Goal: Task Accomplishment & Management: Use online tool/utility

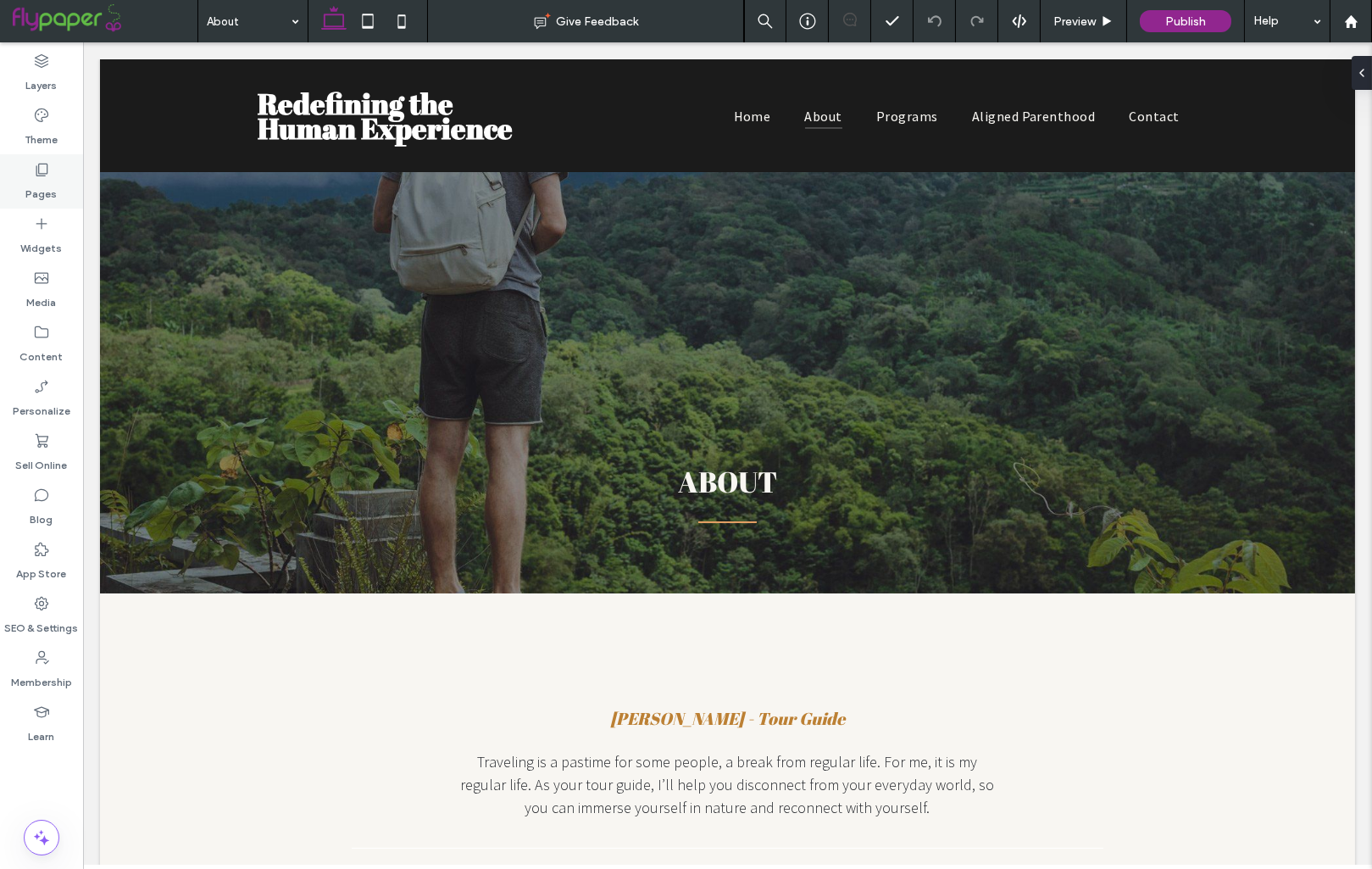
click at [40, 179] on label "Pages" at bounding box center [42, 189] width 31 height 24
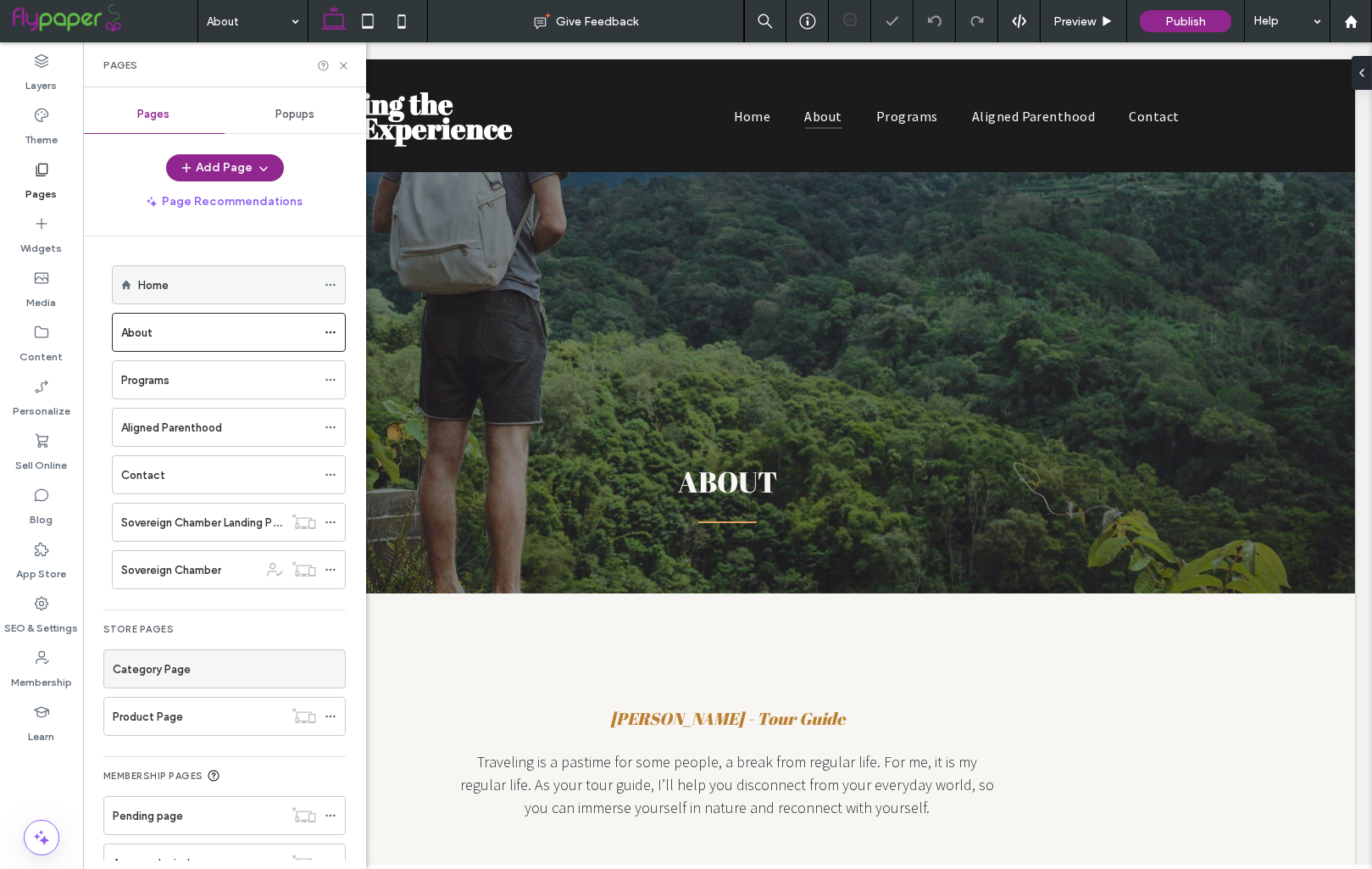
click at [204, 290] on div "Home" at bounding box center [227, 285] width 178 height 17
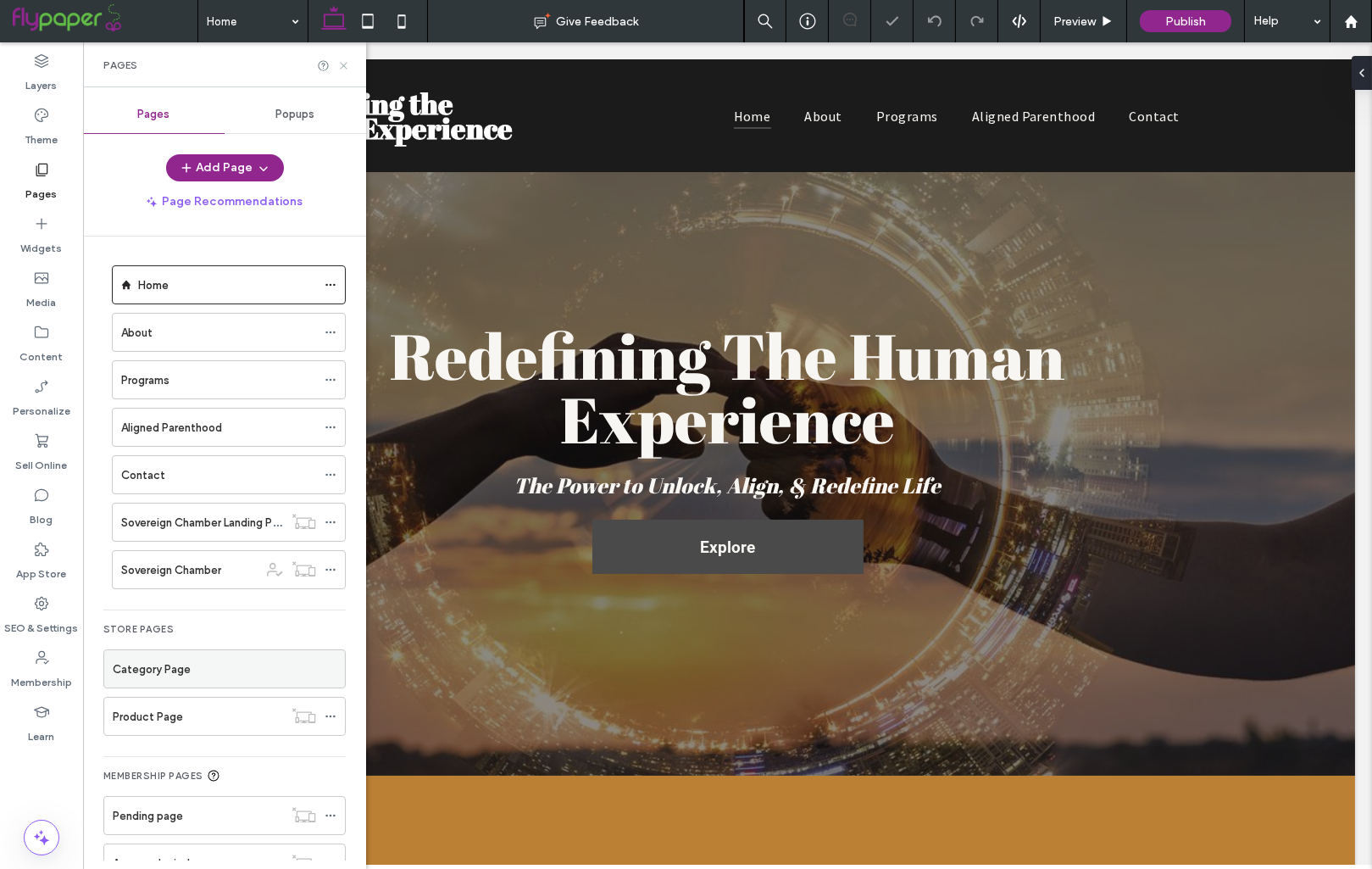
click at [343, 65] on icon at bounding box center [344, 65] width 13 height 13
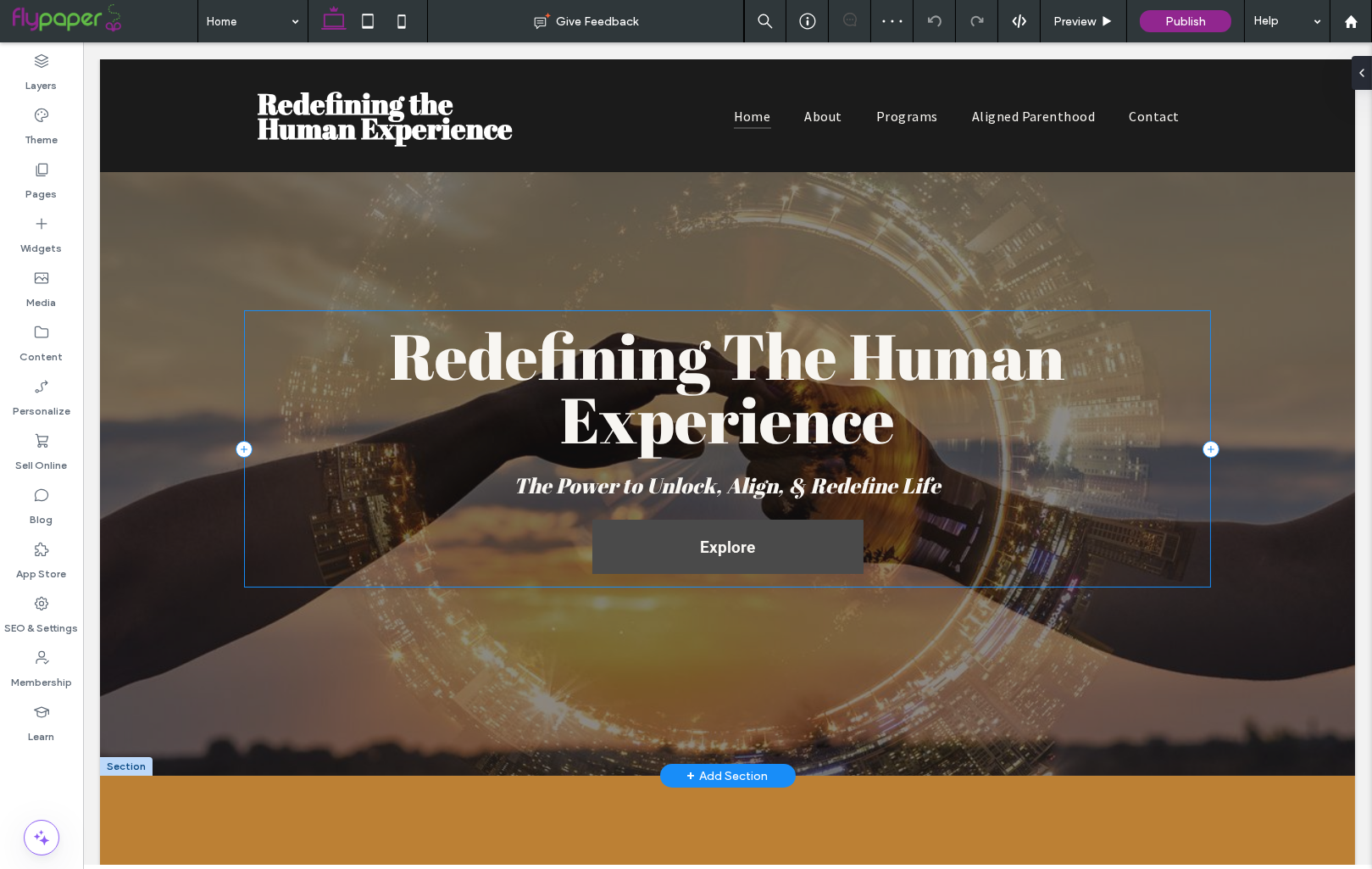
click at [306, 316] on div "Redefining The Human Experience The Power to Unlock, Align, & Redefine Life Exp…" at bounding box center [727, 449] width 967 height 277
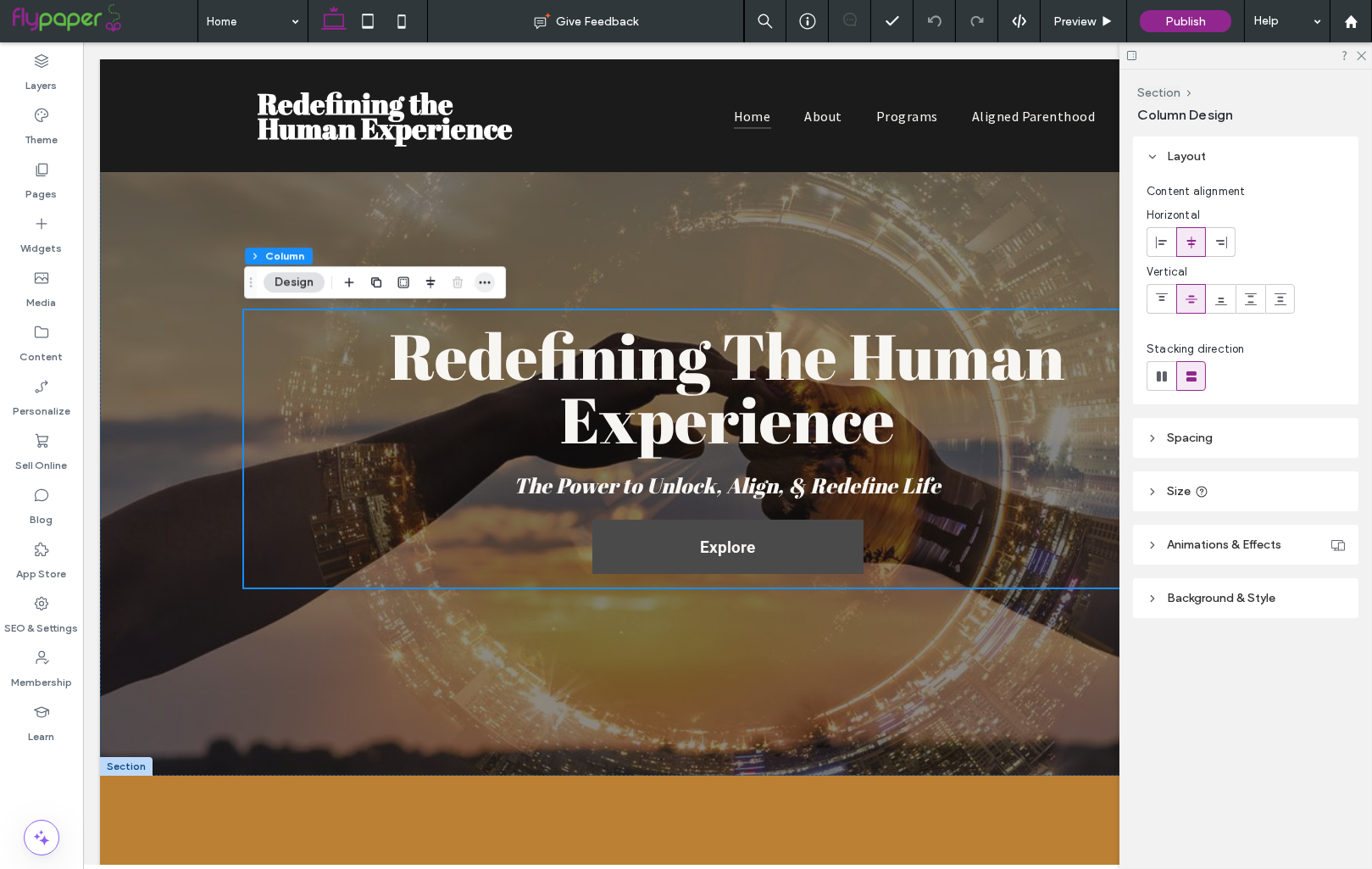
click at [483, 276] on icon "button" at bounding box center [485, 283] width 14 height 14
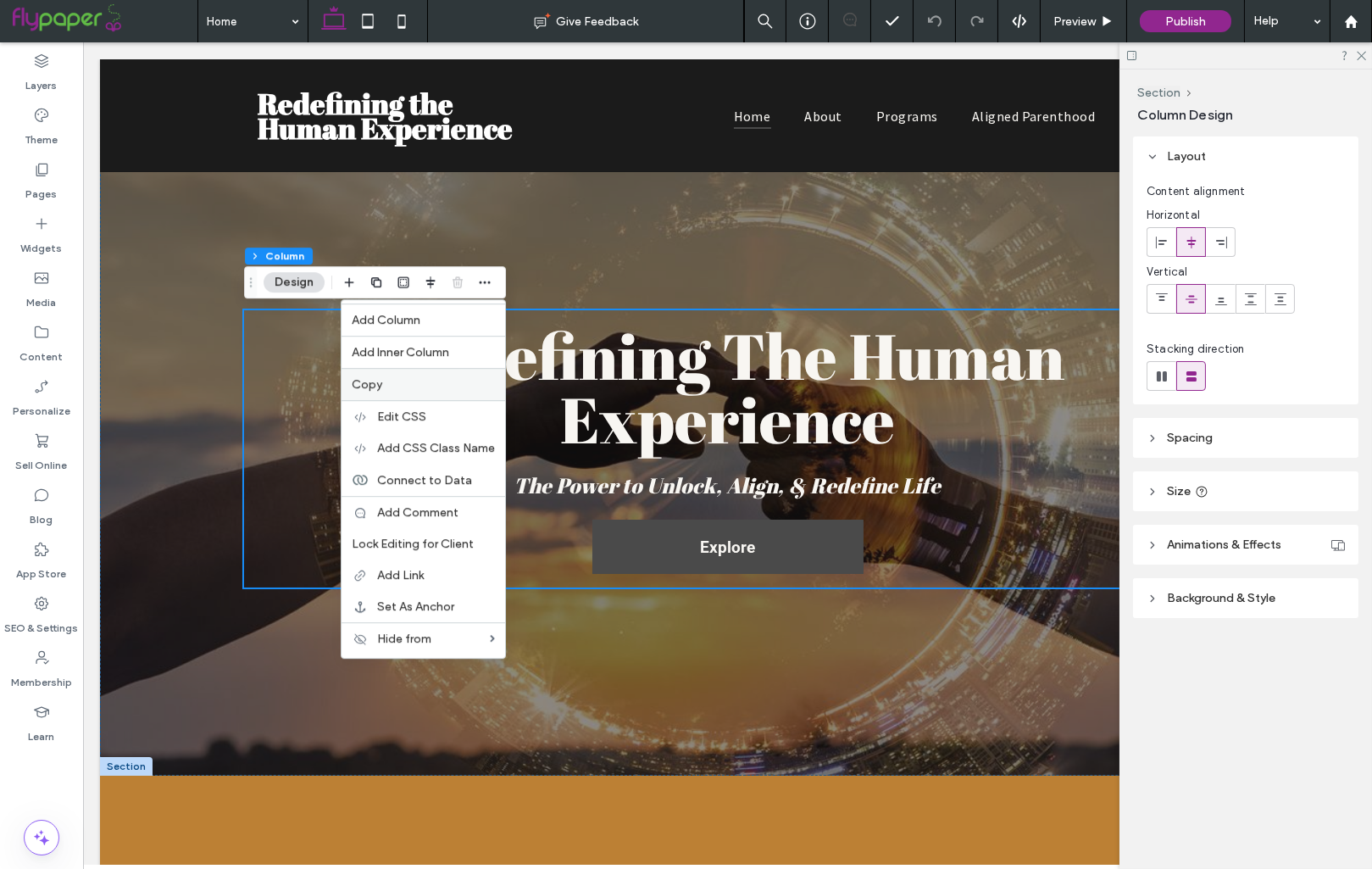
click at [393, 388] on label "Copy" at bounding box center [423, 384] width 143 height 15
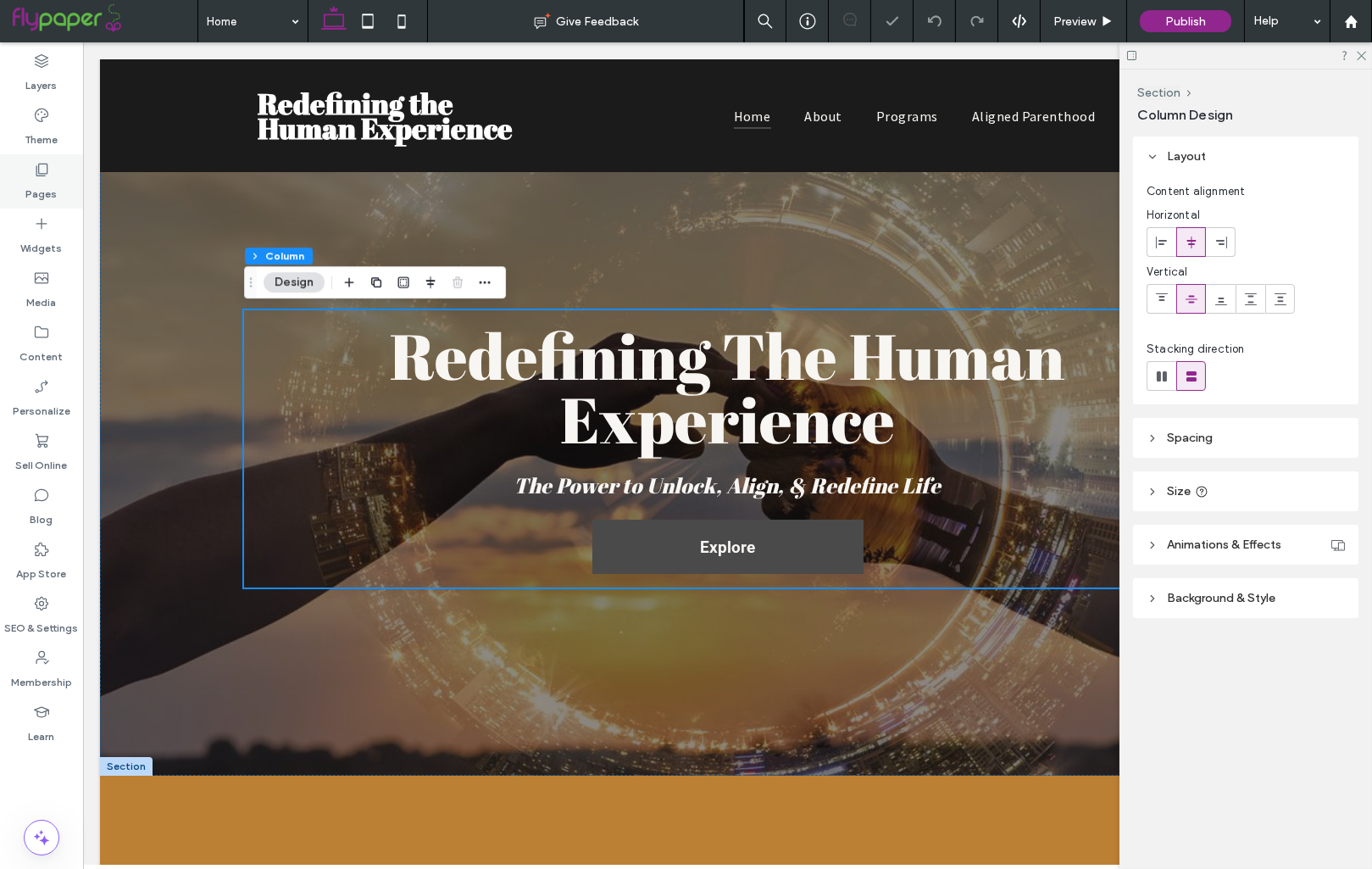
click at [44, 174] on icon at bounding box center [41, 169] width 17 height 17
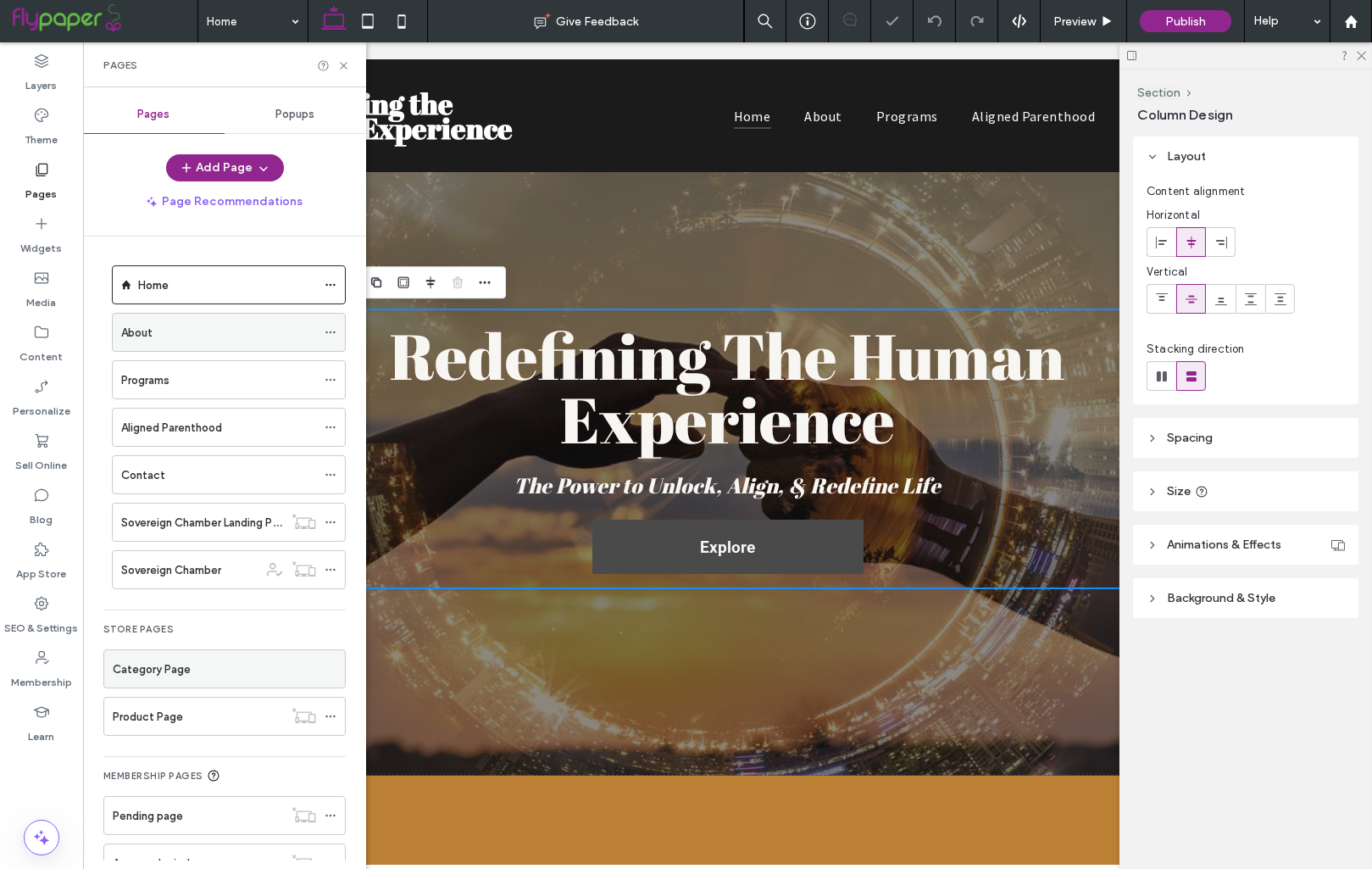
click at [199, 325] on div "About" at bounding box center [218, 332] width 195 height 17
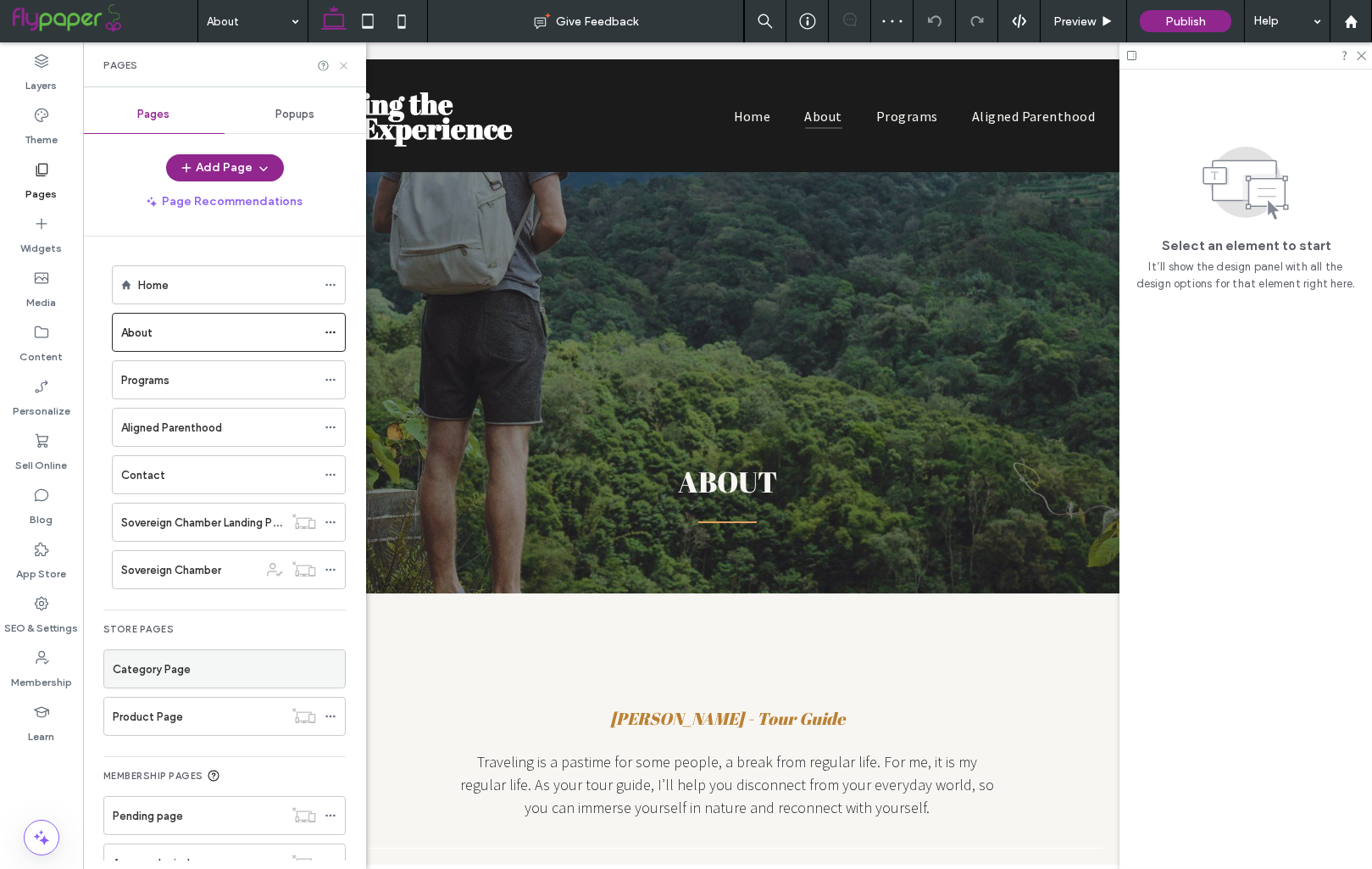
click at [340, 67] on icon at bounding box center [344, 65] width 13 height 13
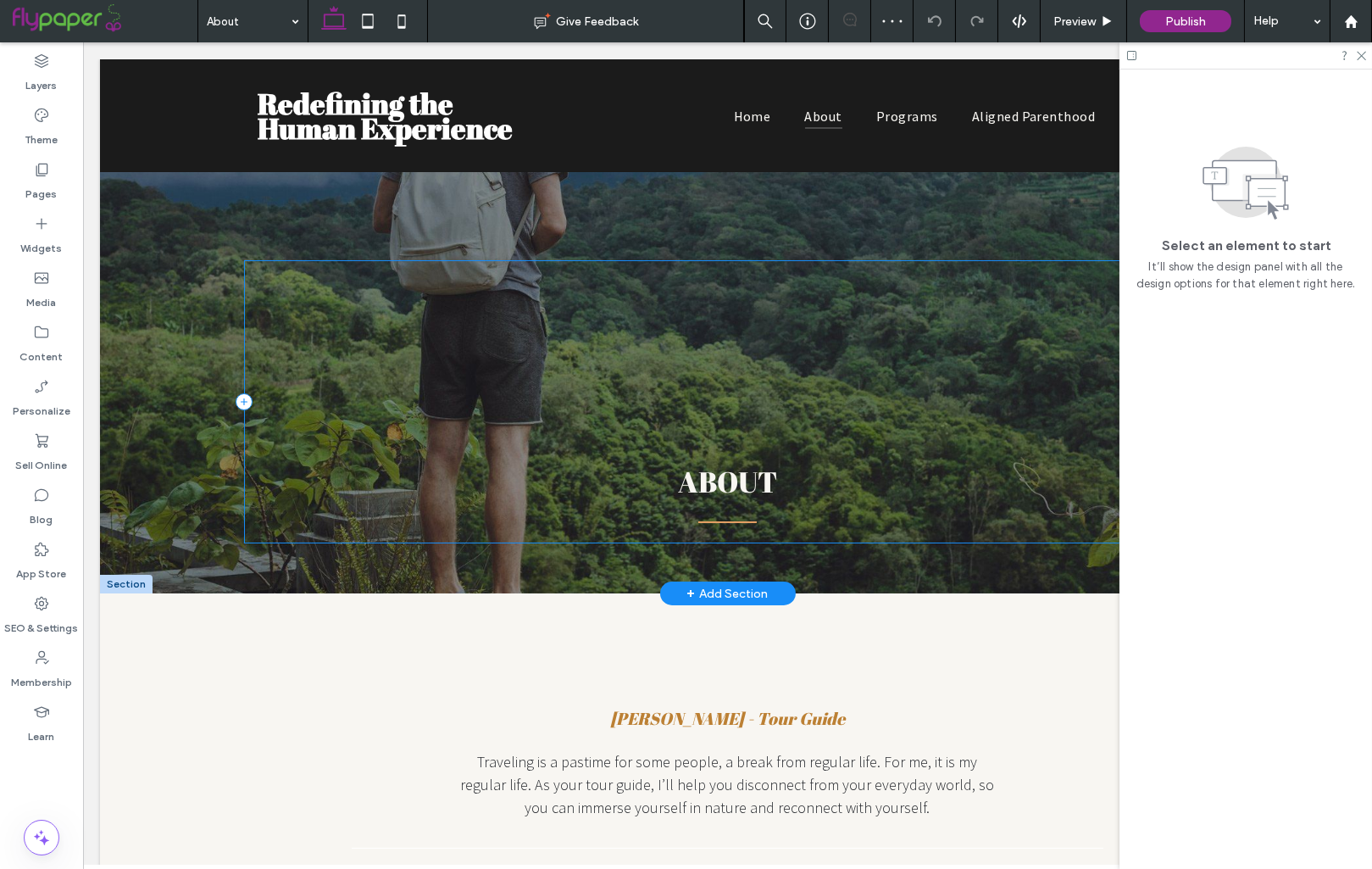
click at [347, 278] on div "ABOUT" at bounding box center [727, 401] width 967 height 284
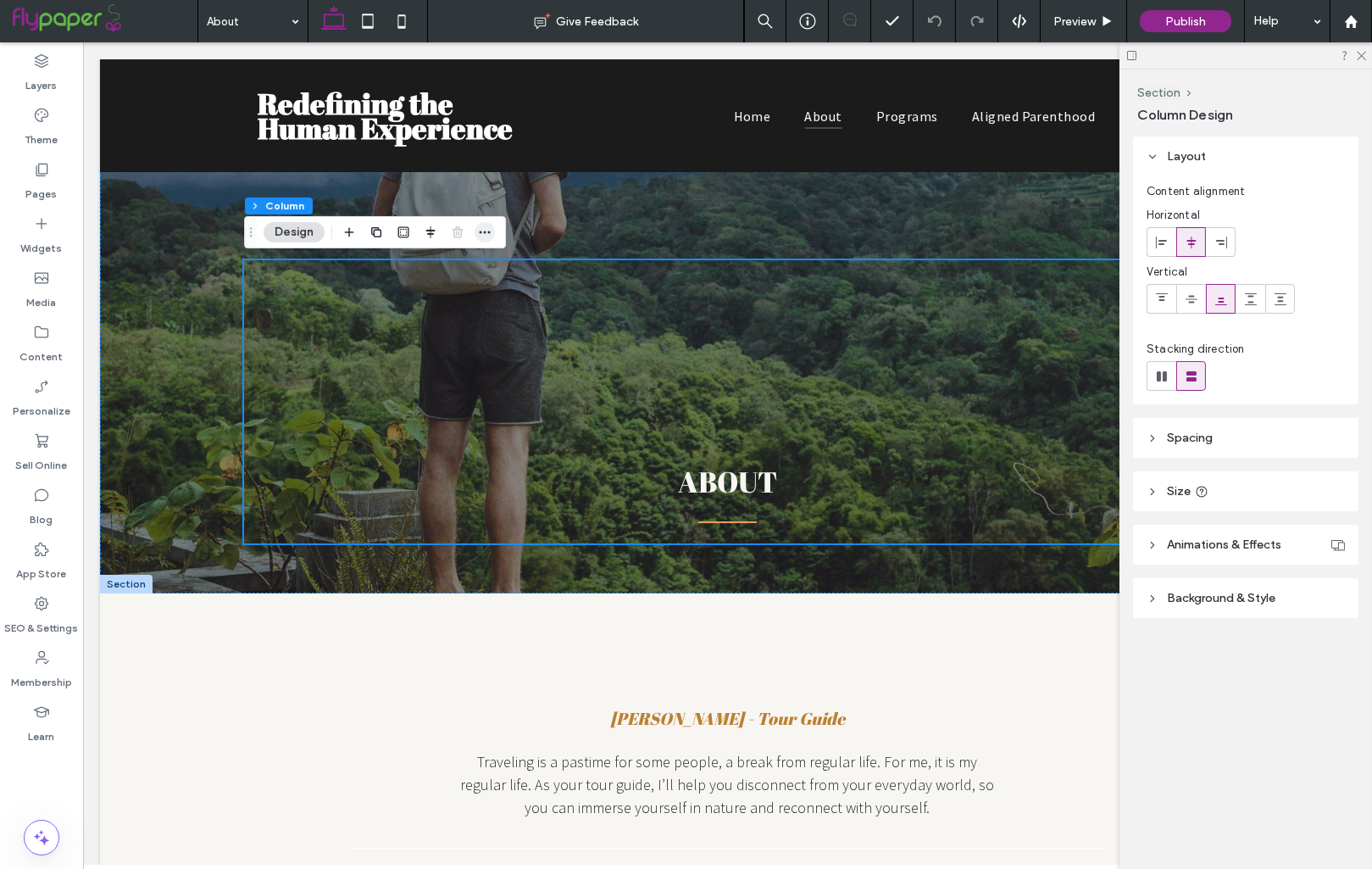
click at [487, 237] on icon "button" at bounding box center [485, 232] width 14 height 14
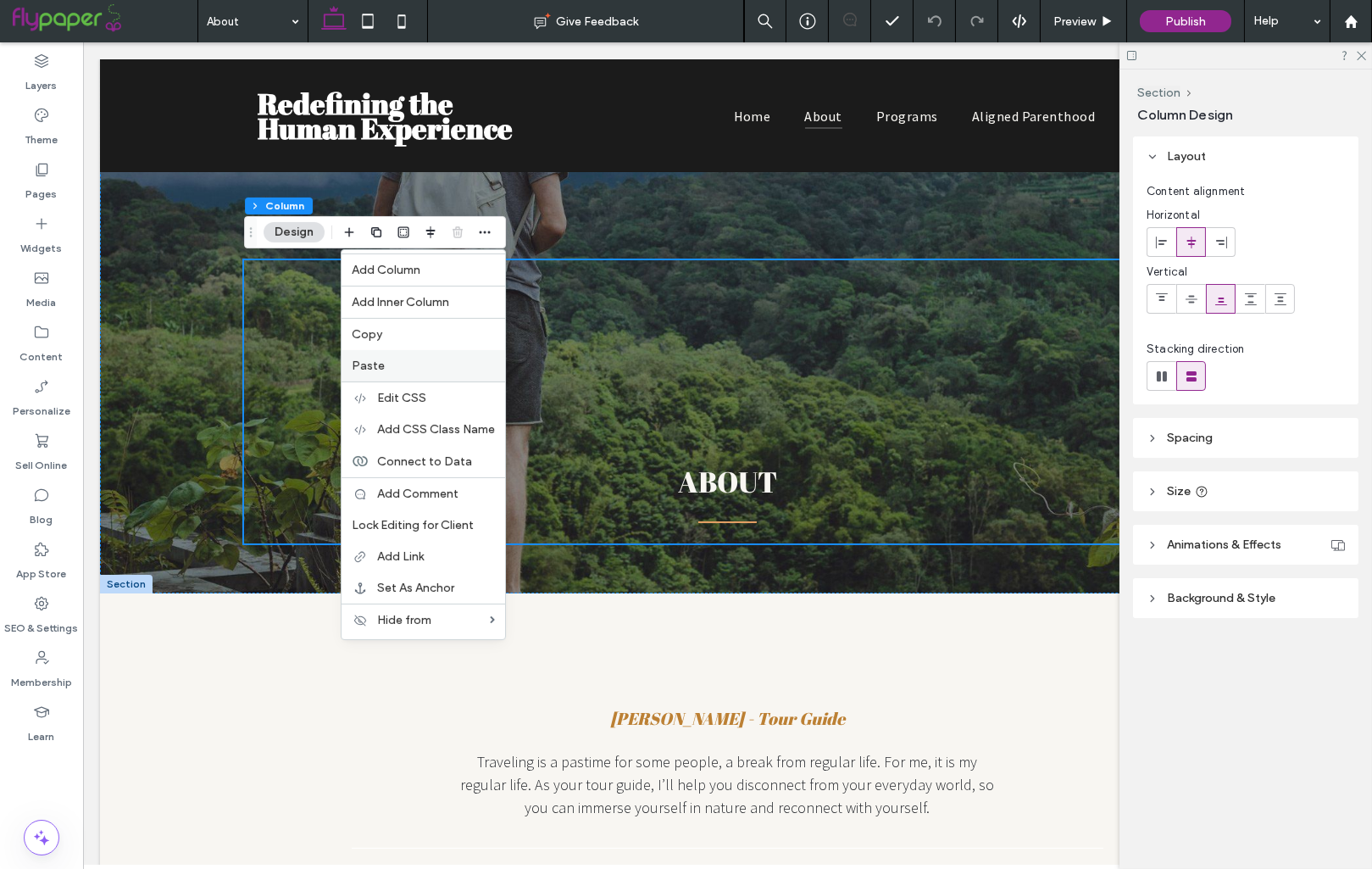
click at [388, 362] on label "Paste" at bounding box center [423, 366] width 143 height 15
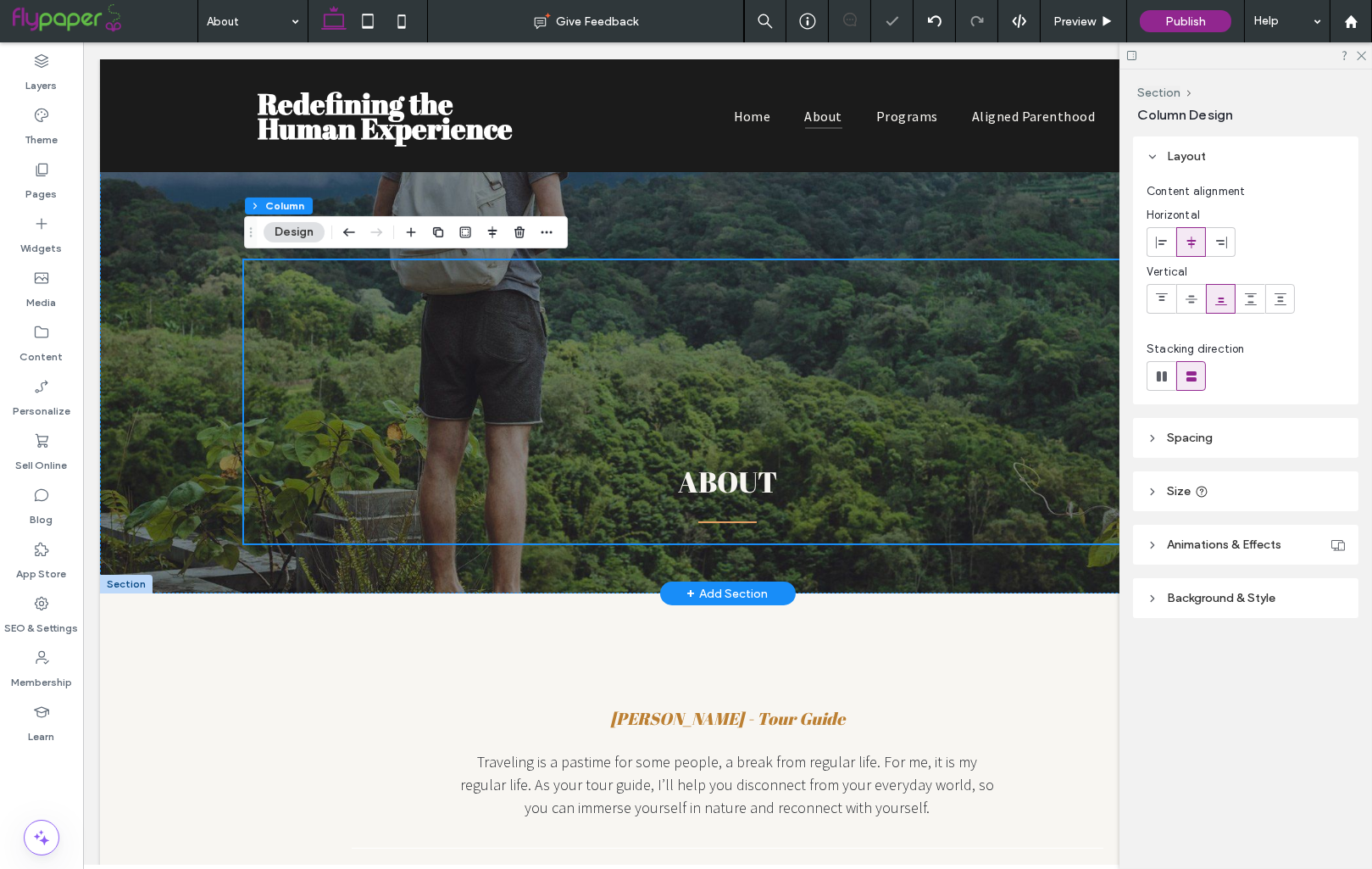
type input "**"
type input "***"
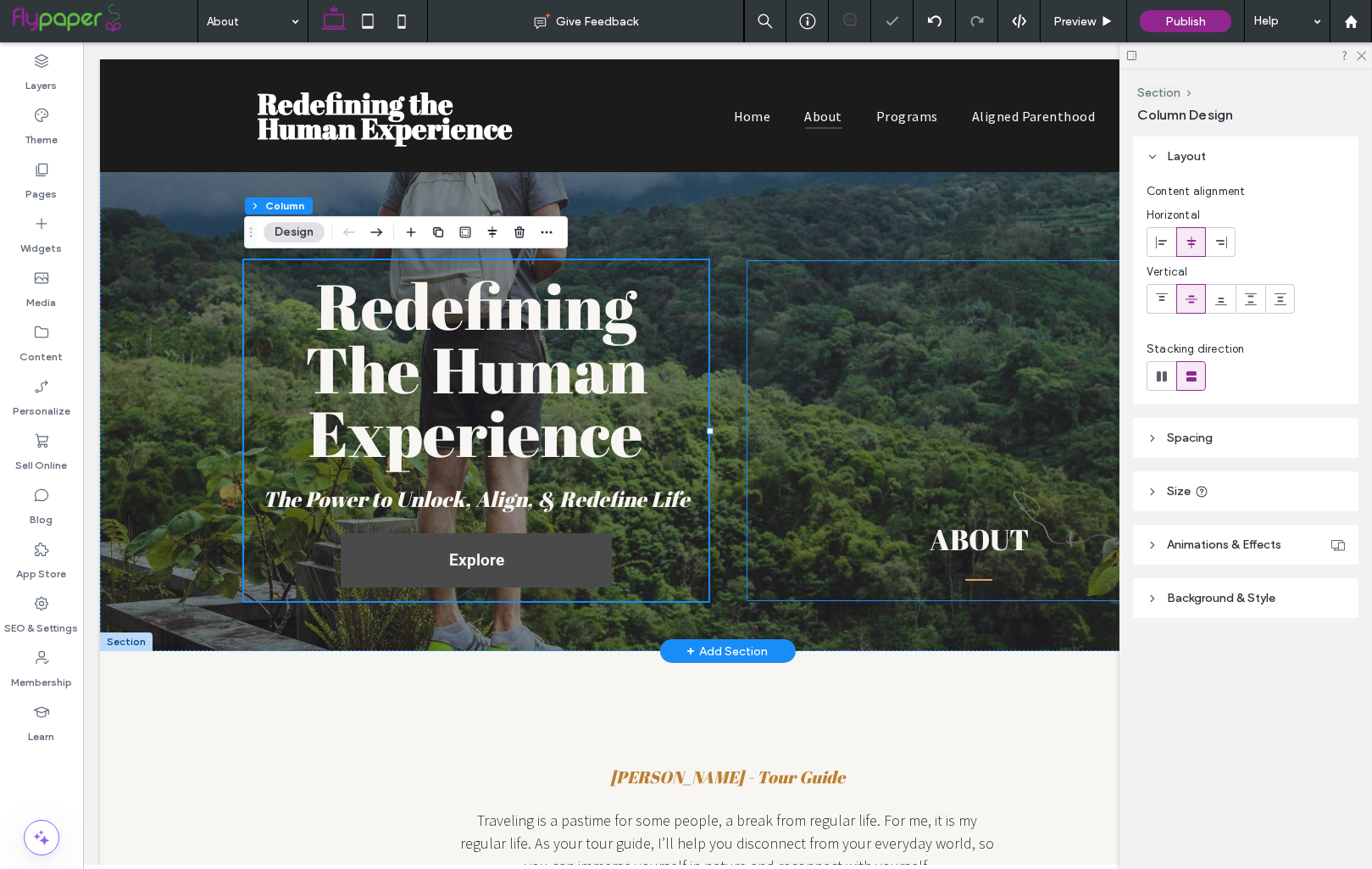
click at [829, 333] on div "ABOUT" at bounding box center [979, 430] width 464 height 341
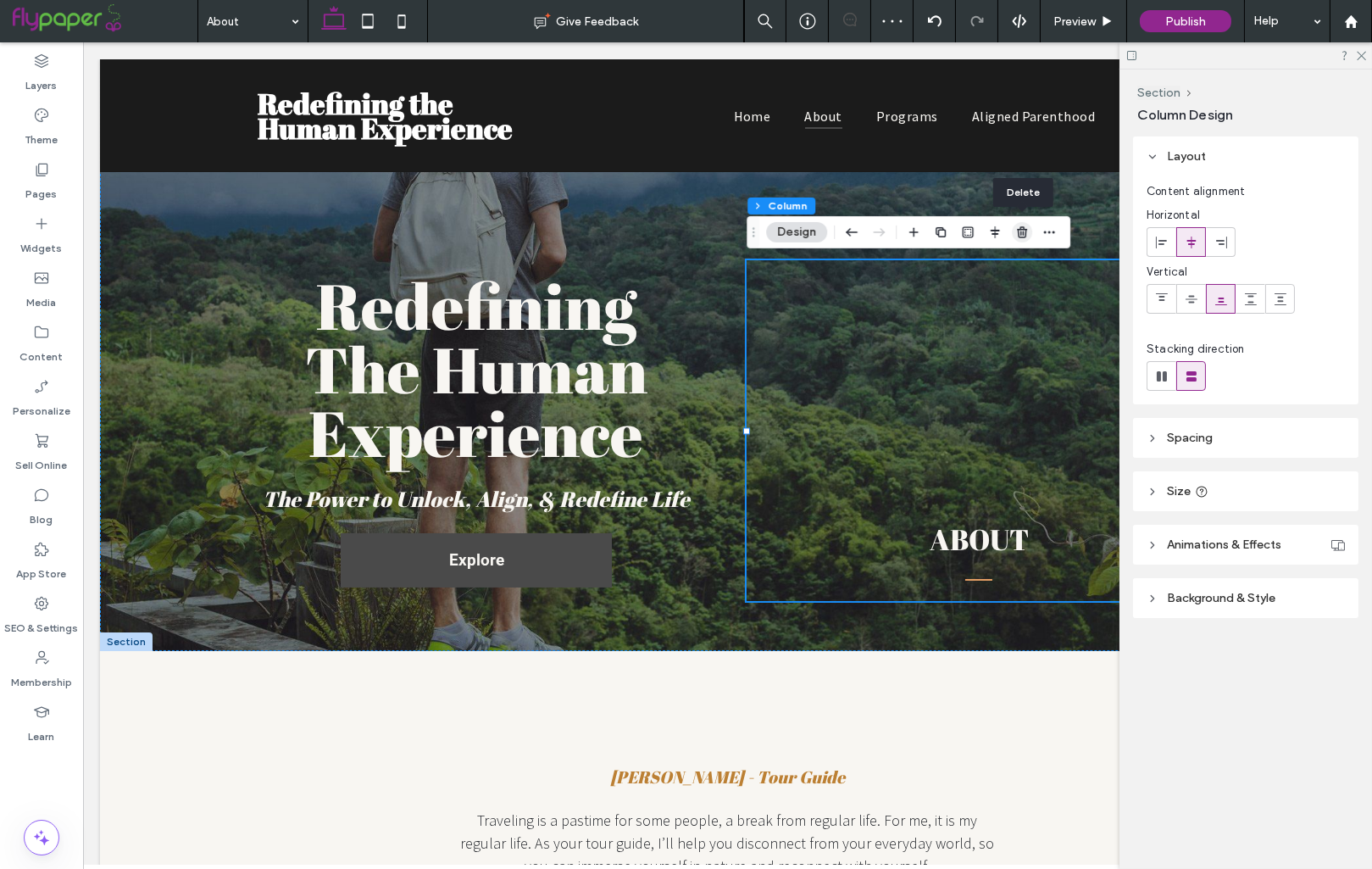
click at [1022, 230] on icon "button" at bounding box center [1022, 232] width 14 height 14
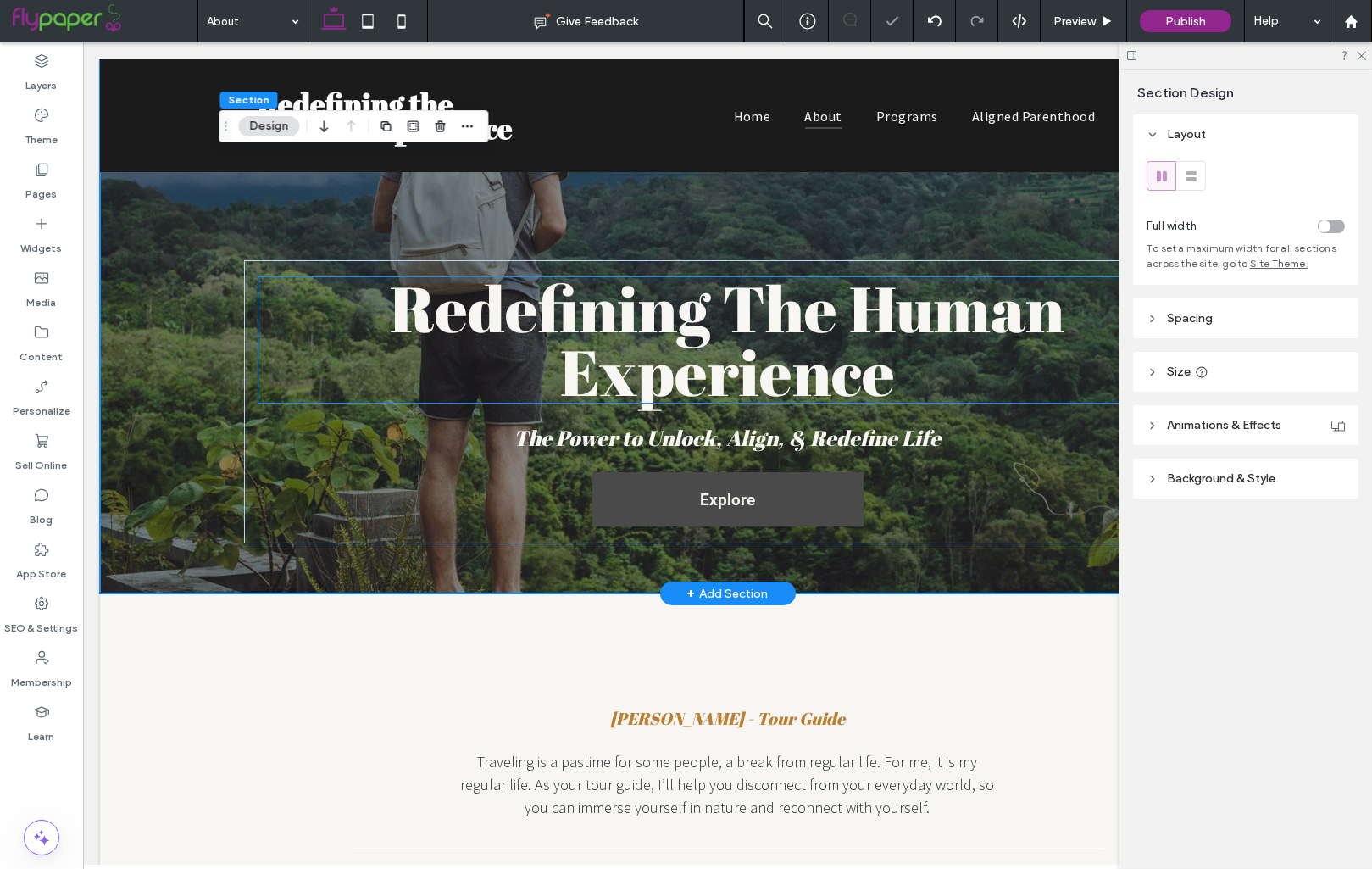
click at [810, 313] on span "Redefining The Human Experience" at bounding box center [727, 339] width 674 height 149
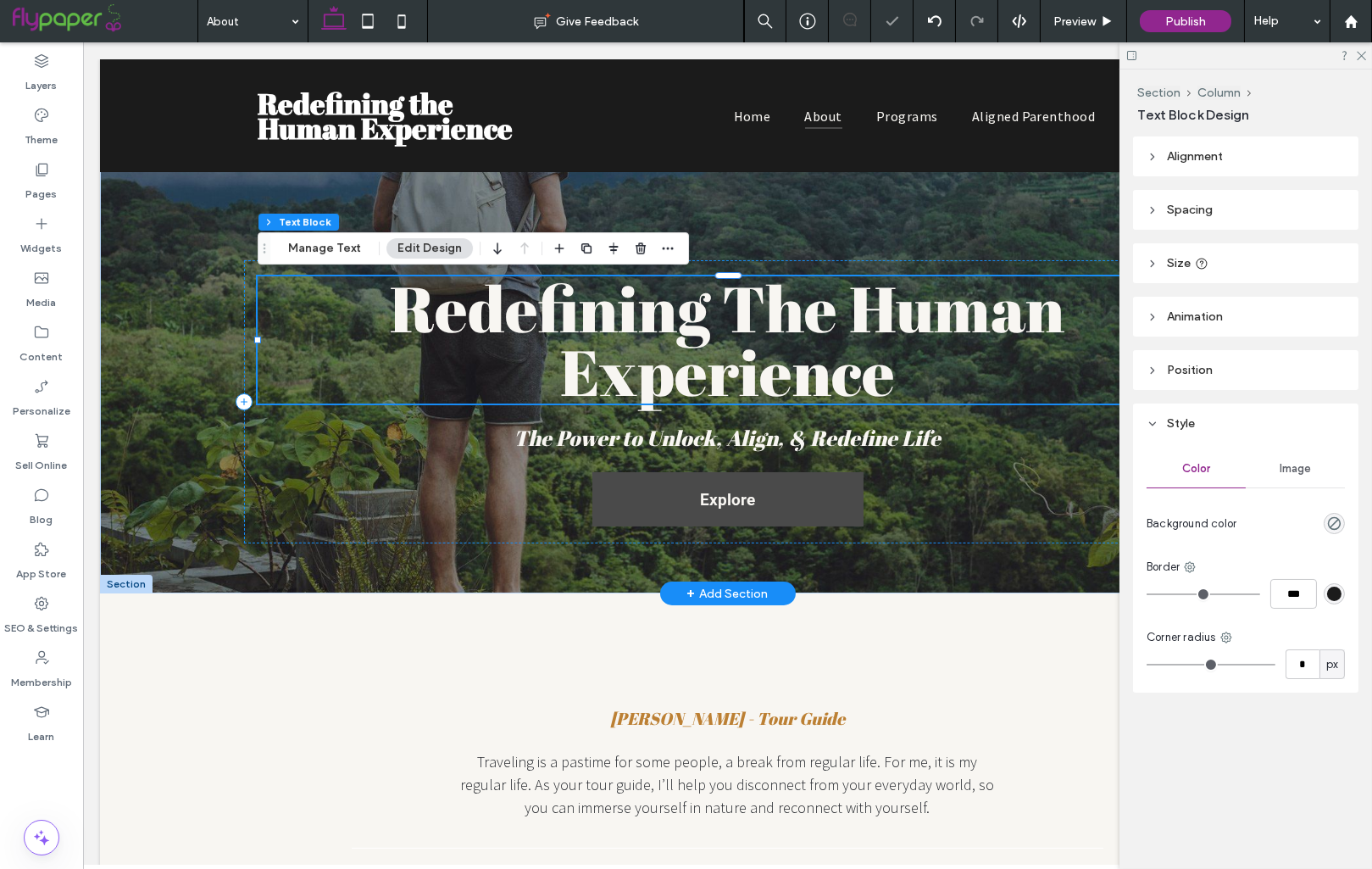
click at [810, 313] on span "Redefining The Human Experience" at bounding box center [727, 339] width 674 height 149
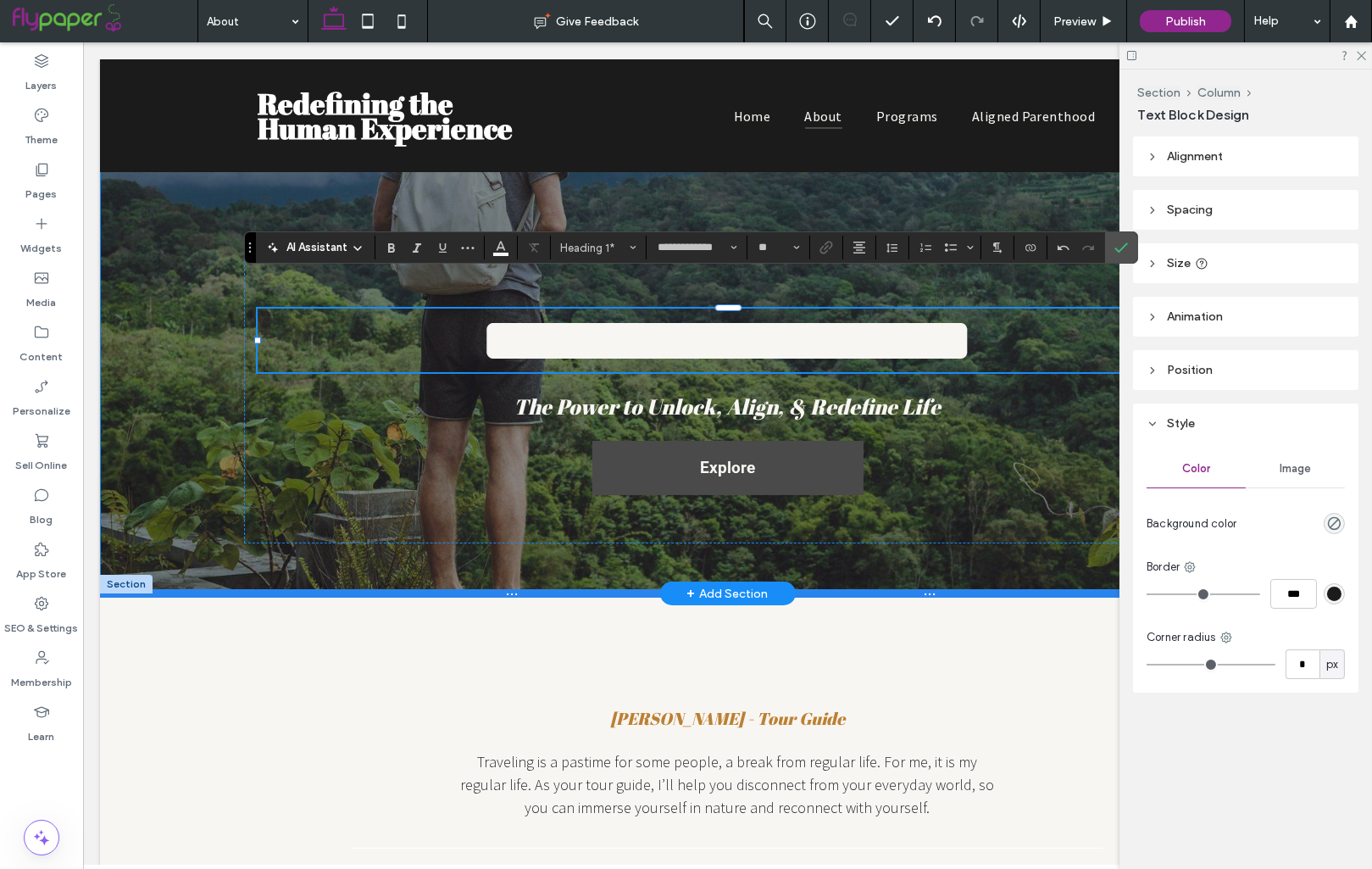
click at [926, 589] on div at bounding box center [727, 593] width 1255 height 9
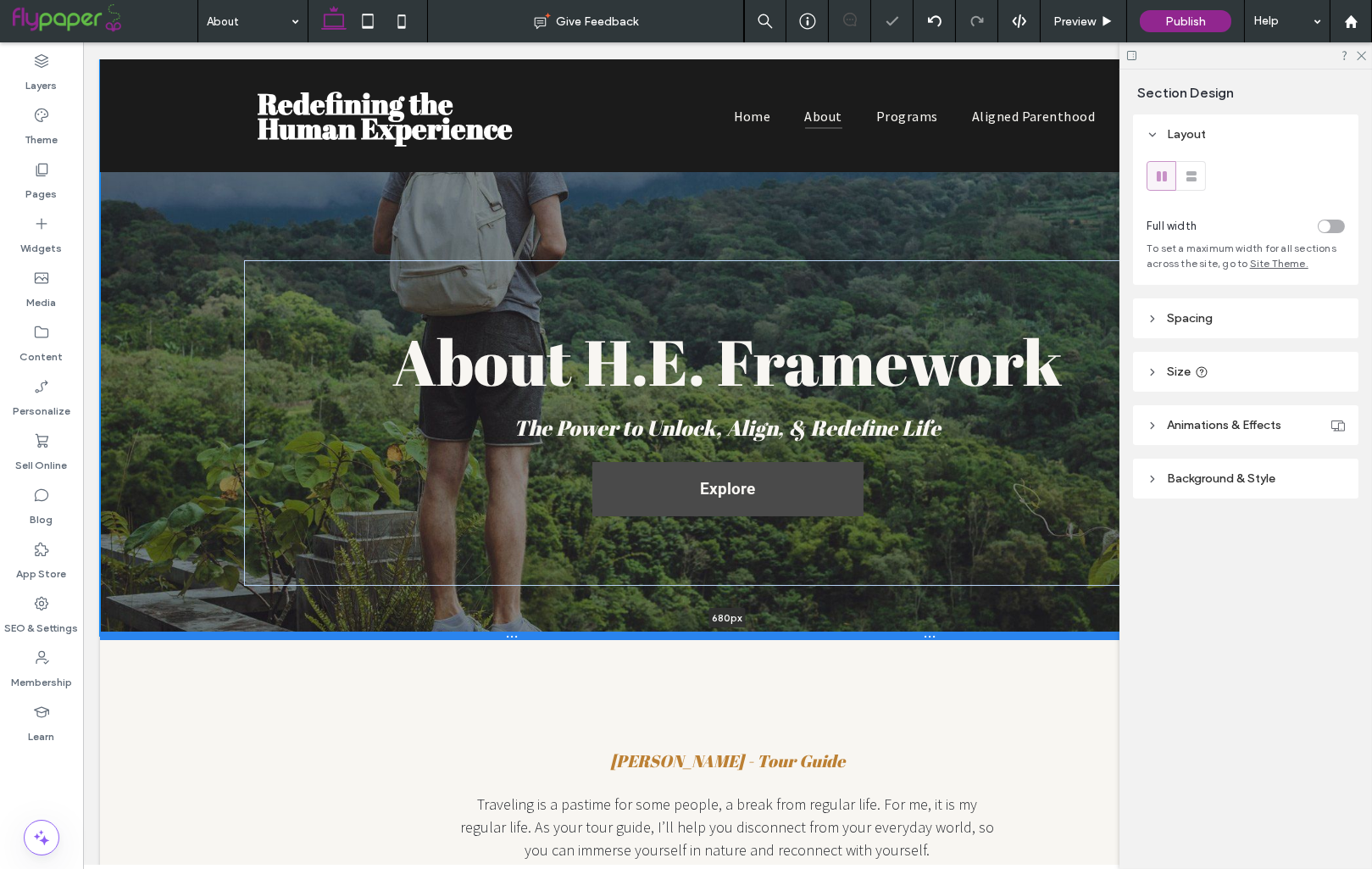
drag, startPoint x: 926, startPoint y: 589, endPoint x: 918, endPoint y: 653, distance: 64.5
click at [918, 640] on div at bounding box center [727, 636] width 1255 height 9
type input "***"
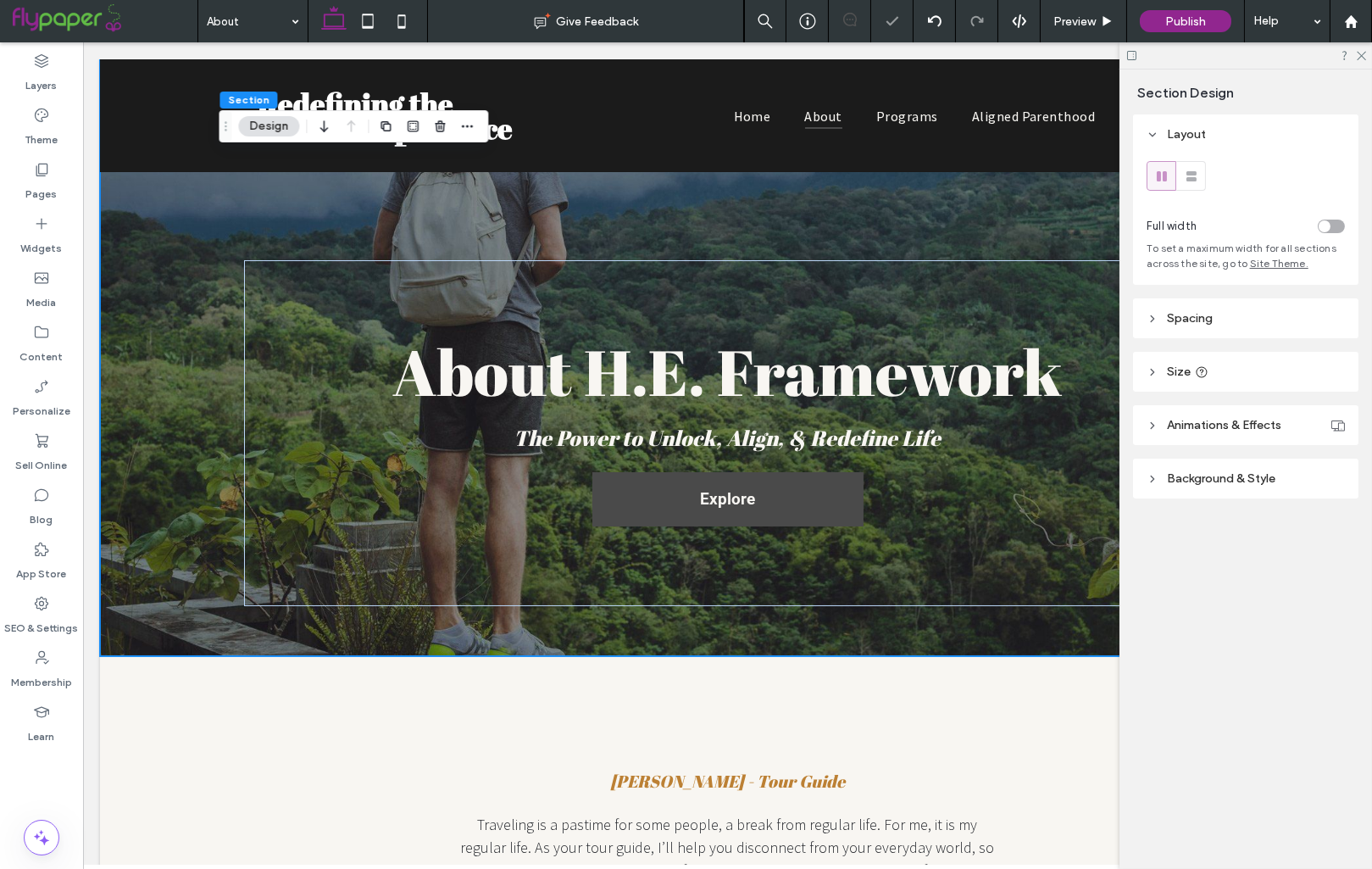
click at [904, 229] on div "About H.E. Framework The Power to Unlock, Align, & Redefine Life Explore" at bounding box center [728, 358] width 1017 height 597
click at [191, 346] on div "About H.E. Framework The Power to Unlock, Align, & Redefine Life Explore 704px" at bounding box center [727, 358] width 1255 height 597
click at [1277, 308] on header "Spacing" at bounding box center [1246, 318] width 225 height 40
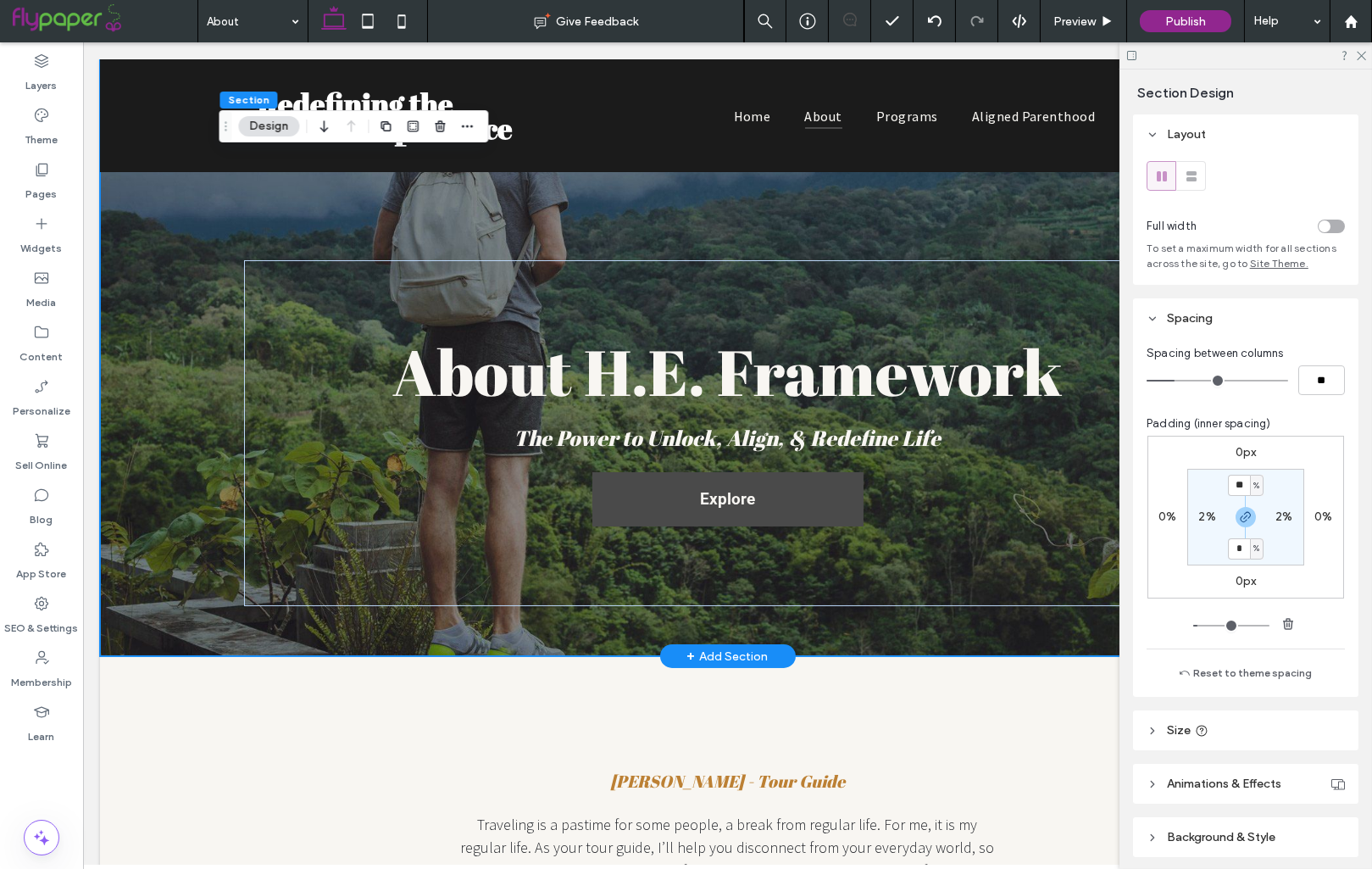
click at [157, 273] on div "About H.E. Framework The Power to Unlock, Align, & Redefine Life Explore" at bounding box center [727, 358] width 1255 height 597
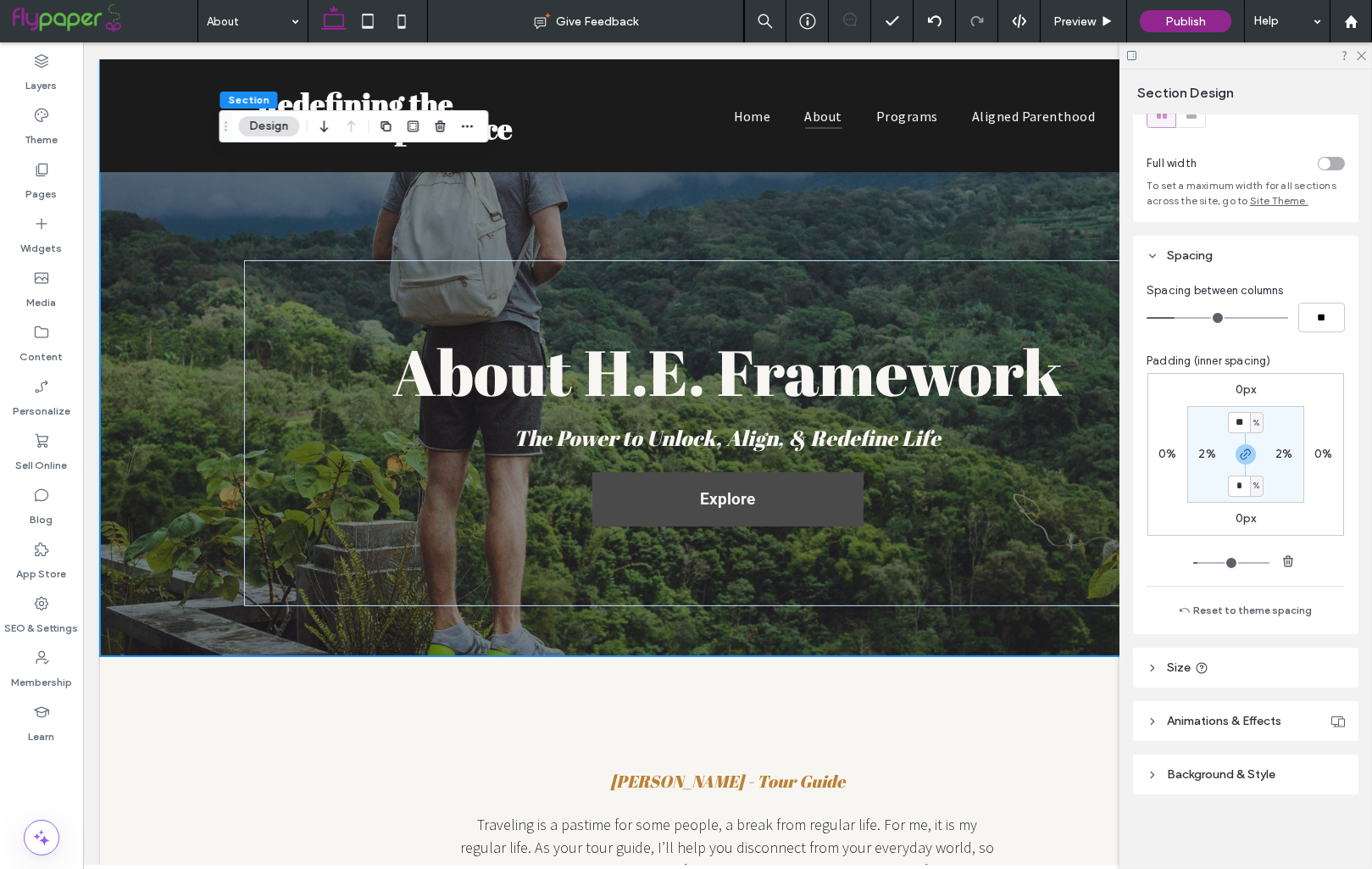
click at [1205, 763] on header "Background & Style" at bounding box center [1246, 775] width 225 height 40
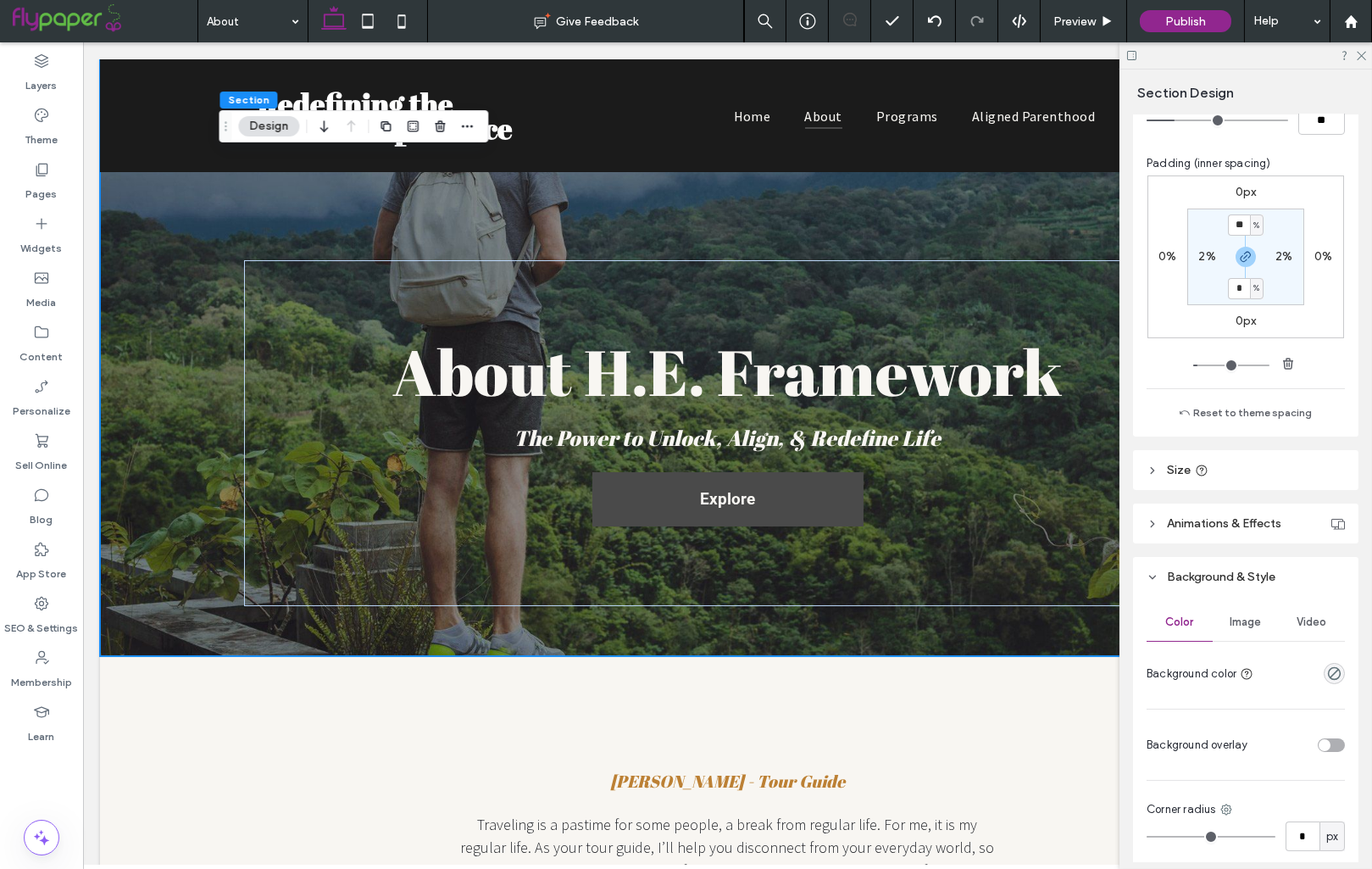
scroll to position [495, 0]
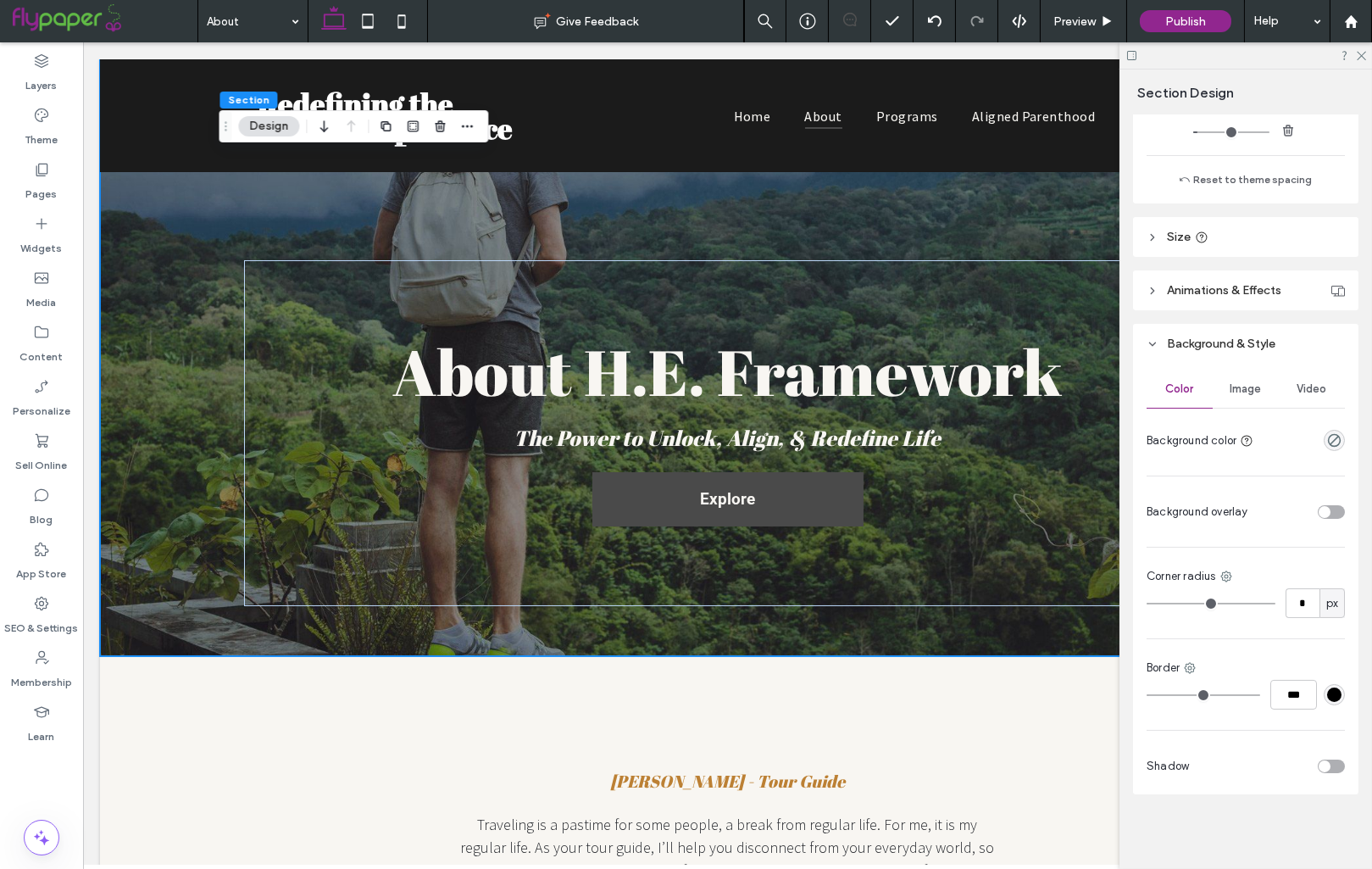
click at [1246, 388] on span "Image" at bounding box center [1246, 389] width 31 height 14
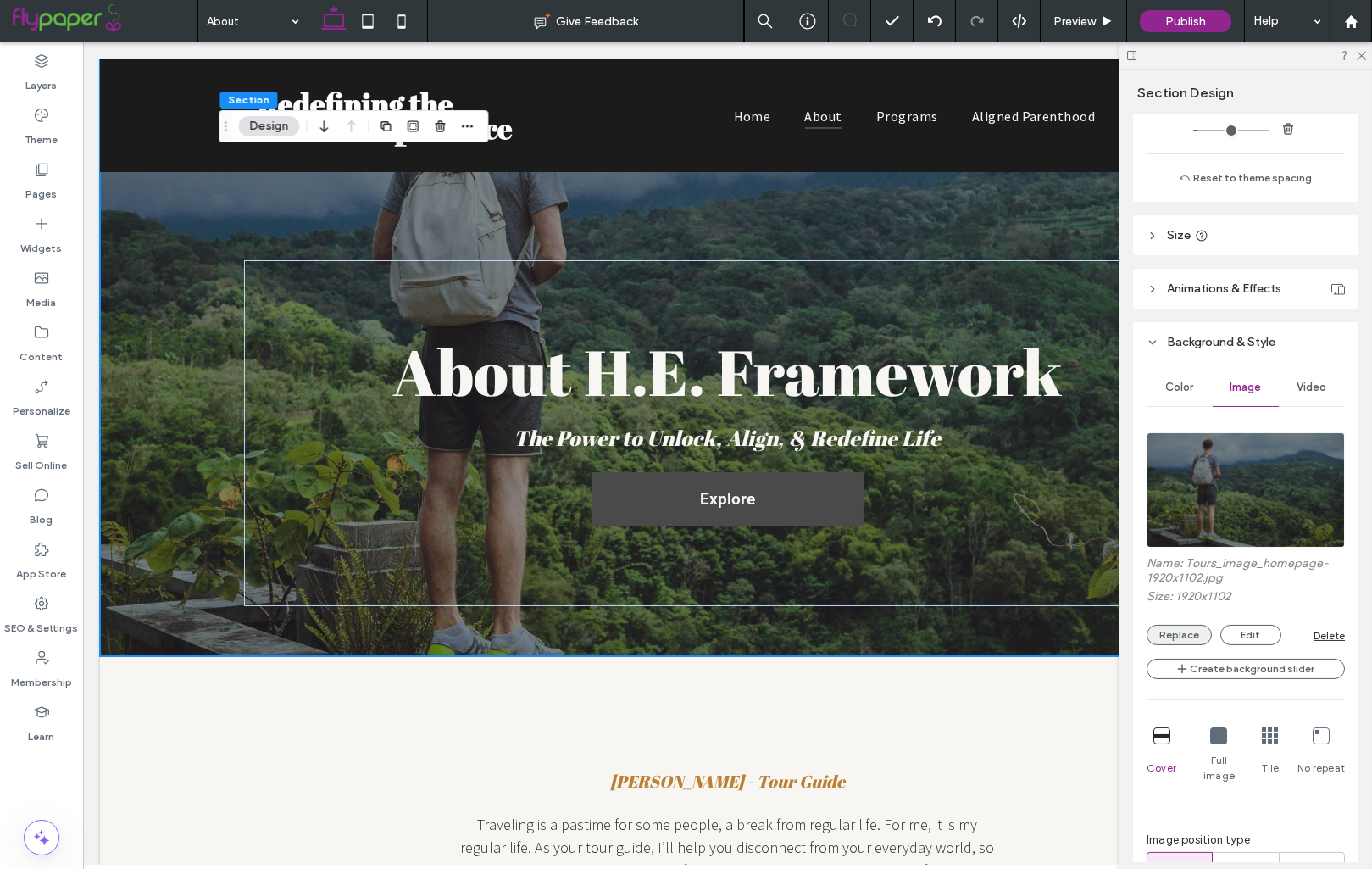
click at [1179, 639] on button "Replace" at bounding box center [1179, 634] width 65 height 20
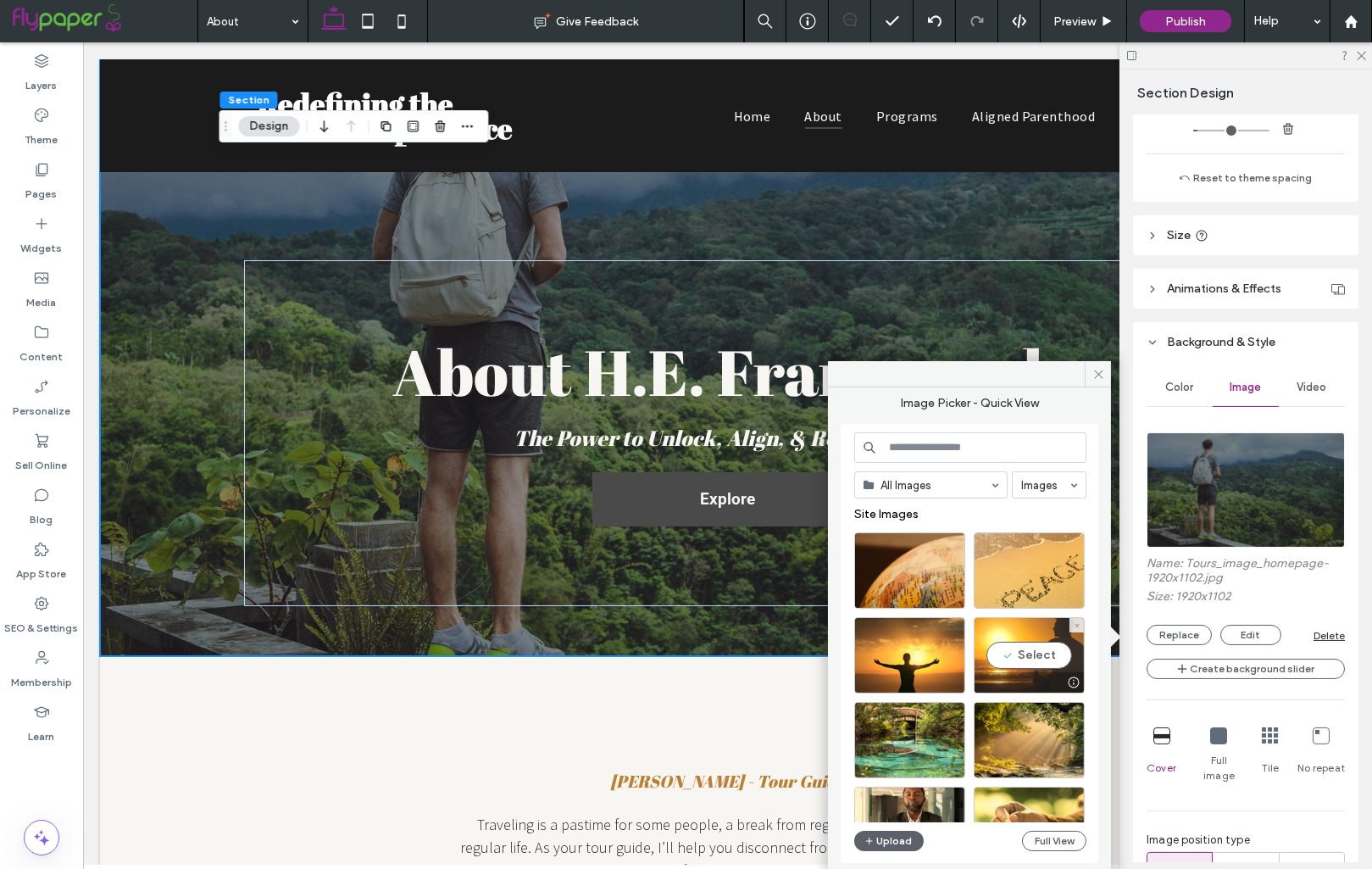
click at [1027, 650] on div "Select" at bounding box center [1028, 654] width 111 height 76
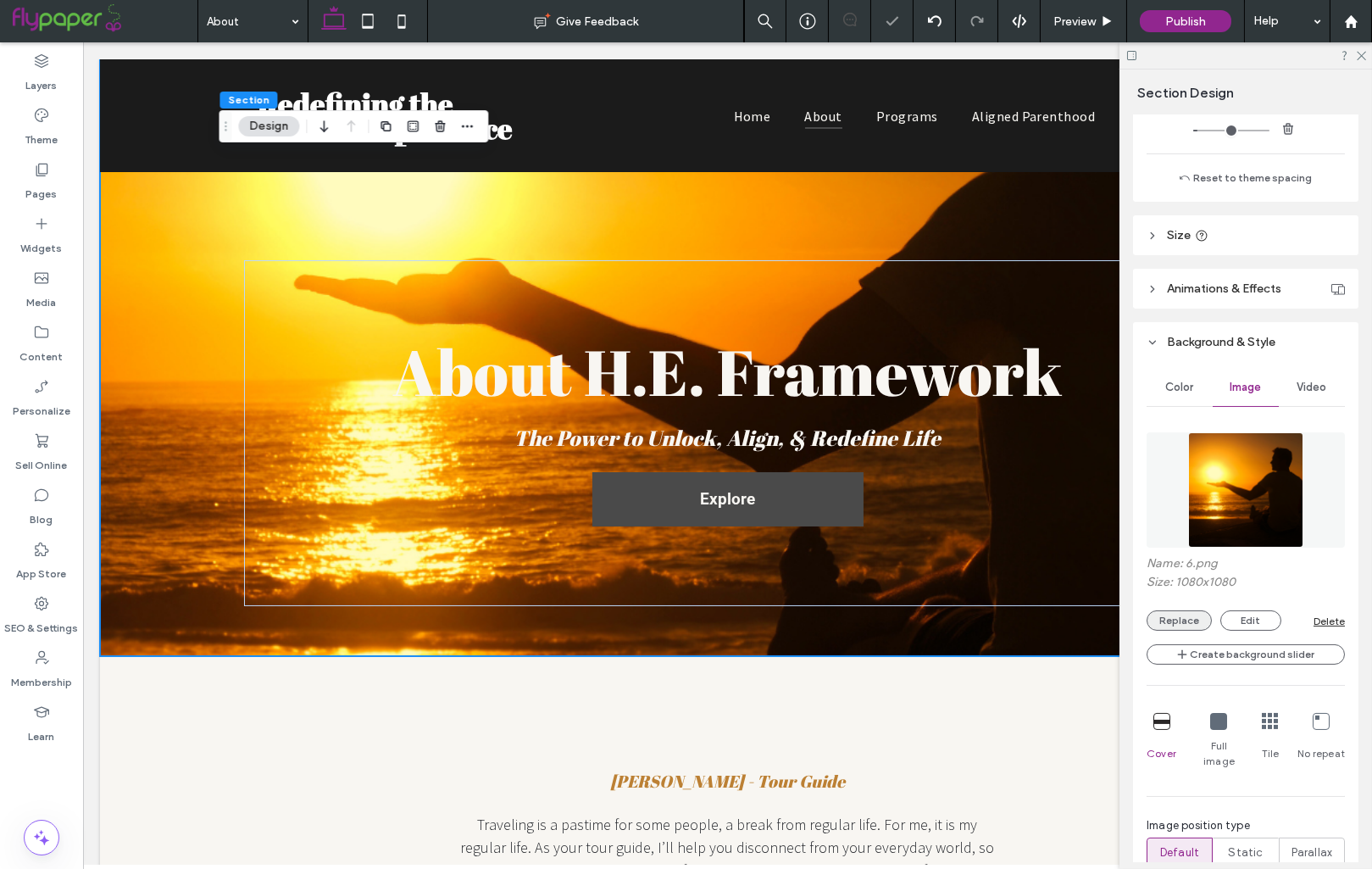
click at [1173, 621] on button "Replace" at bounding box center [1179, 620] width 65 height 20
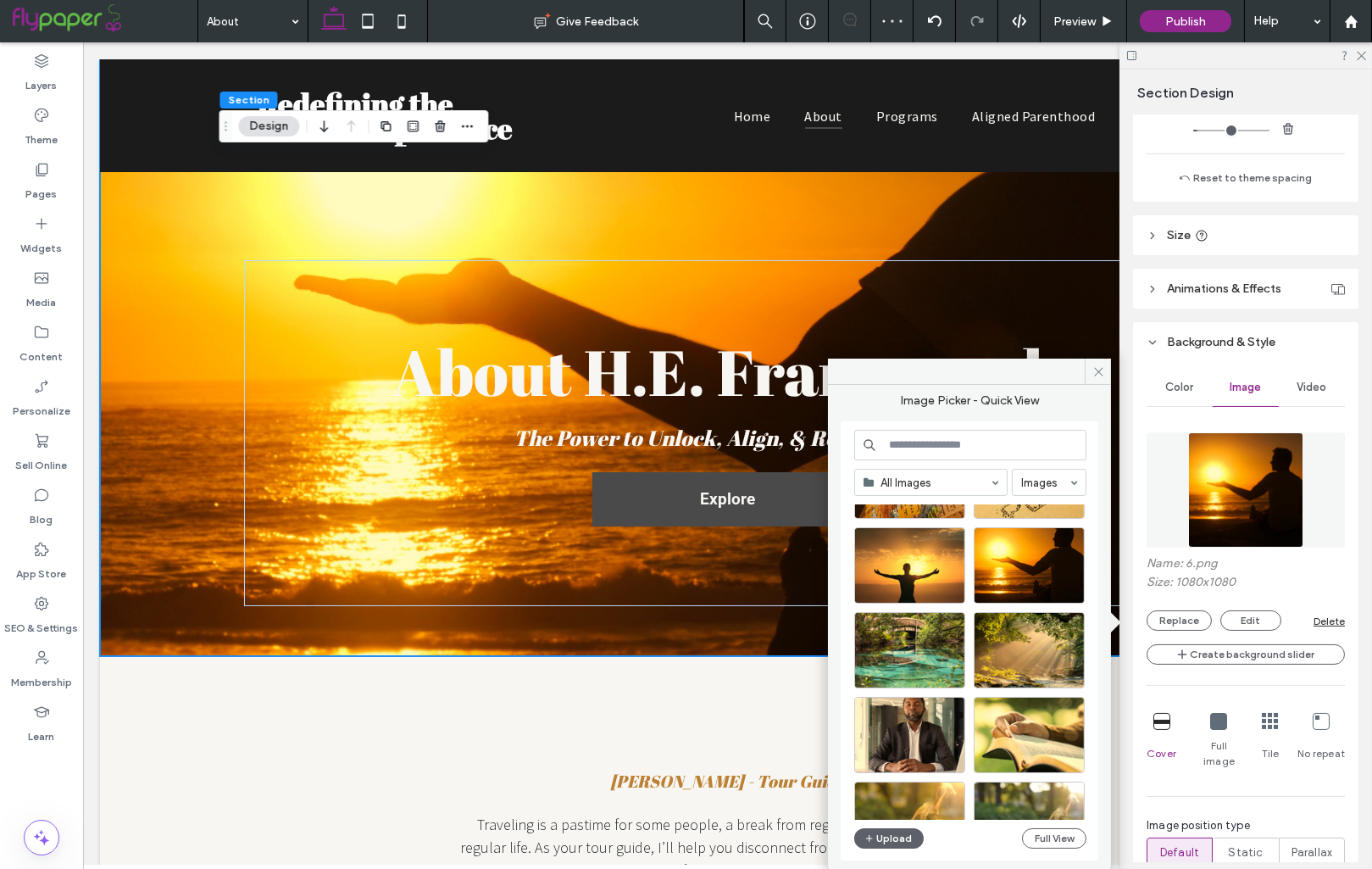
scroll to position [136, 0]
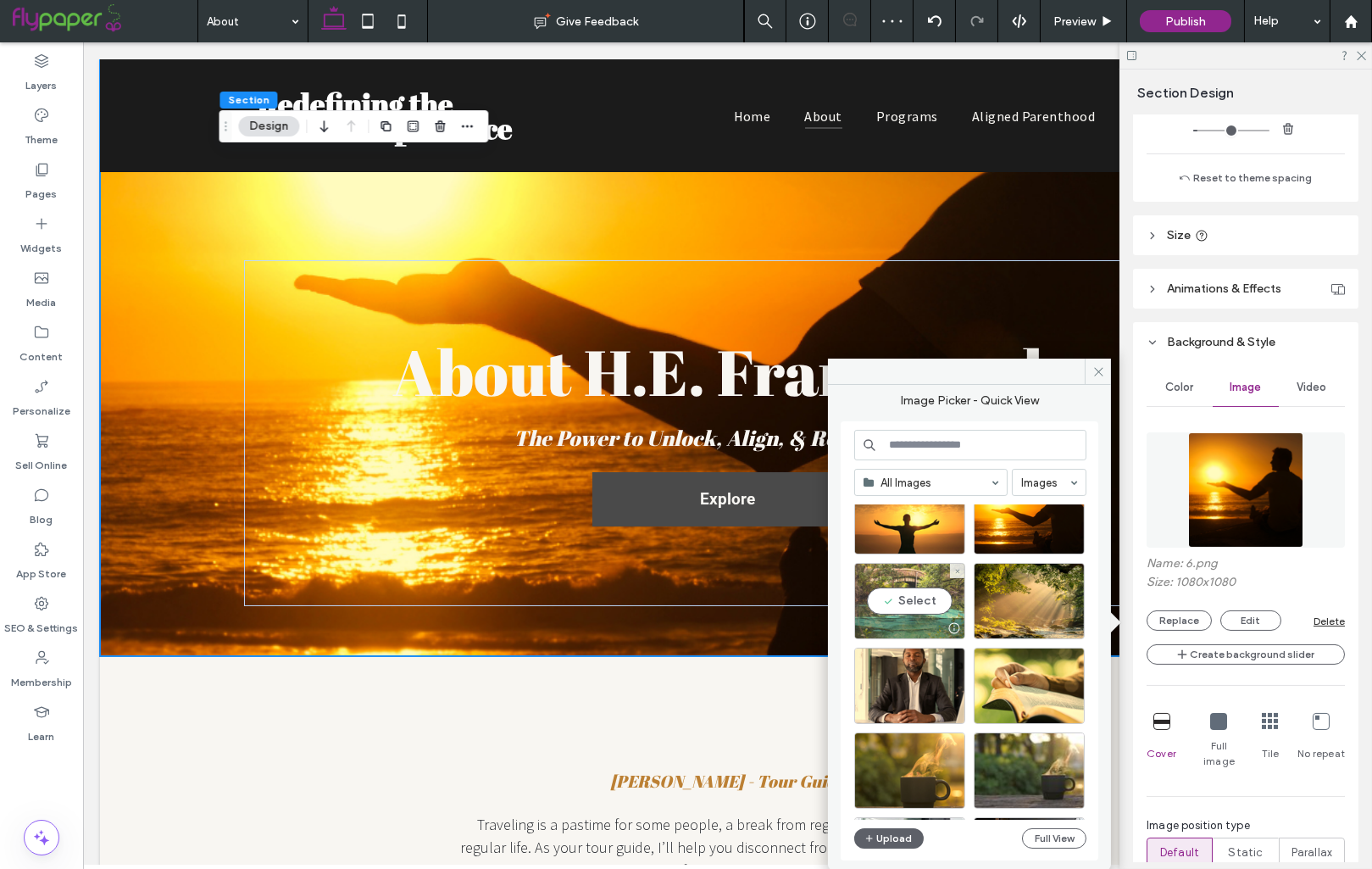
click at [959, 583] on div "Select" at bounding box center [909, 600] width 111 height 76
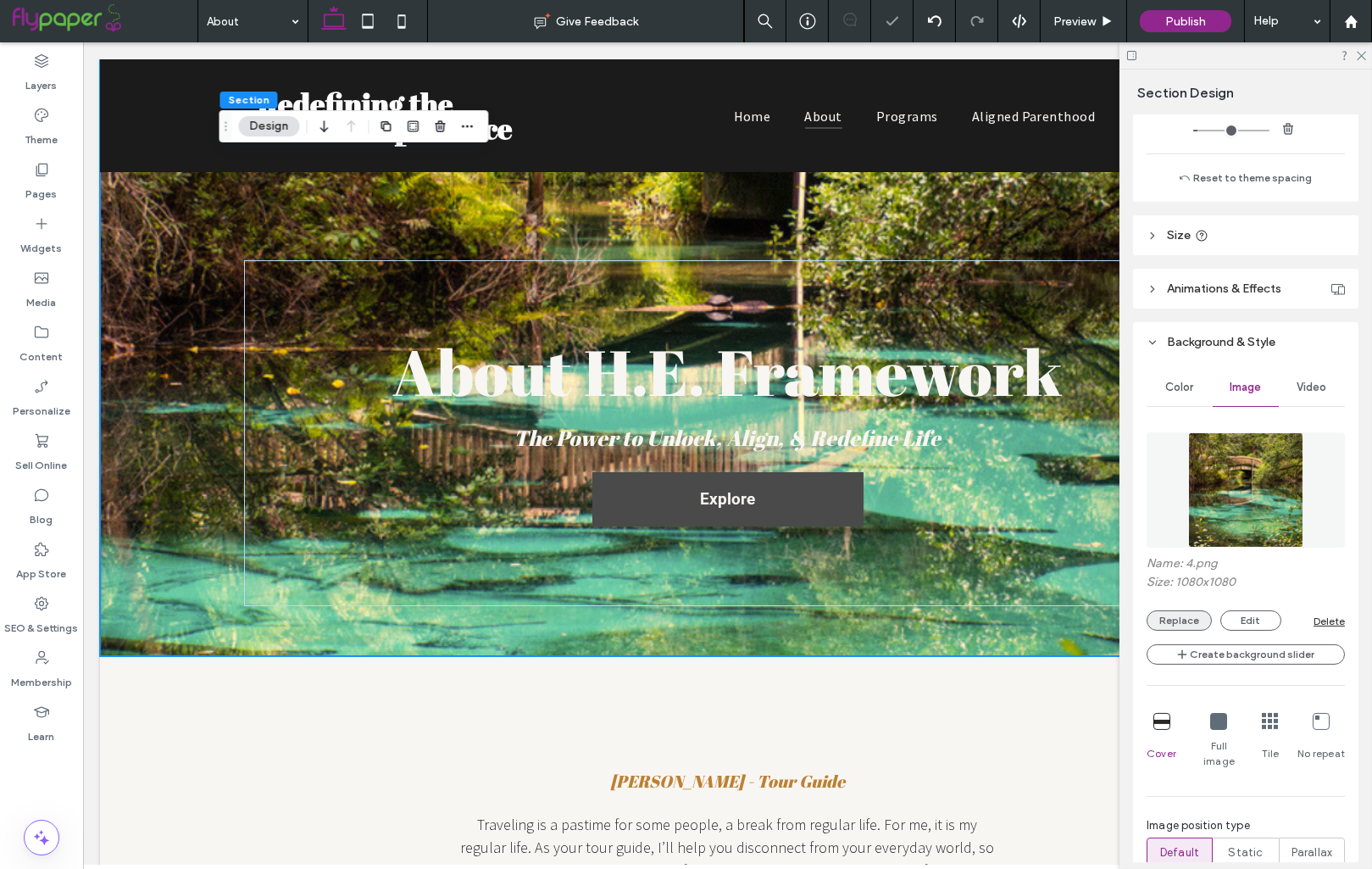
click at [1164, 620] on button "Replace" at bounding box center [1179, 620] width 65 height 20
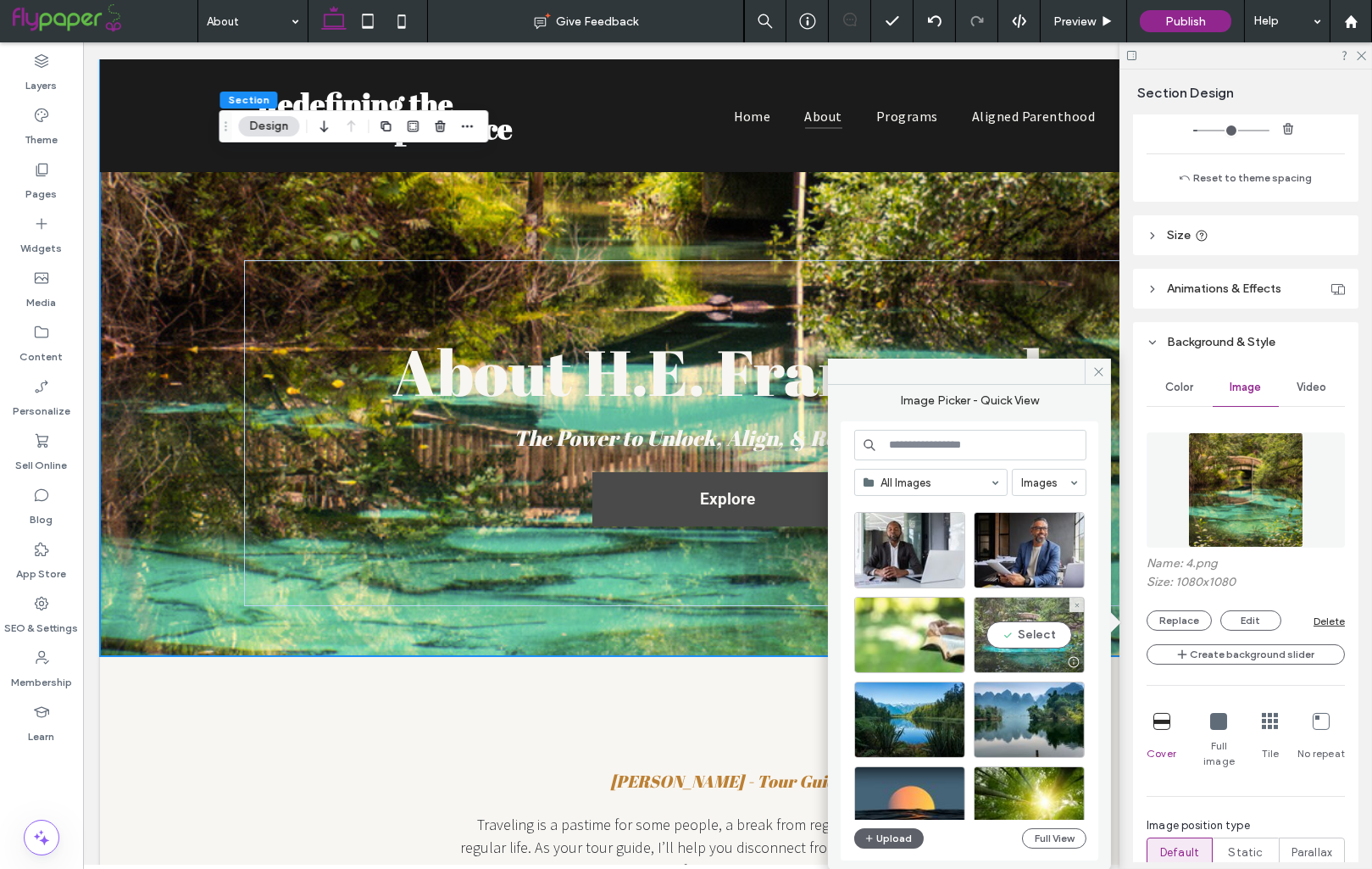
scroll to position [478, 0]
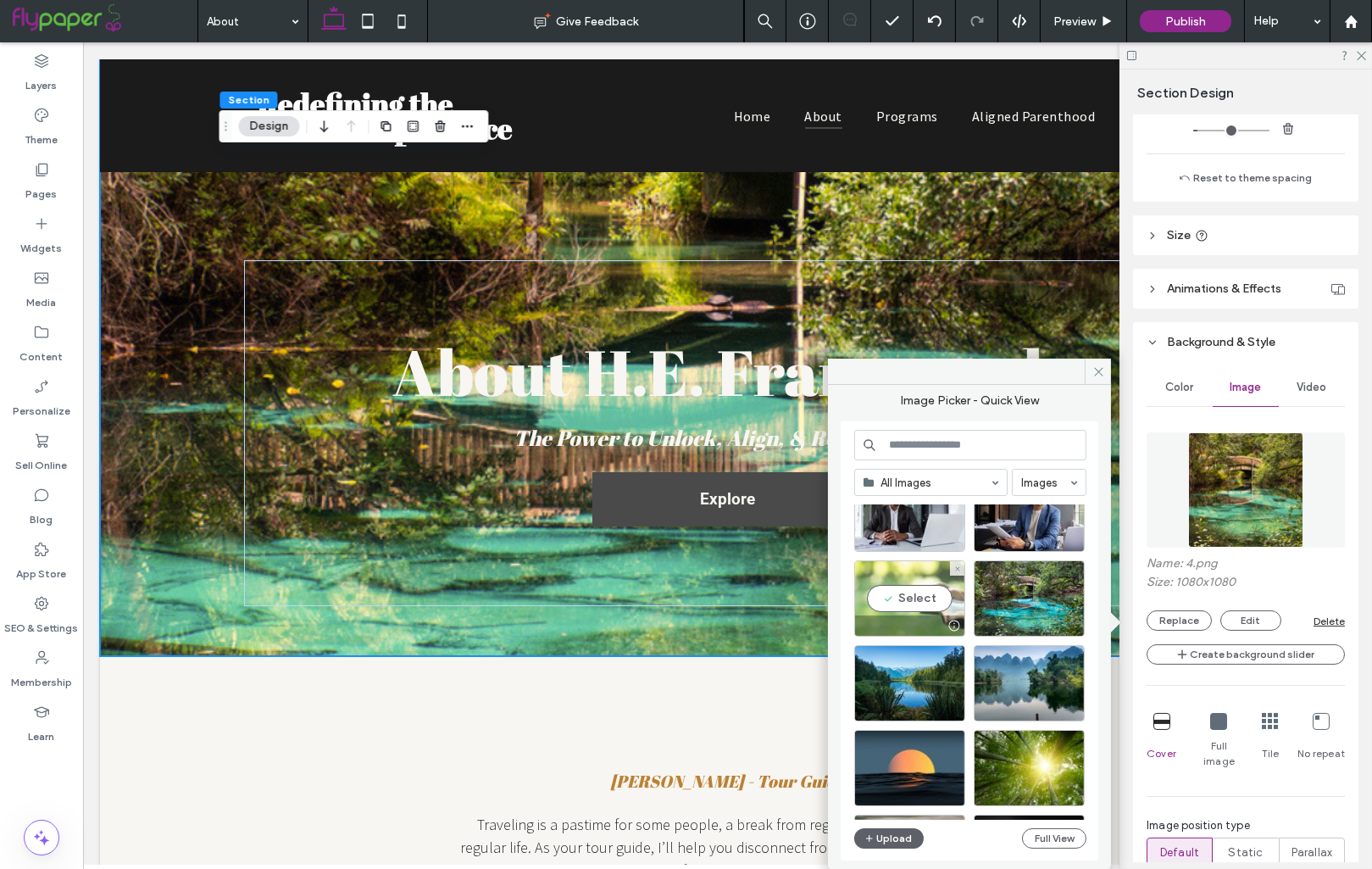
click at [925, 612] on div "Select" at bounding box center [909, 598] width 111 height 76
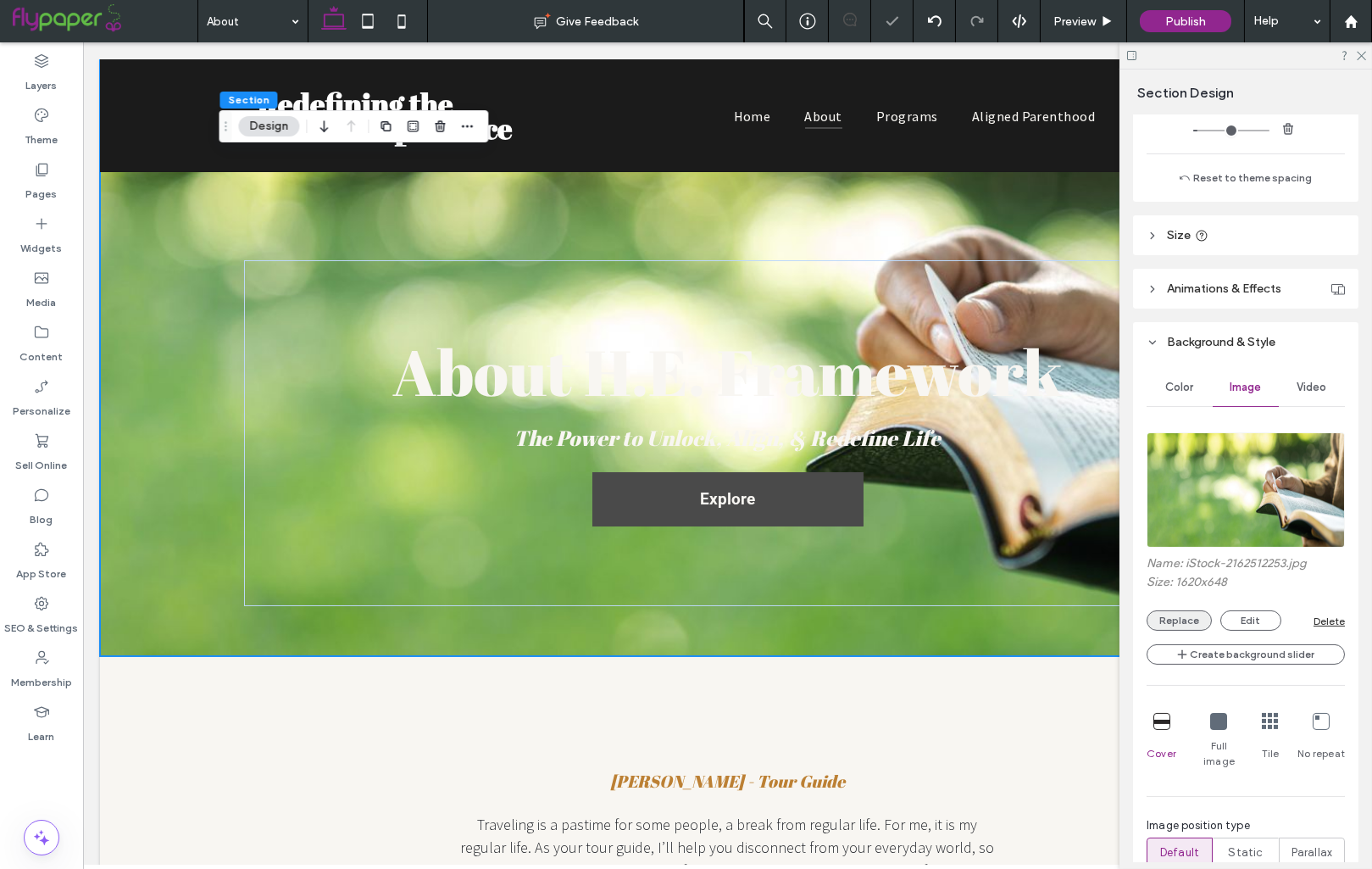
click at [1183, 612] on button "Replace" at bounding box center [1179, 620] width 65 height 20
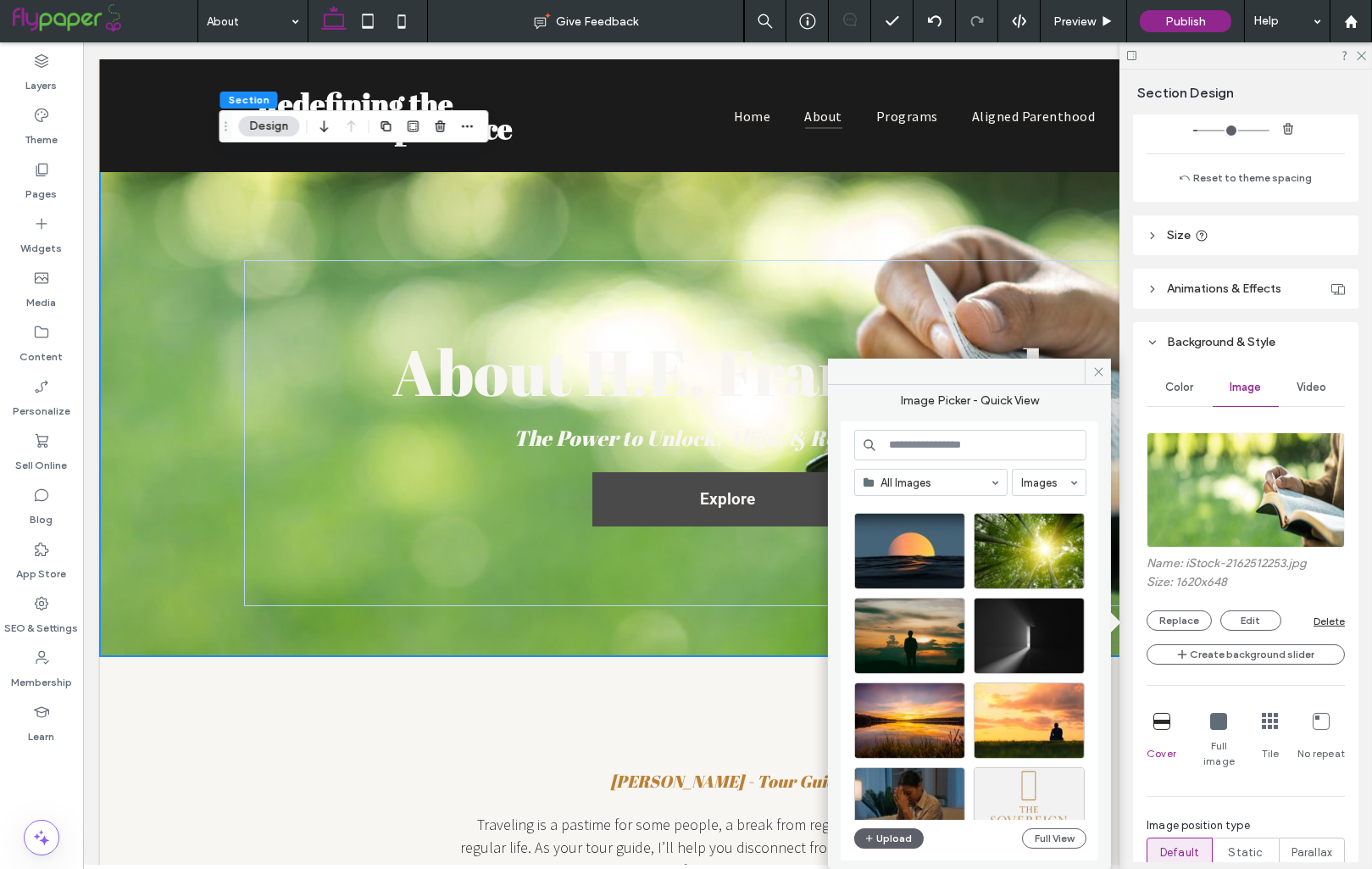
scroll to position [697, 0]
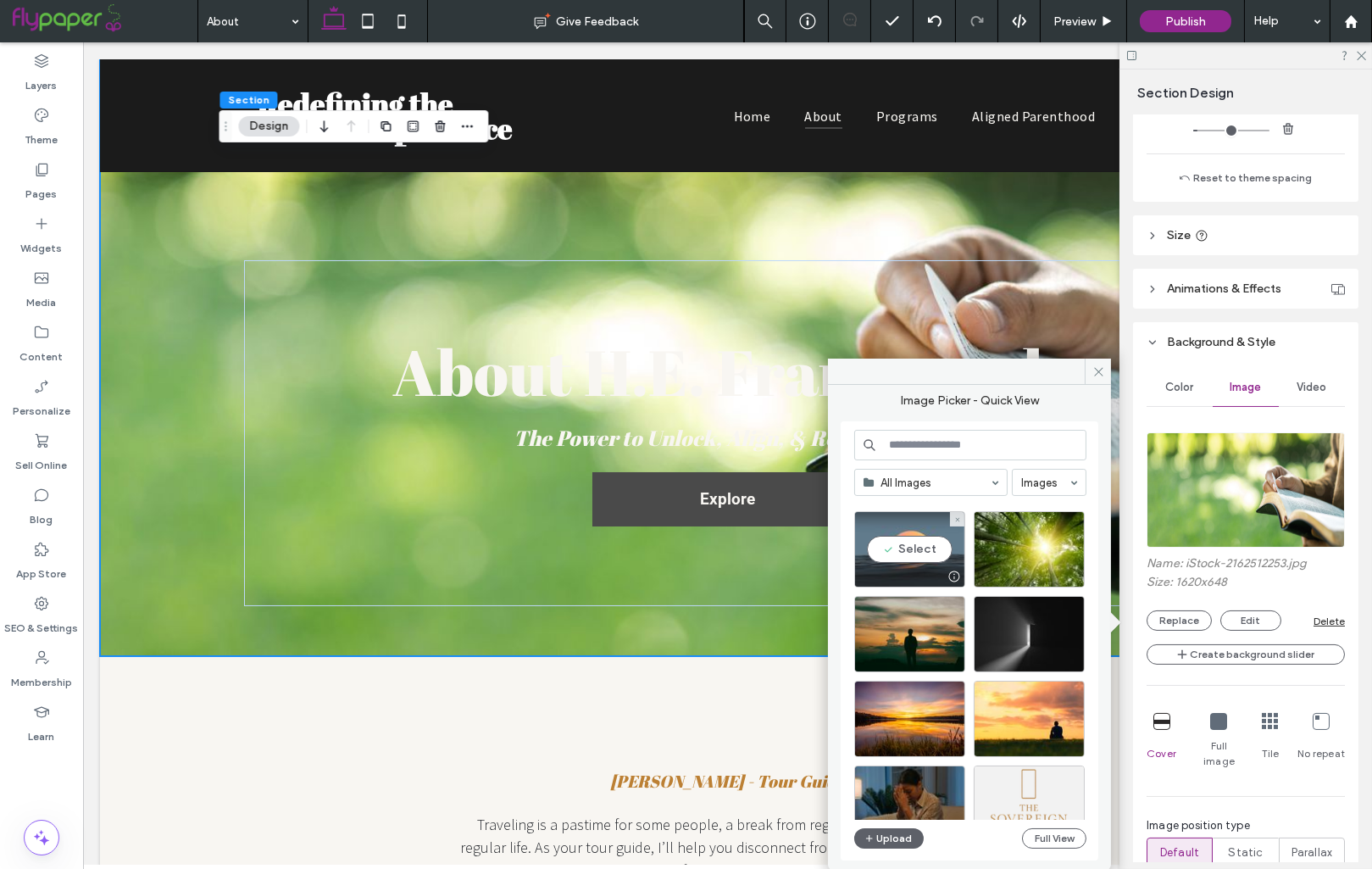
click at [932, 556] on div "Select" at bounding box center [909, 549] width 111 height 76
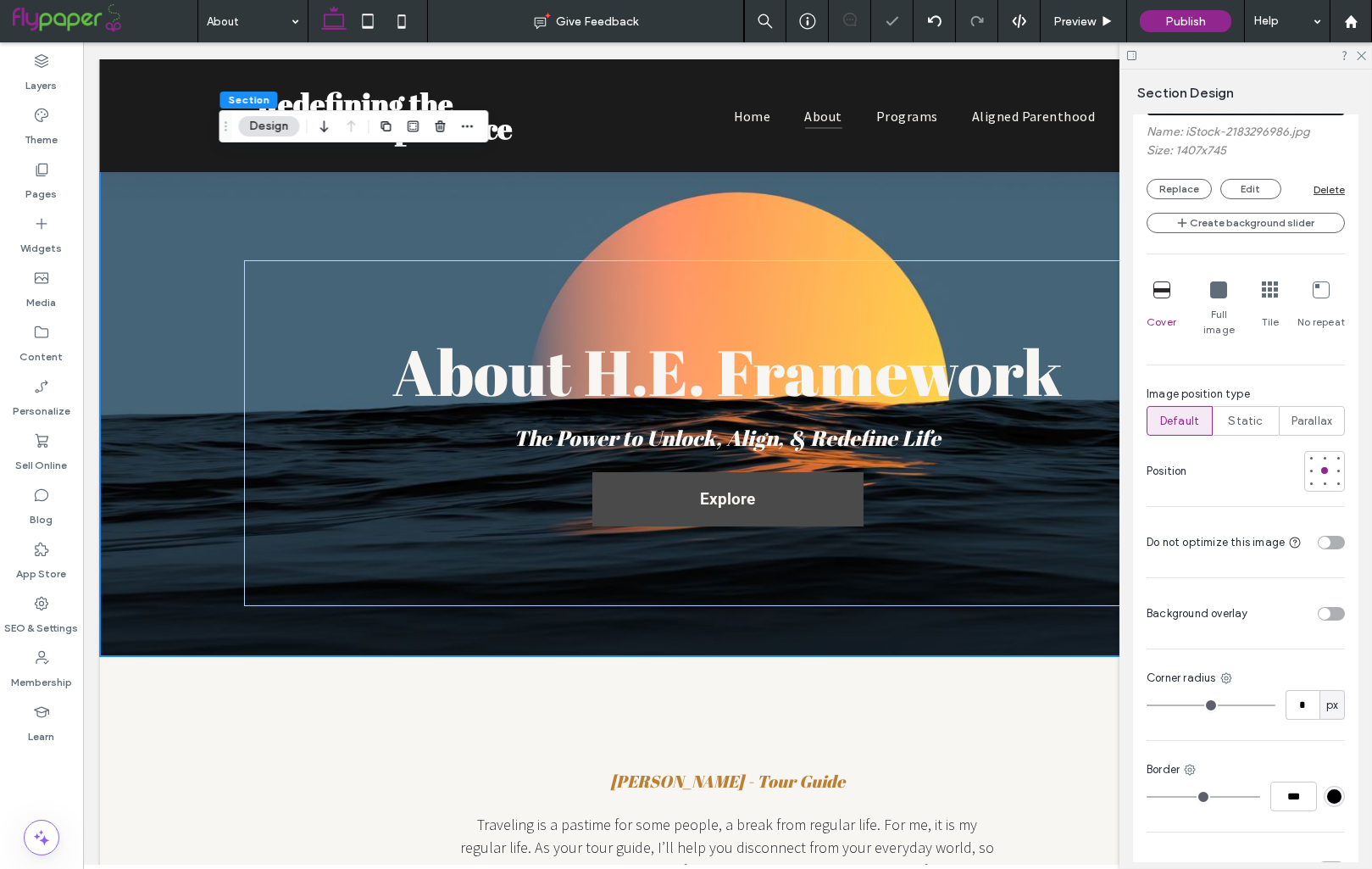
scroll to position [933, 0]
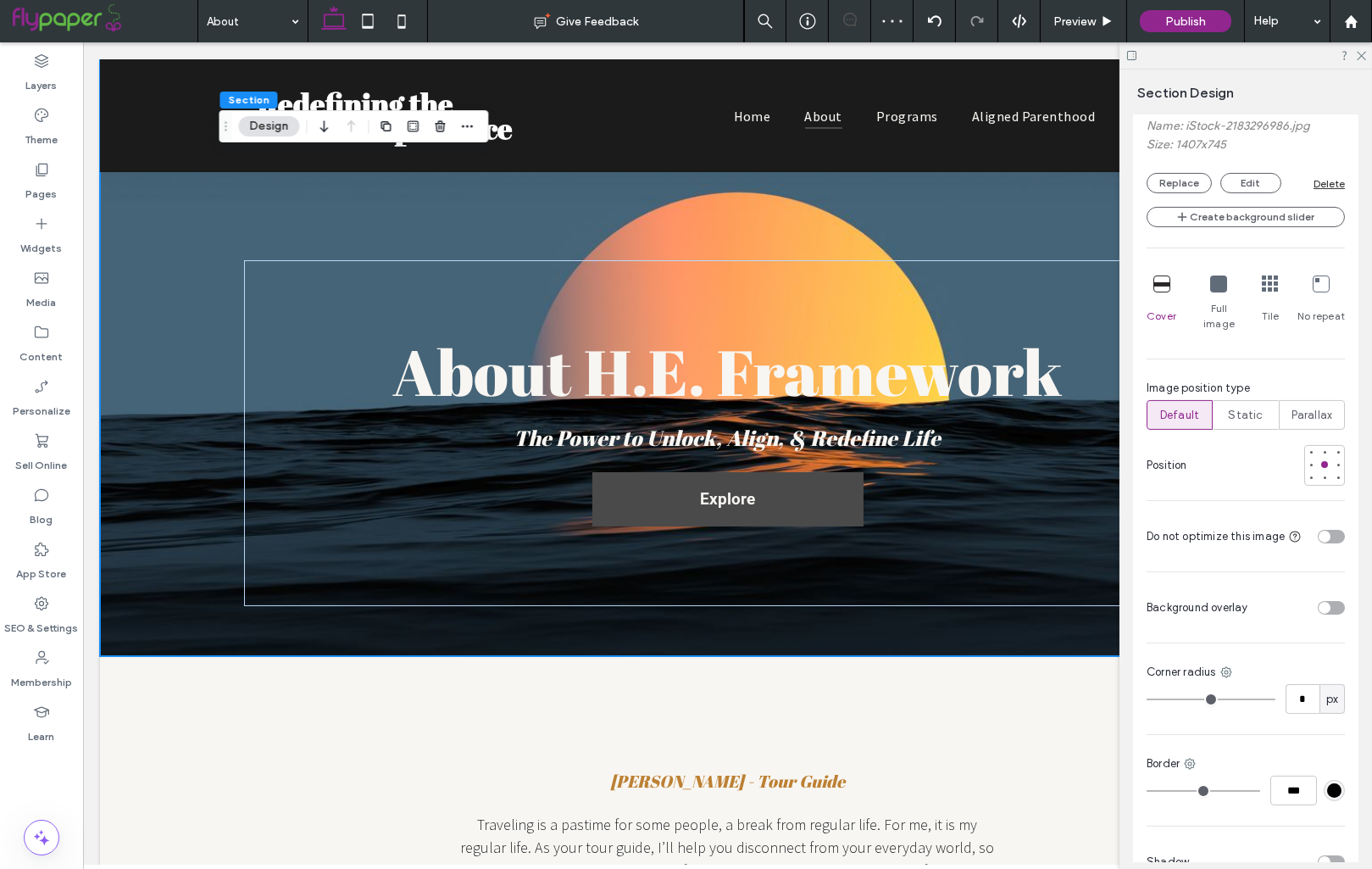
click at [1329, 601] on div "toggle" at bounding box center [1331, 608] width 27 height 14
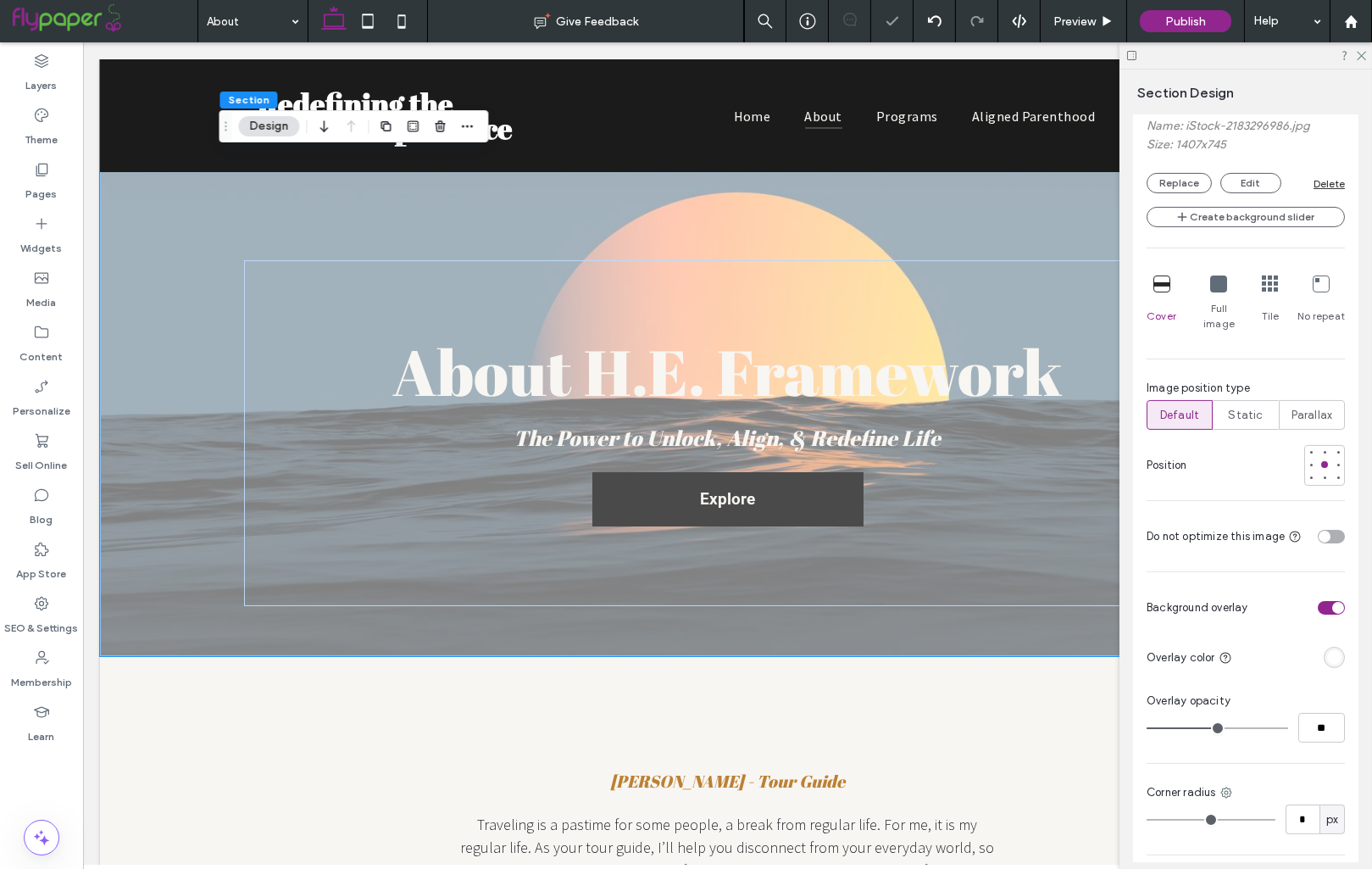
click at [1332, 650] on div "rgba(255, 255, 255, 1)" at bounding box center [1334, 657] width 15 height 15
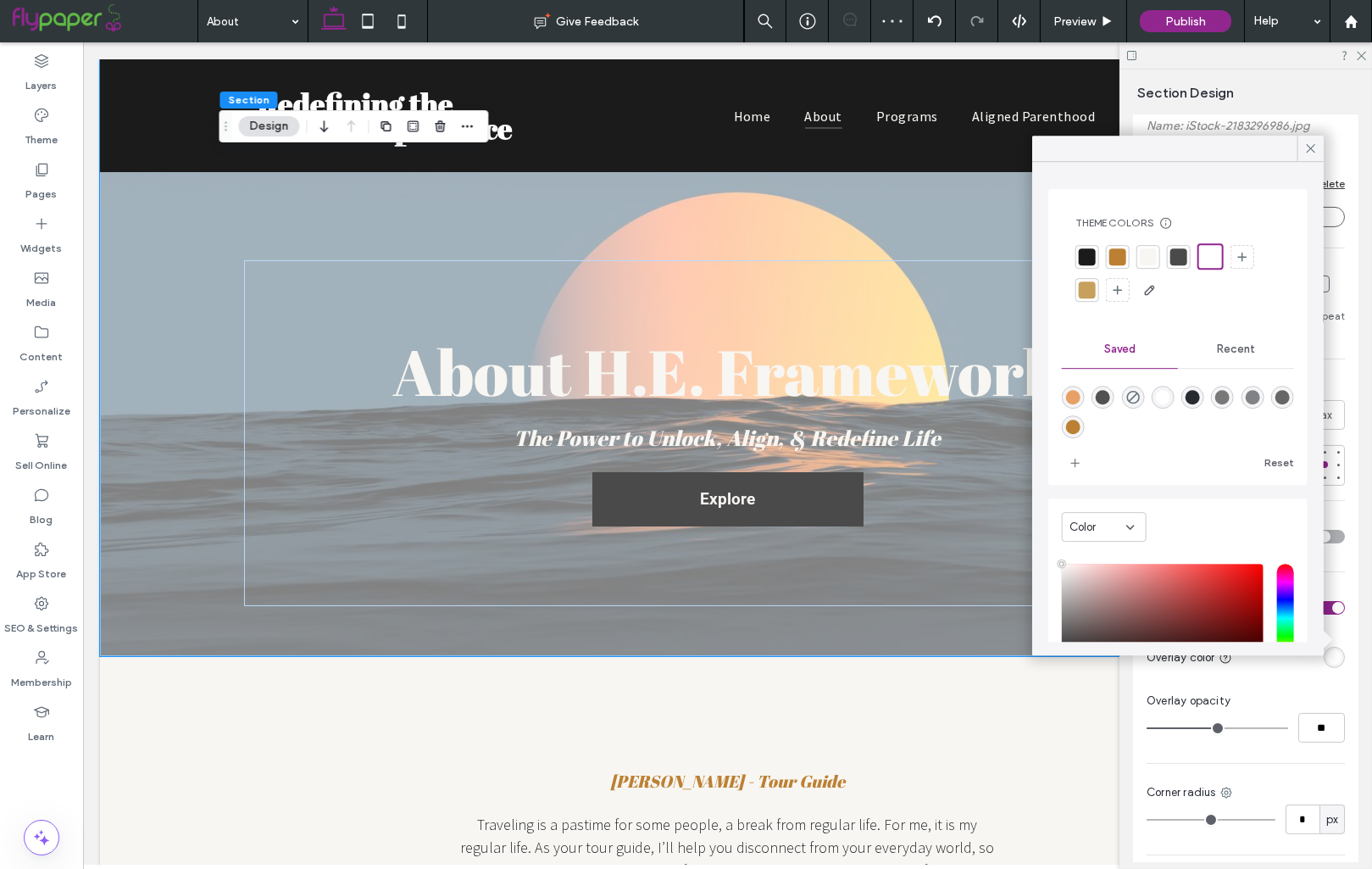
click at [1089, 270] on div at bounding box center [1177, 273] width 205 height 60
click at [1089, 263] on div at bounding box center [1087, 257] width 17 height 17
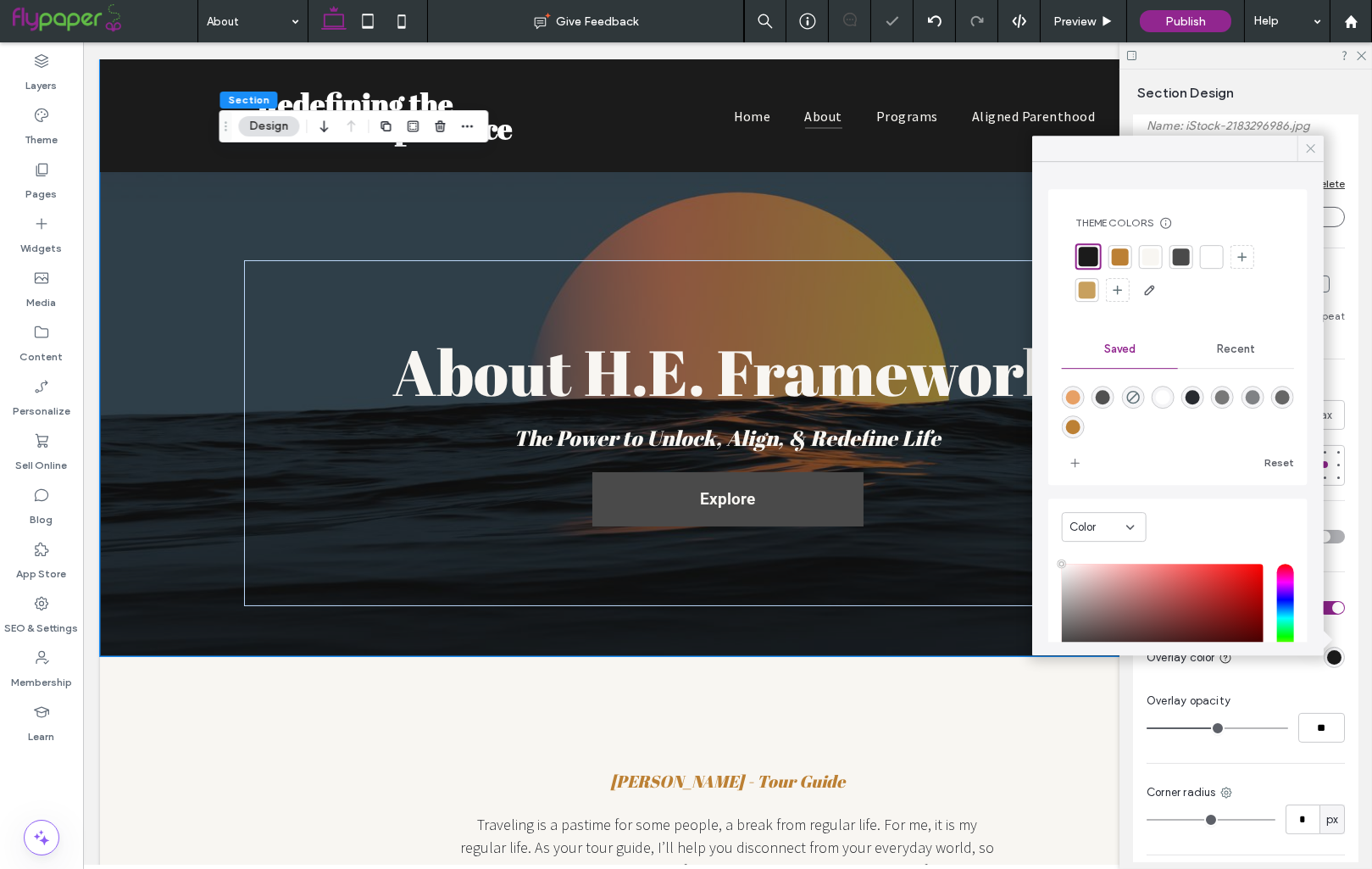
click at [1307, 143] on icon at bounding box center [1310, 147] width 15 height 15
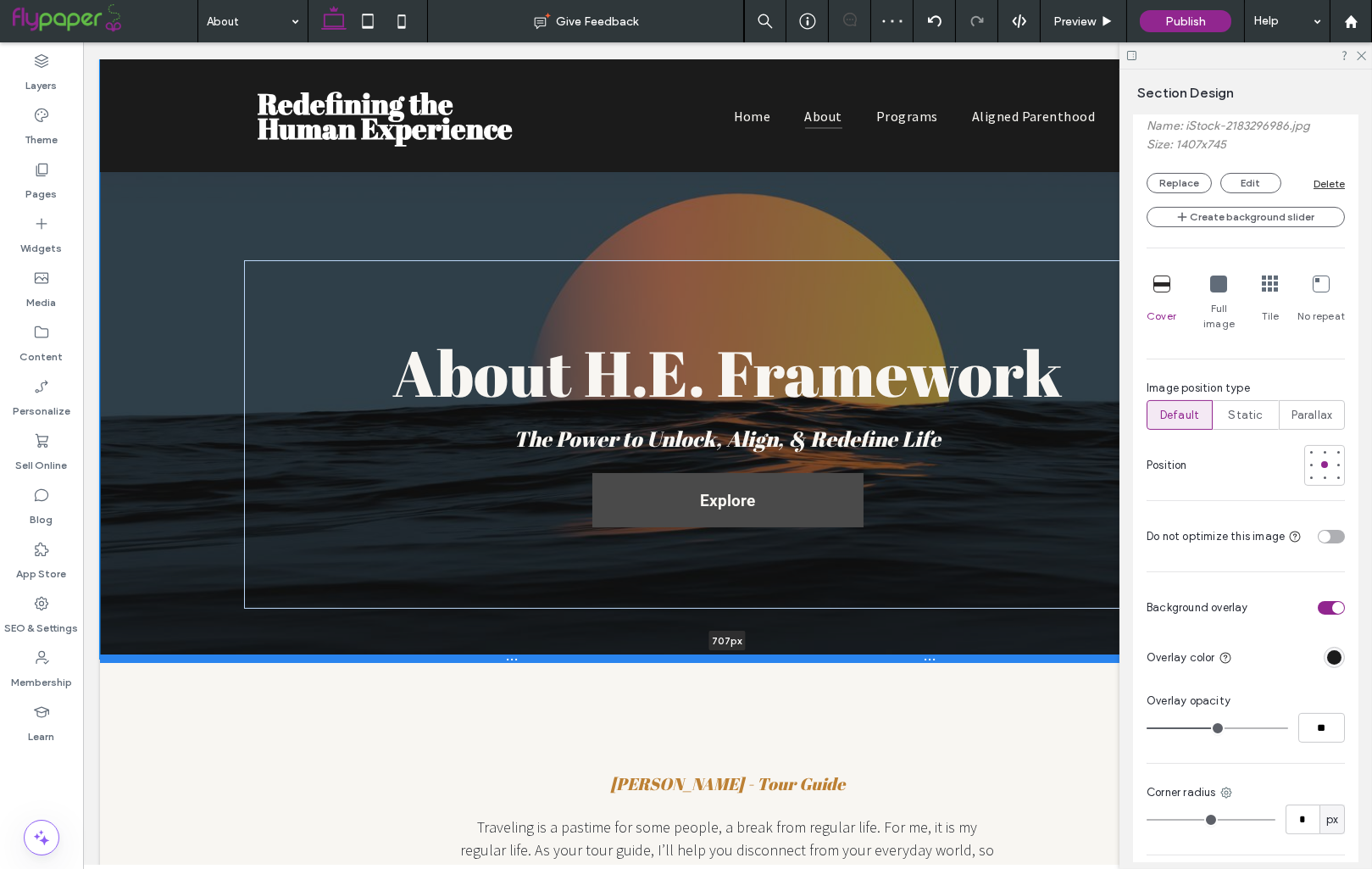
drag, startPoint x: 855, startPoint y: 654, endPoint x: 853, endPoint y: 677, distance: 23.1
click at [853, 663] on div at bounding box center [727, 659] width 1255 height 9
type input "***"
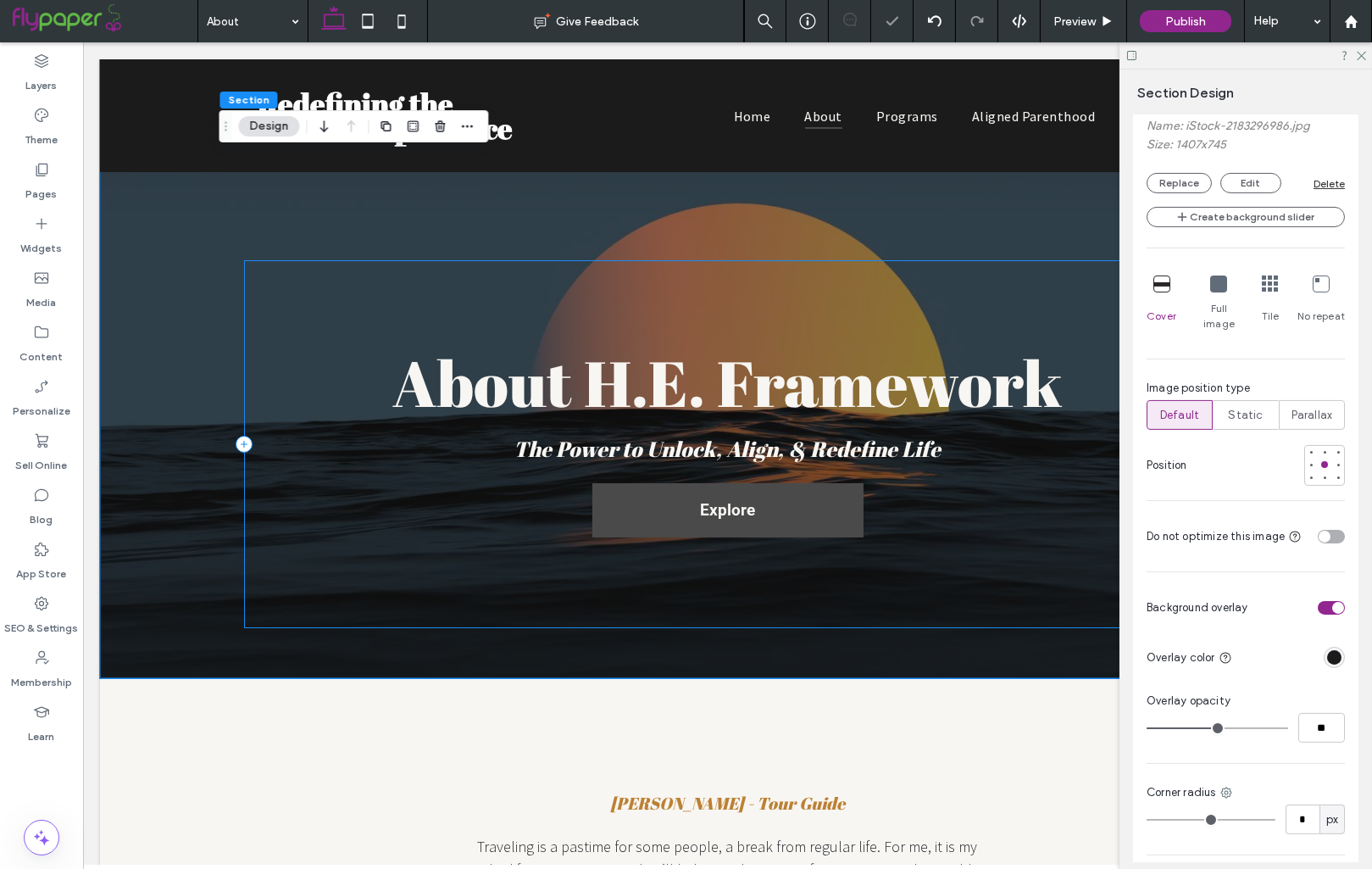
click at [749, 540] on div "About H.E. Framework The Power to Unlock, Align, & Redefine Life Explore" at bounding box center [727, 444] width 967 height 368
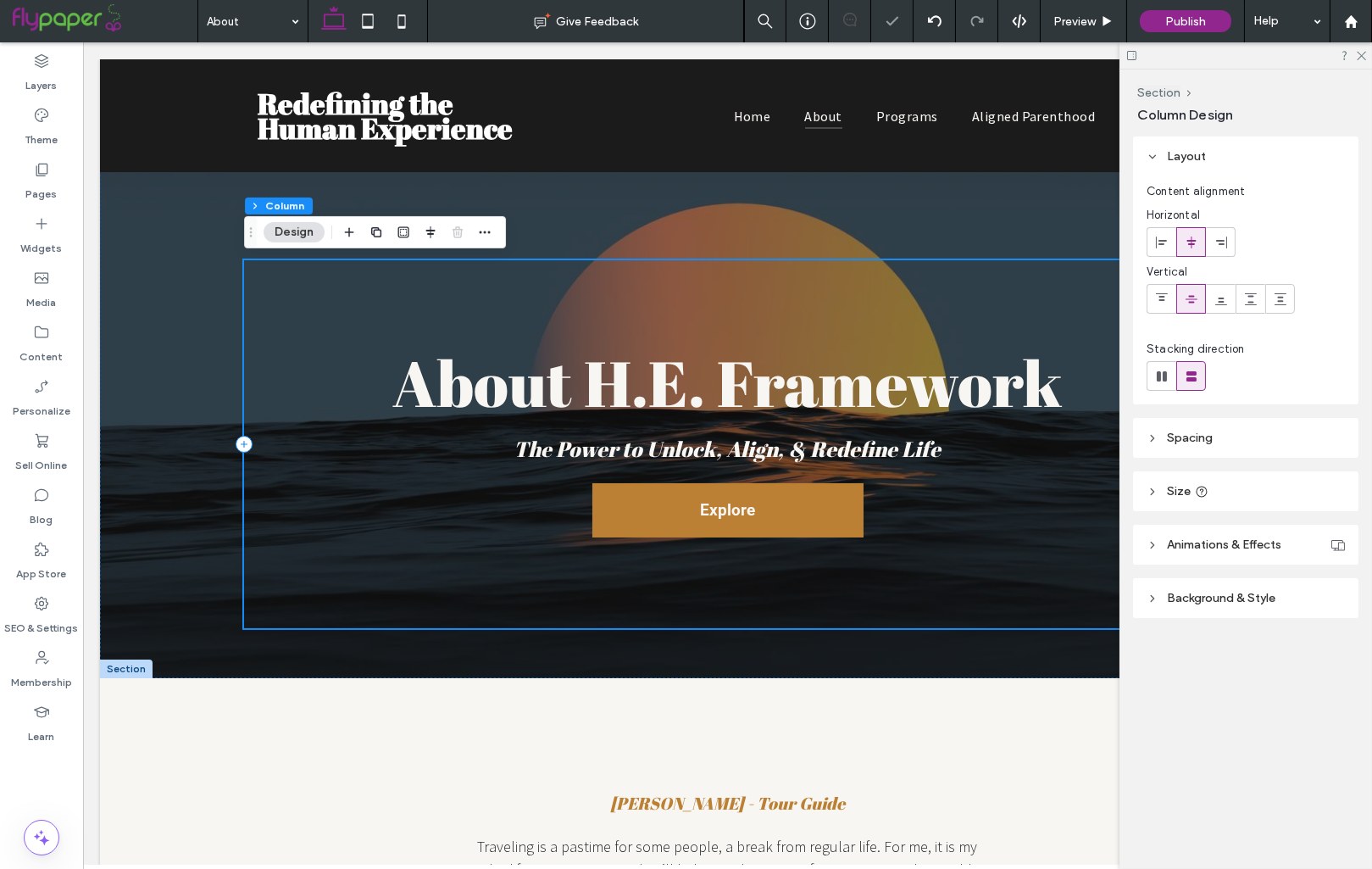
click at [741, 513] on span "Explore" at bounding box center [728, 510] width 55 height 37
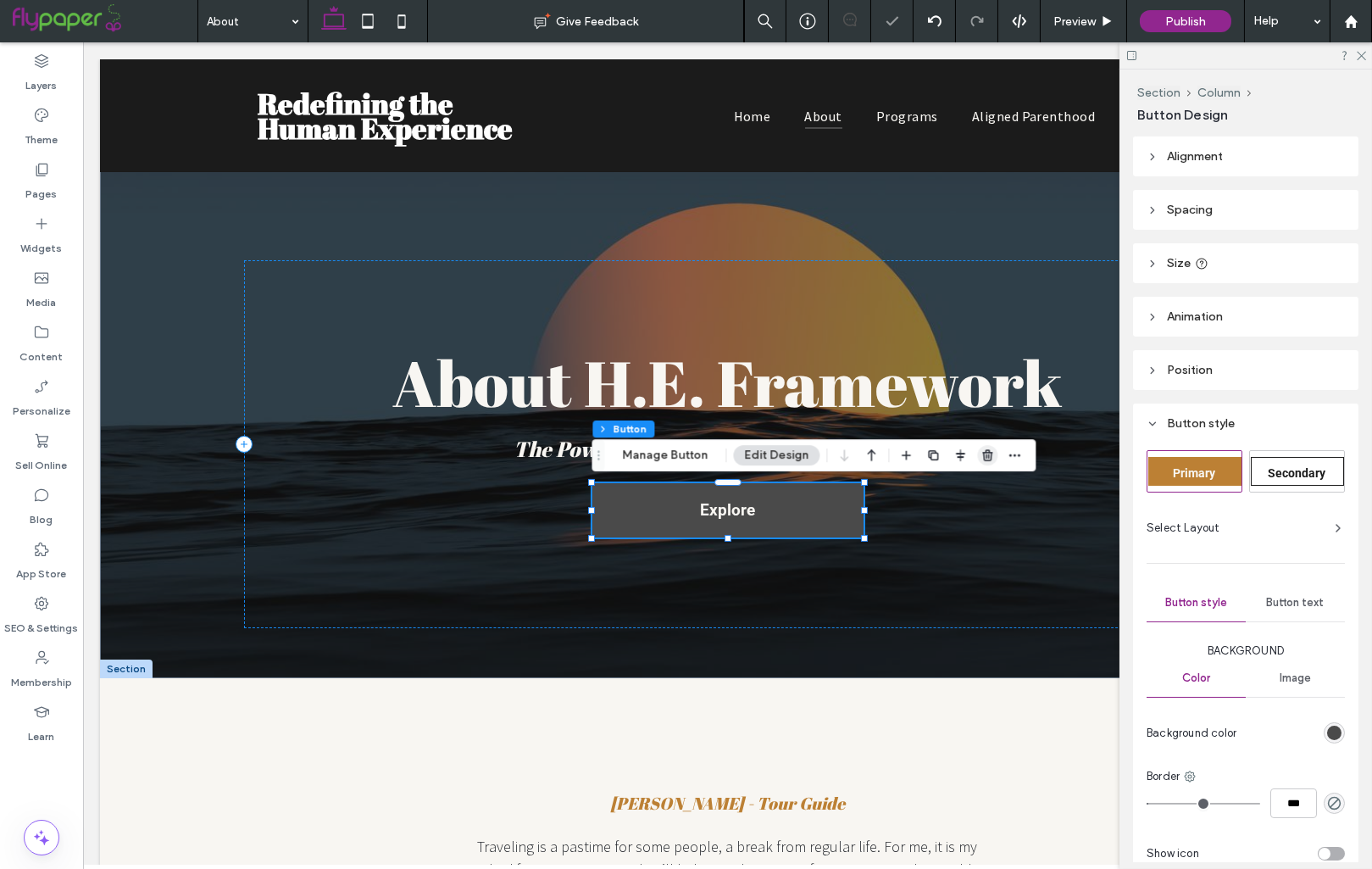
click at [986, 464] on span "button" at bounding box center [986, 455] width 20 height 20
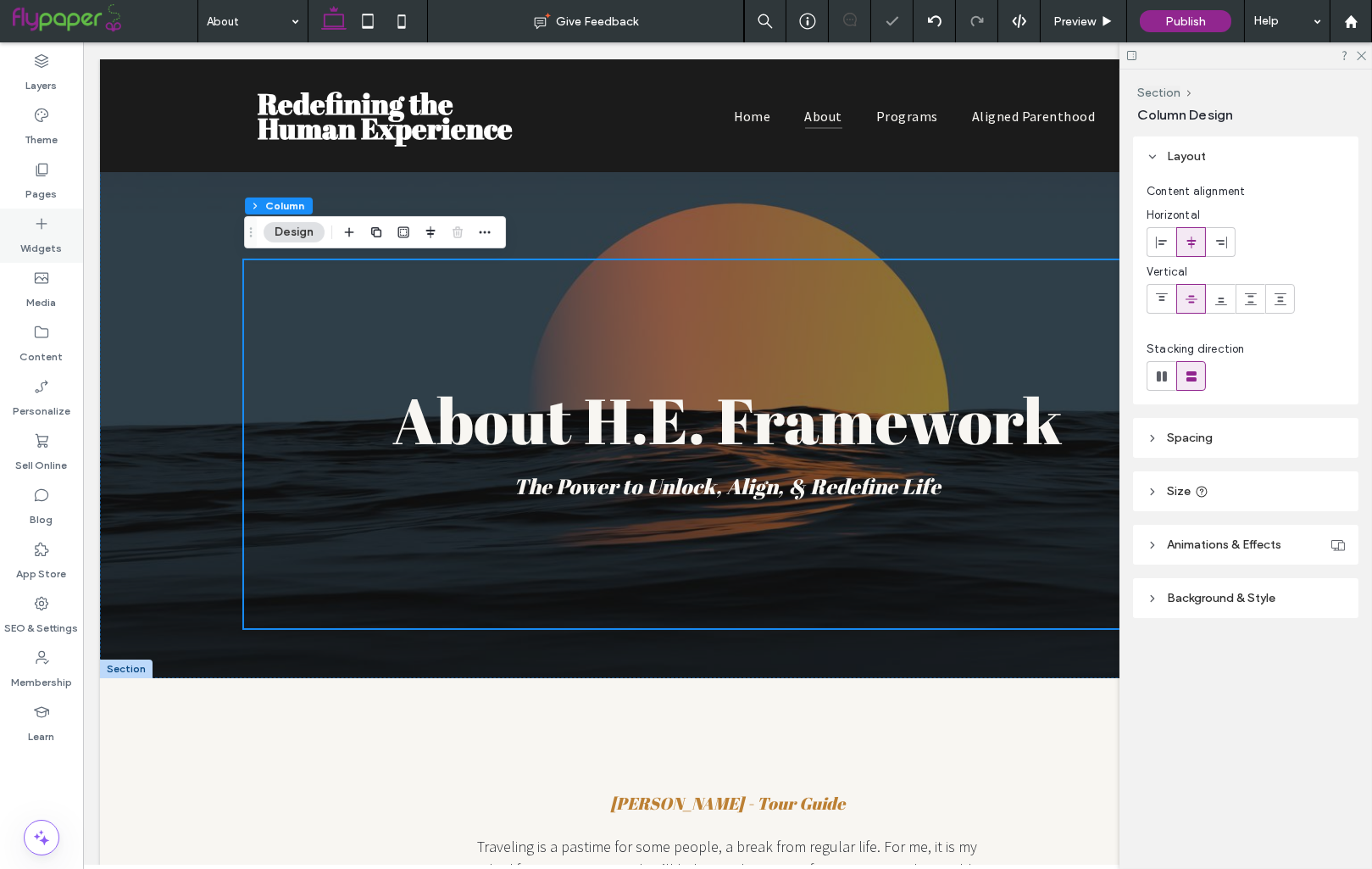
click at [35, 230] on icon at bounding box center [41, 223] width 17 height 17
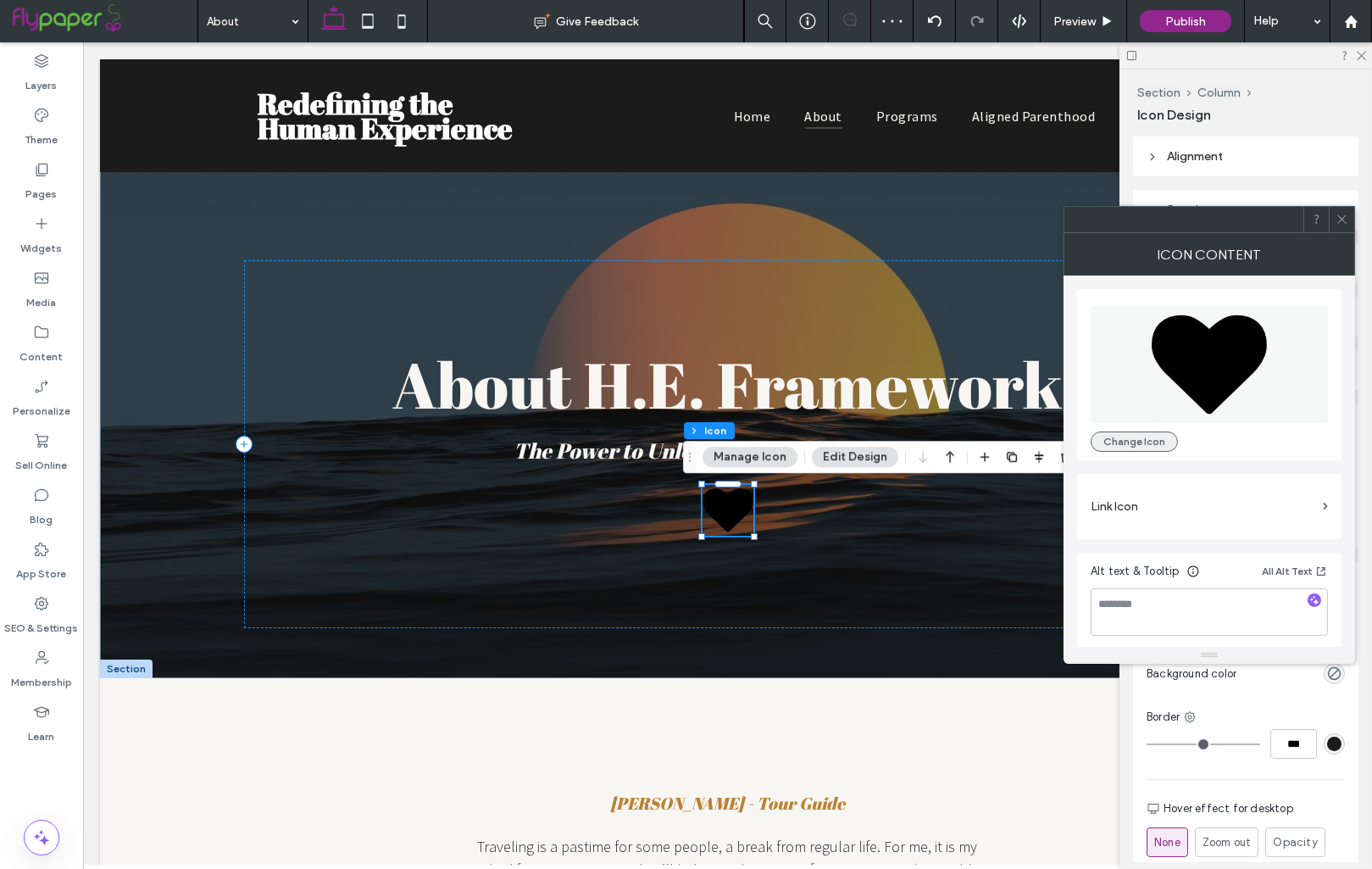
click at [1130, 445] on button "Change Icon" at bounding box center [1134, 441] width 87 height 20
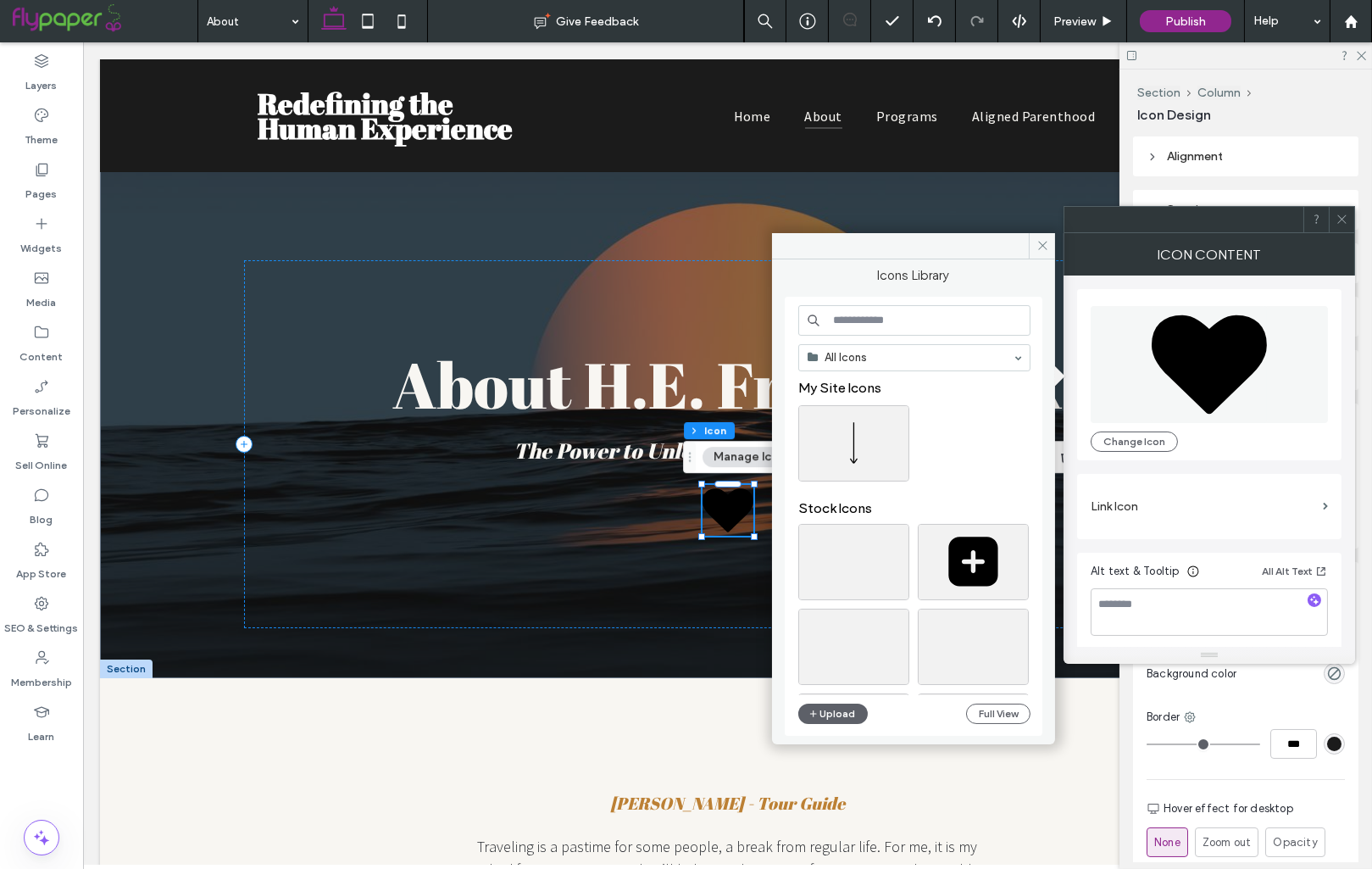
click at [916, 325] on input at bounding box center [914, 320] width 232 height 31
click at [838, 451] on div "Select" at bounding box center [853, 442] width 111 height 76
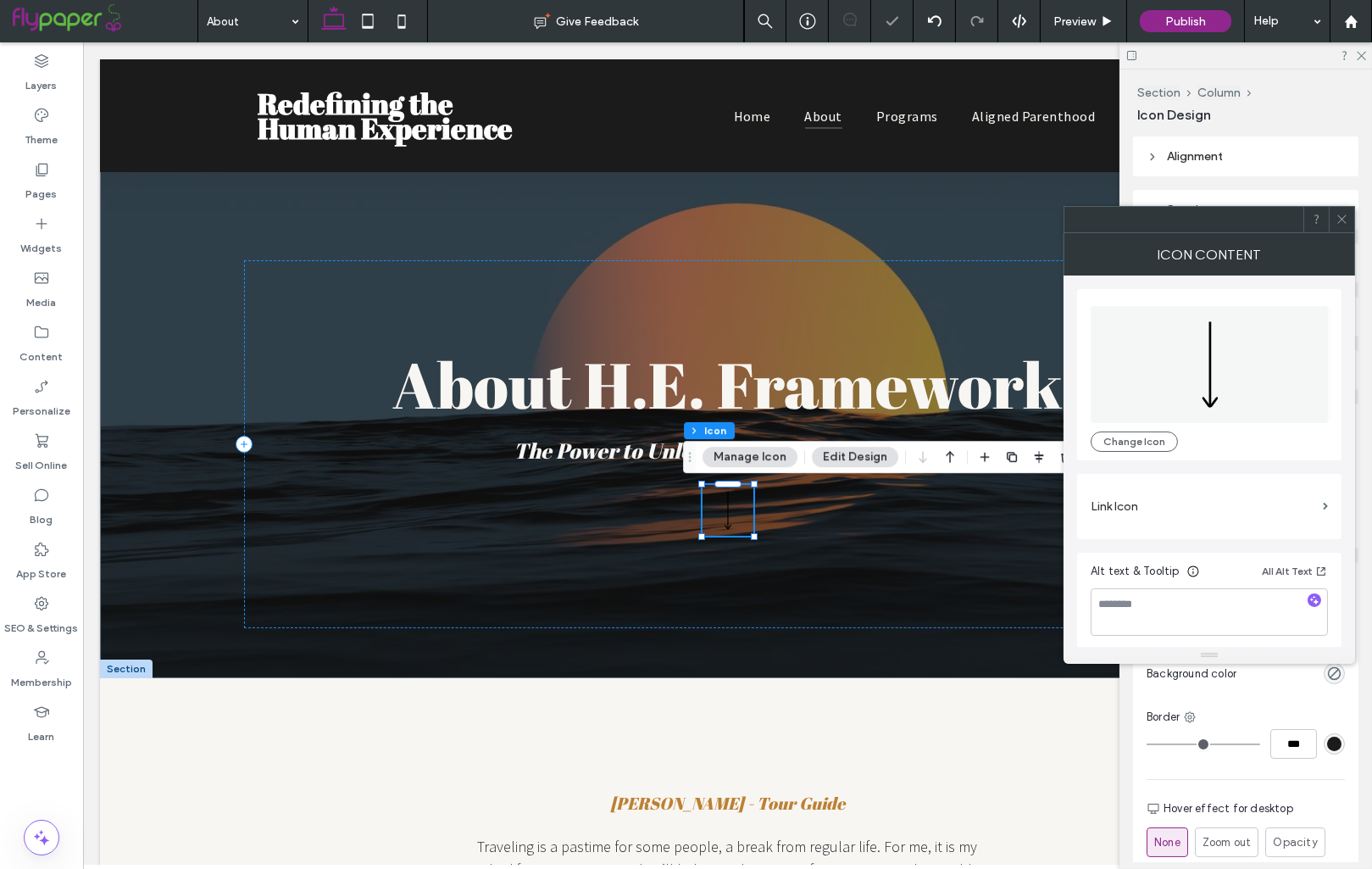
click at [1341, 219] on icon at bounding box center [1341, 219] width 13 height 13
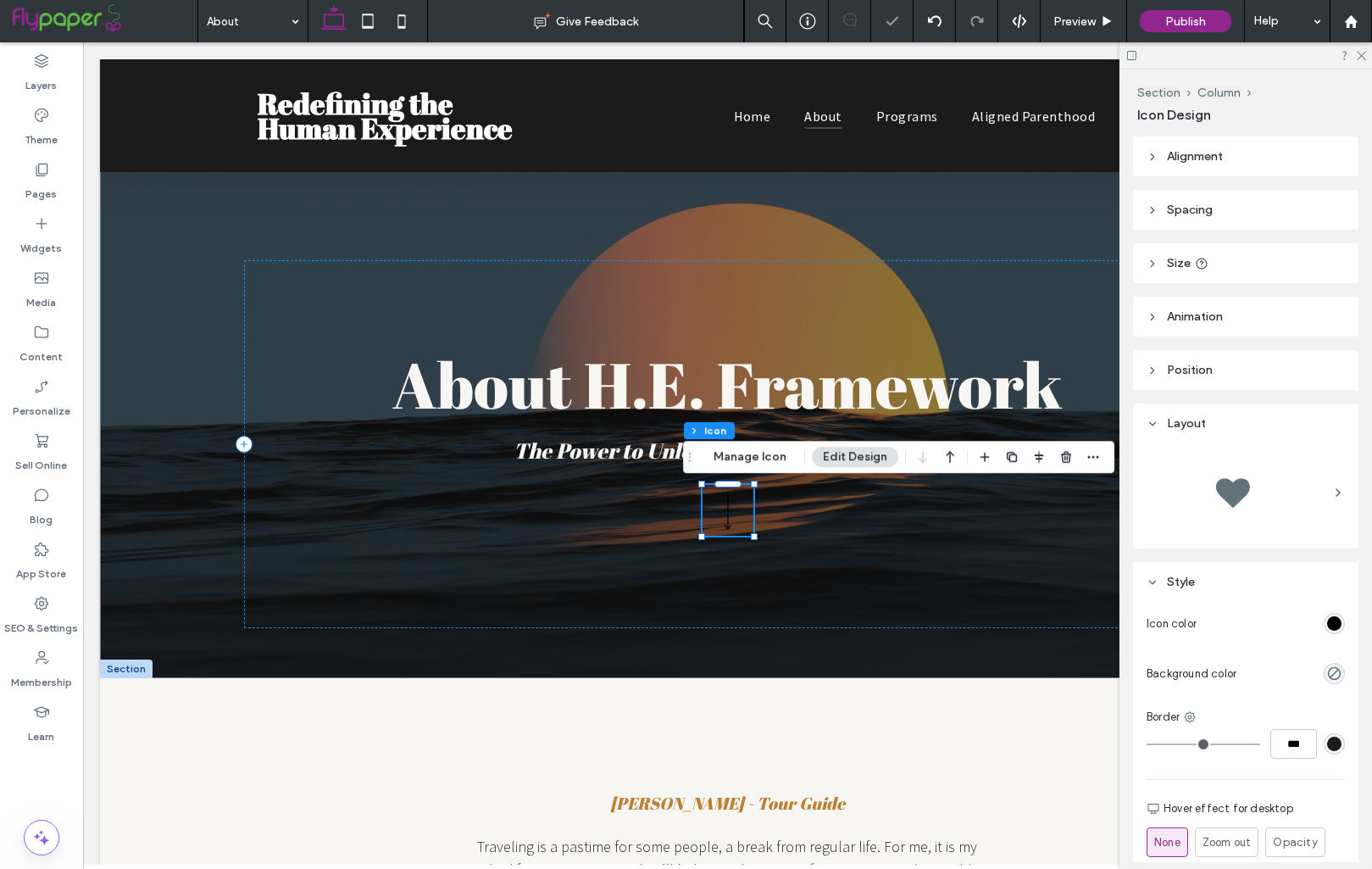
click at [1334, 616] on div "rgb(0, 0, 0)" at bounding box center [1334, 623] width 21 height 21
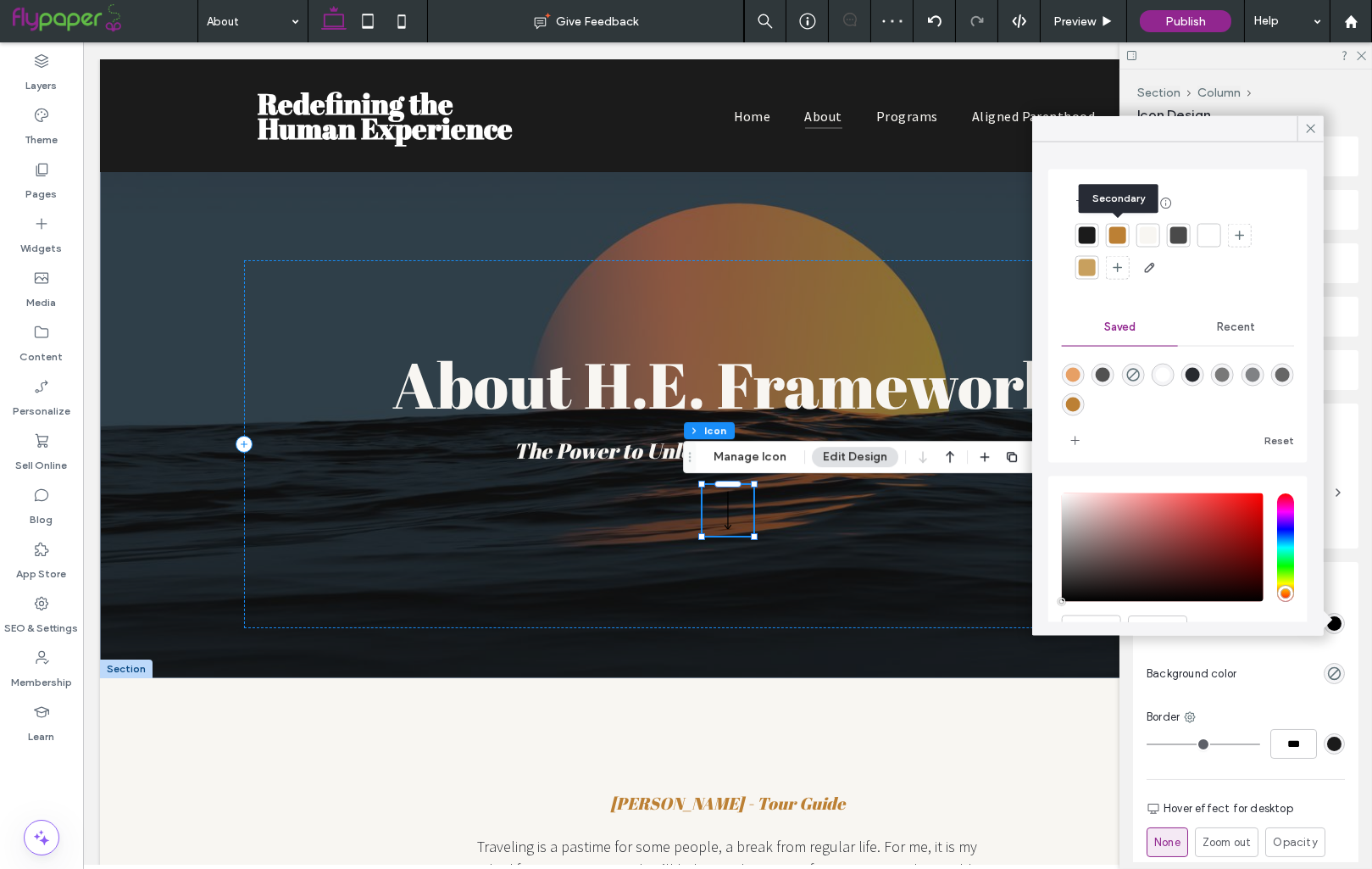
click at [1112, 241] on div at bounding box center [1117, 235] width 17 height 17
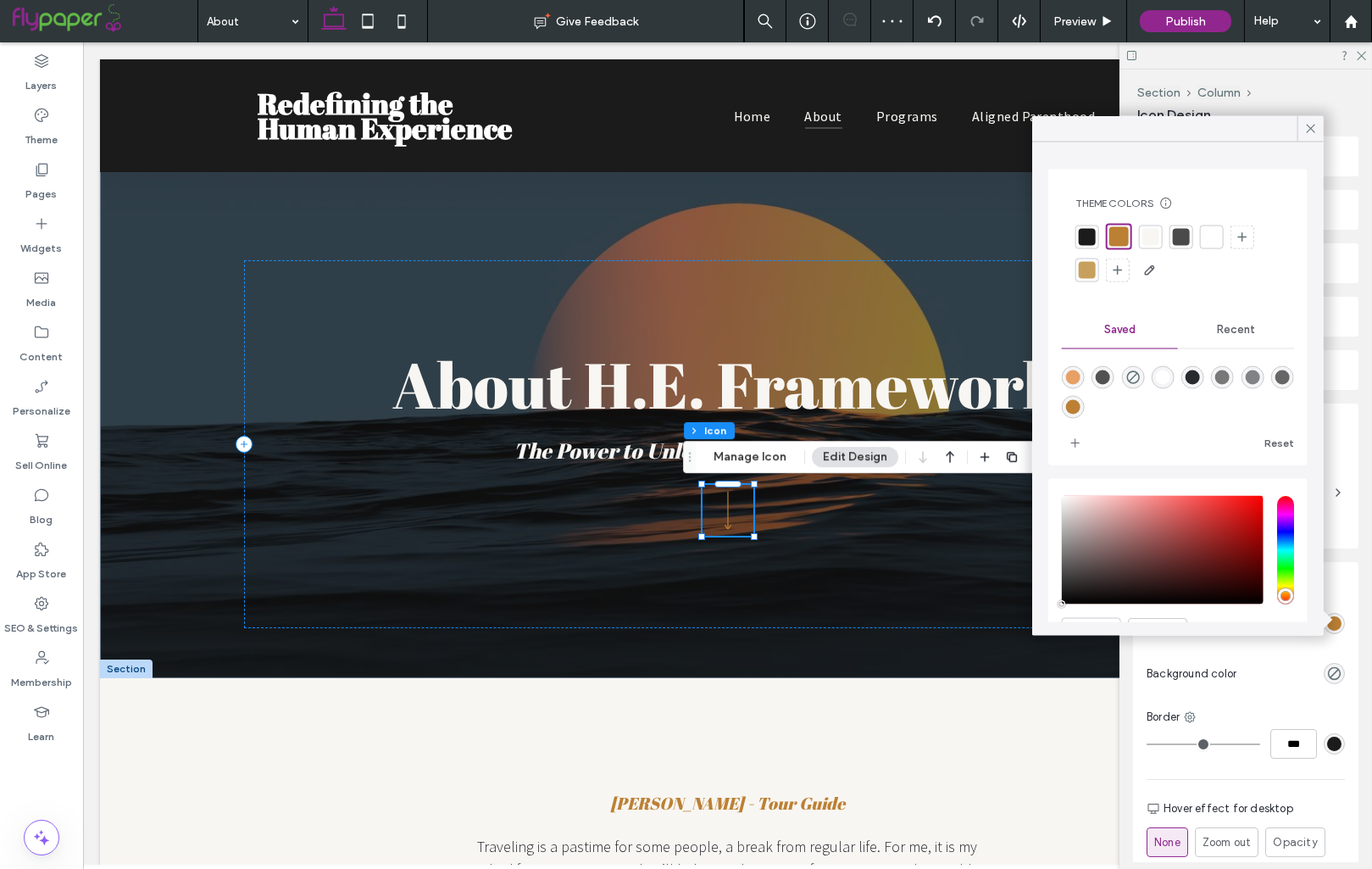
click at [1089, 263] on div at bounding box center [1087, 270] width 17 height 17
click at [1304, 127] on icon at bounding box center [1310, 128] width 15 height 15
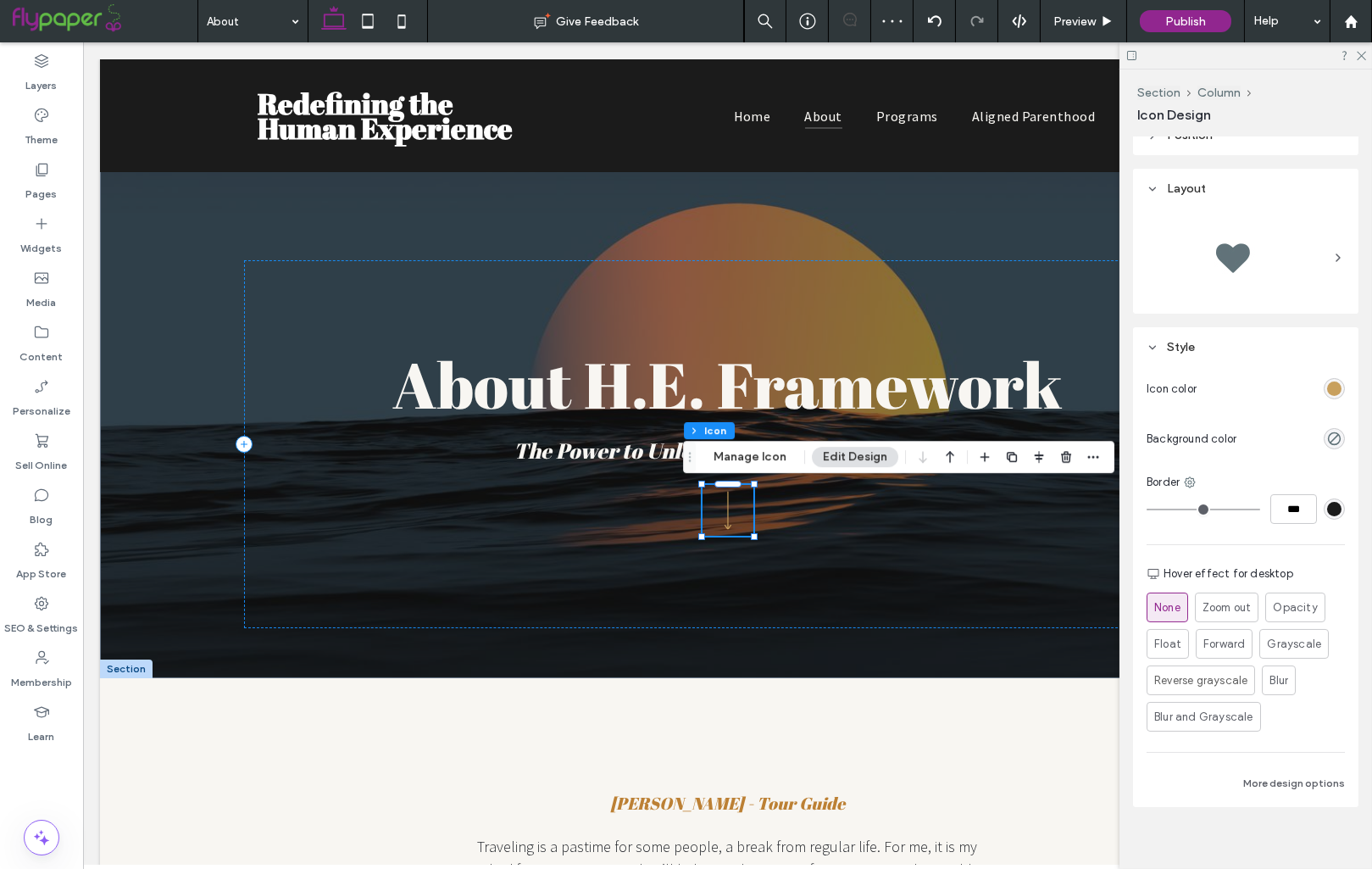
scroll to position [250, 0]
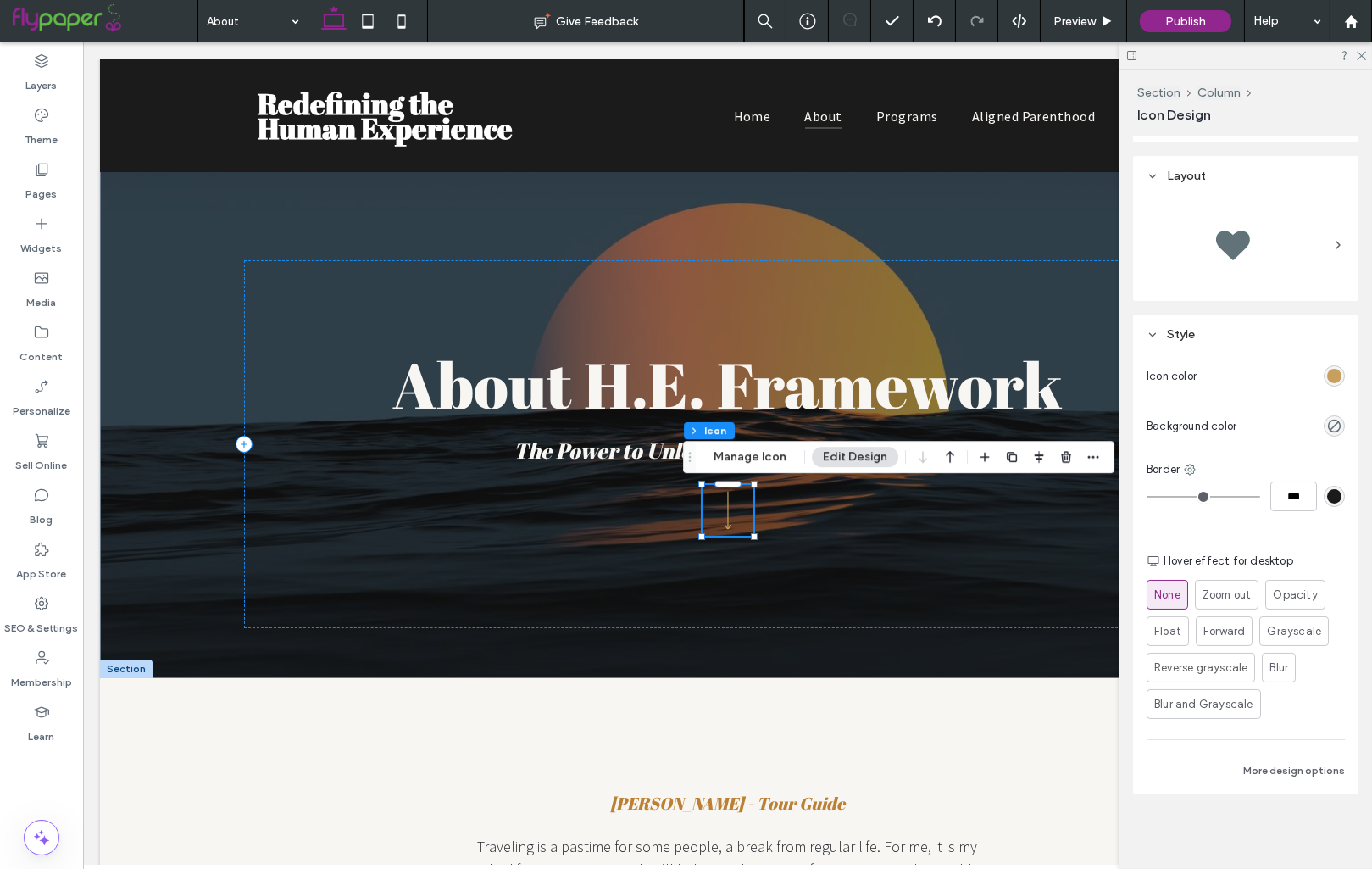
click at [1238, 612] on div "None Zoom out Opacity Float Forward Grayscale Reverse grayscale Blur Blur and G…" at bounding box center [1246, 649] width 198 height 139
click at [1236, 602] on span "Zoom out" at bounding box center [1226, 594] width 51 height 17
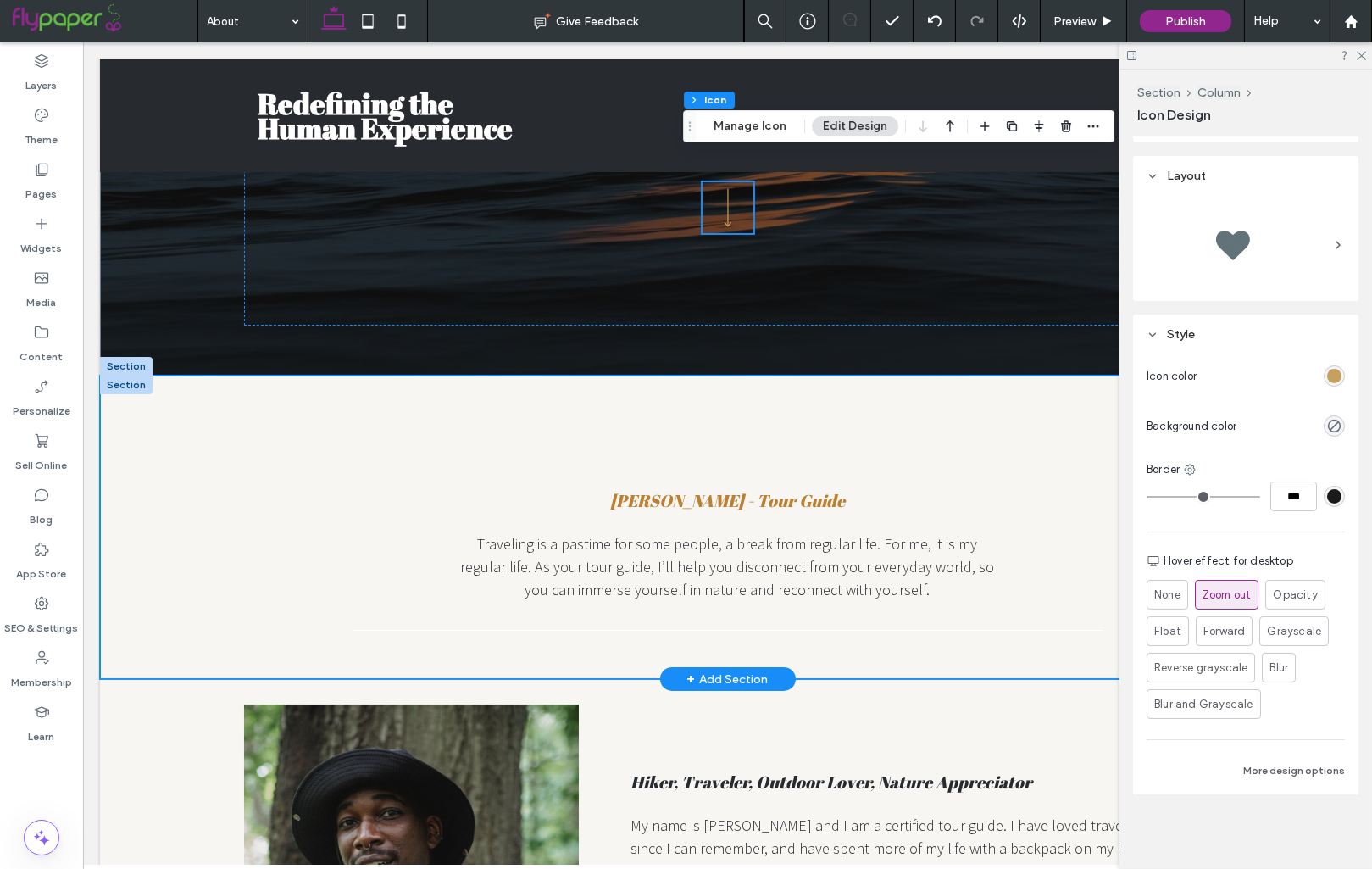
scroll to position [338, 0]
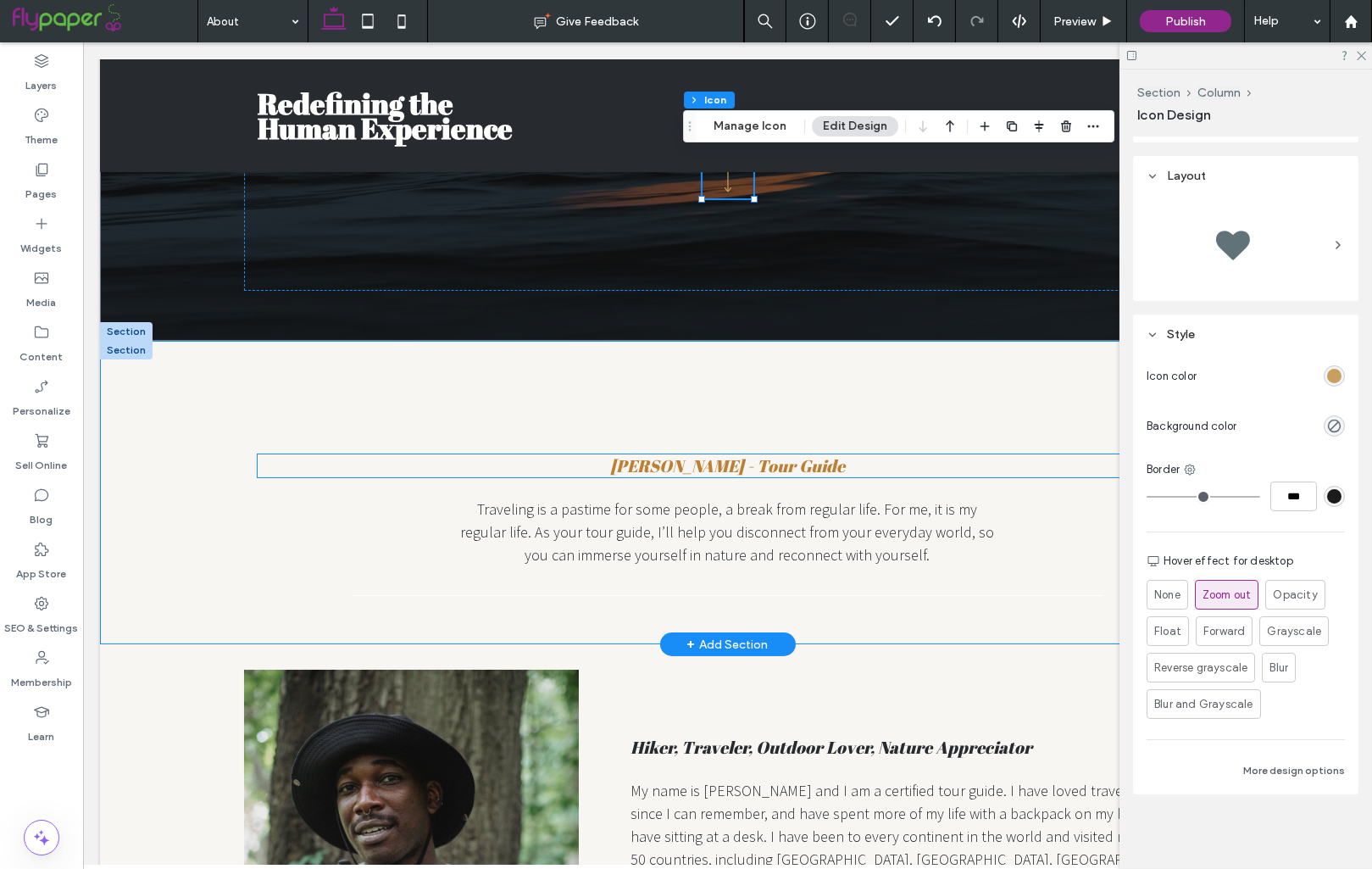
click at [765, 459] on span "Aaron West - Tour Guide" at bounding box center [727, 466] width 235 height 23
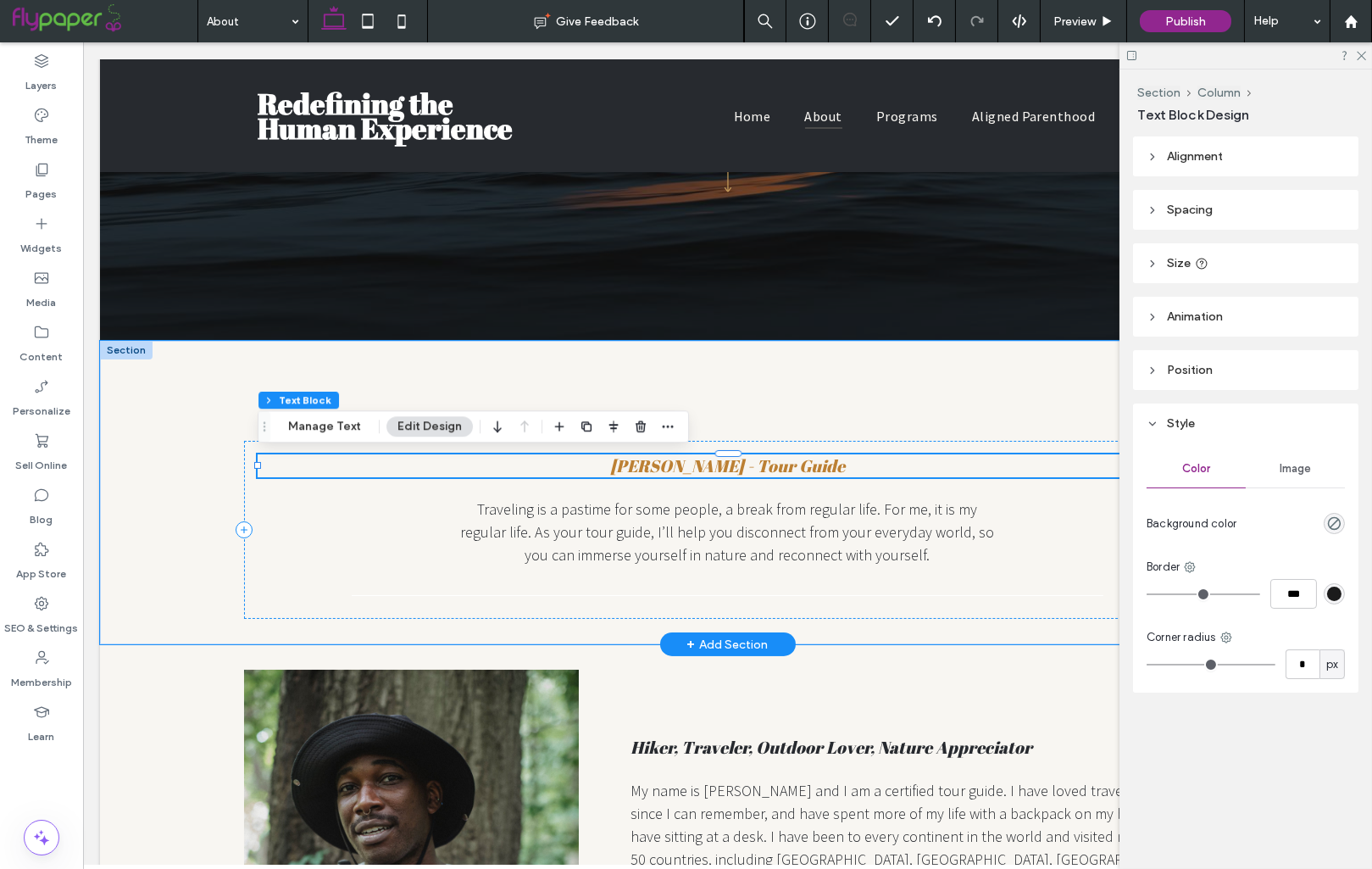
click at [765, 459] on span "Aaron West - Tour Guide" at bounding box center [727, 466] width 235 height 23
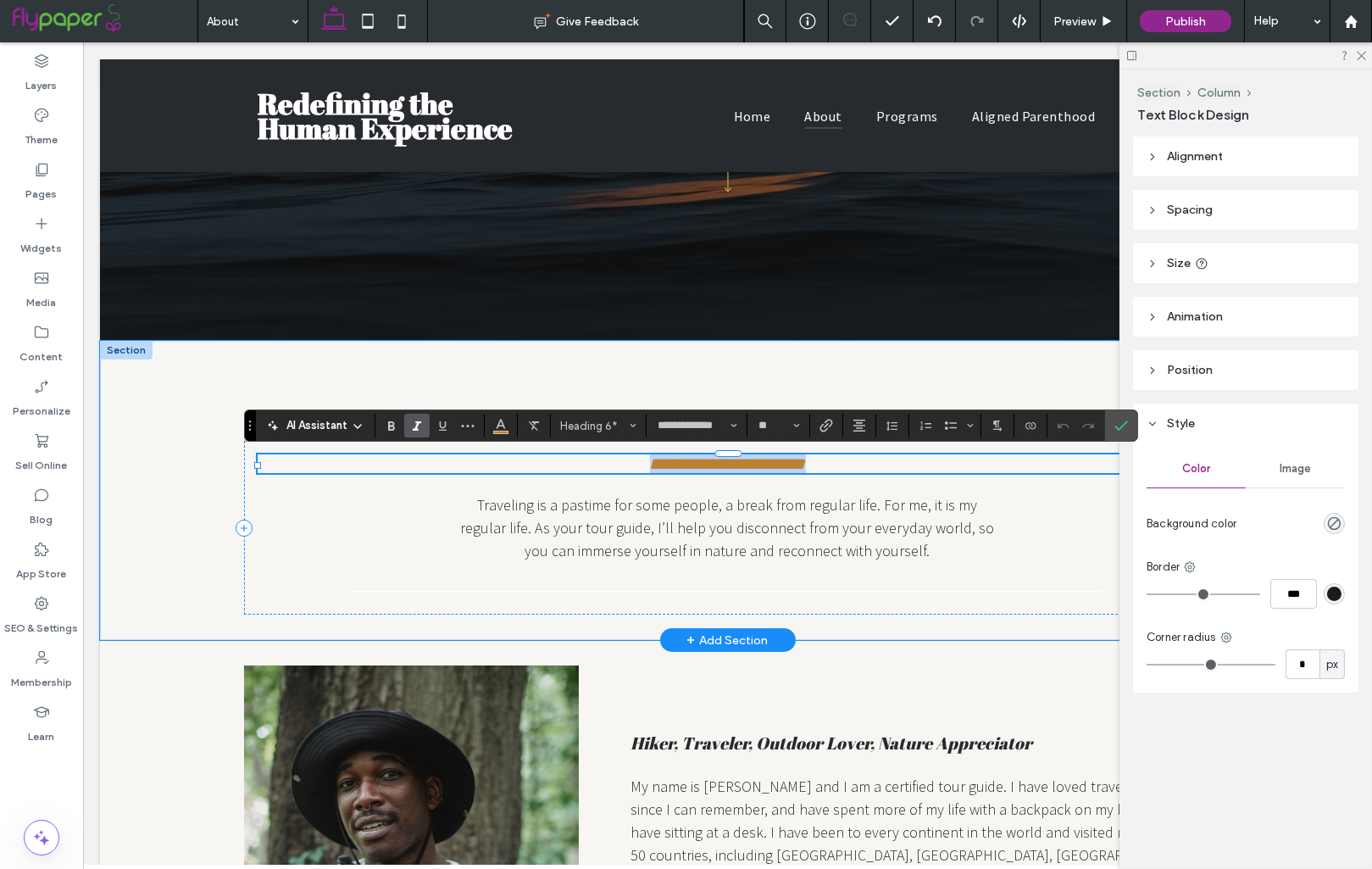
click at [765, 459] on span "**********" at bounding box center [727, 463] width 156 height 17
type input "**********"
type input "**"
type input "**********"
click at [765, 467] on span "**********" at bounding box center [728, 463] width 75 height 17
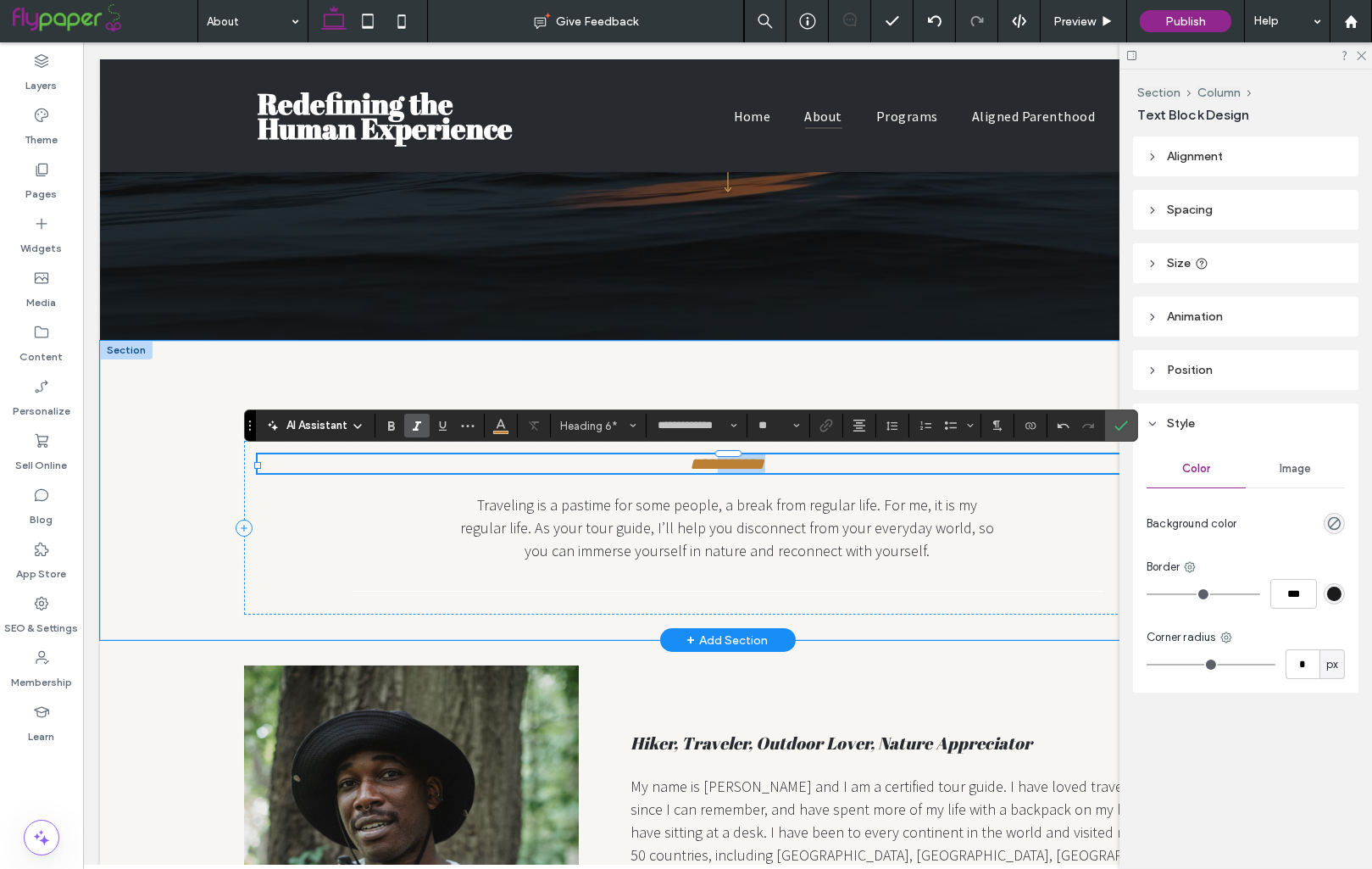
click at [765, 467] on span "**********" at bounding box center [728, 463] width 75 height 17
click at [577, 425] on span "Heading 6*" at bounding box center [593, 426] width 66 height 13
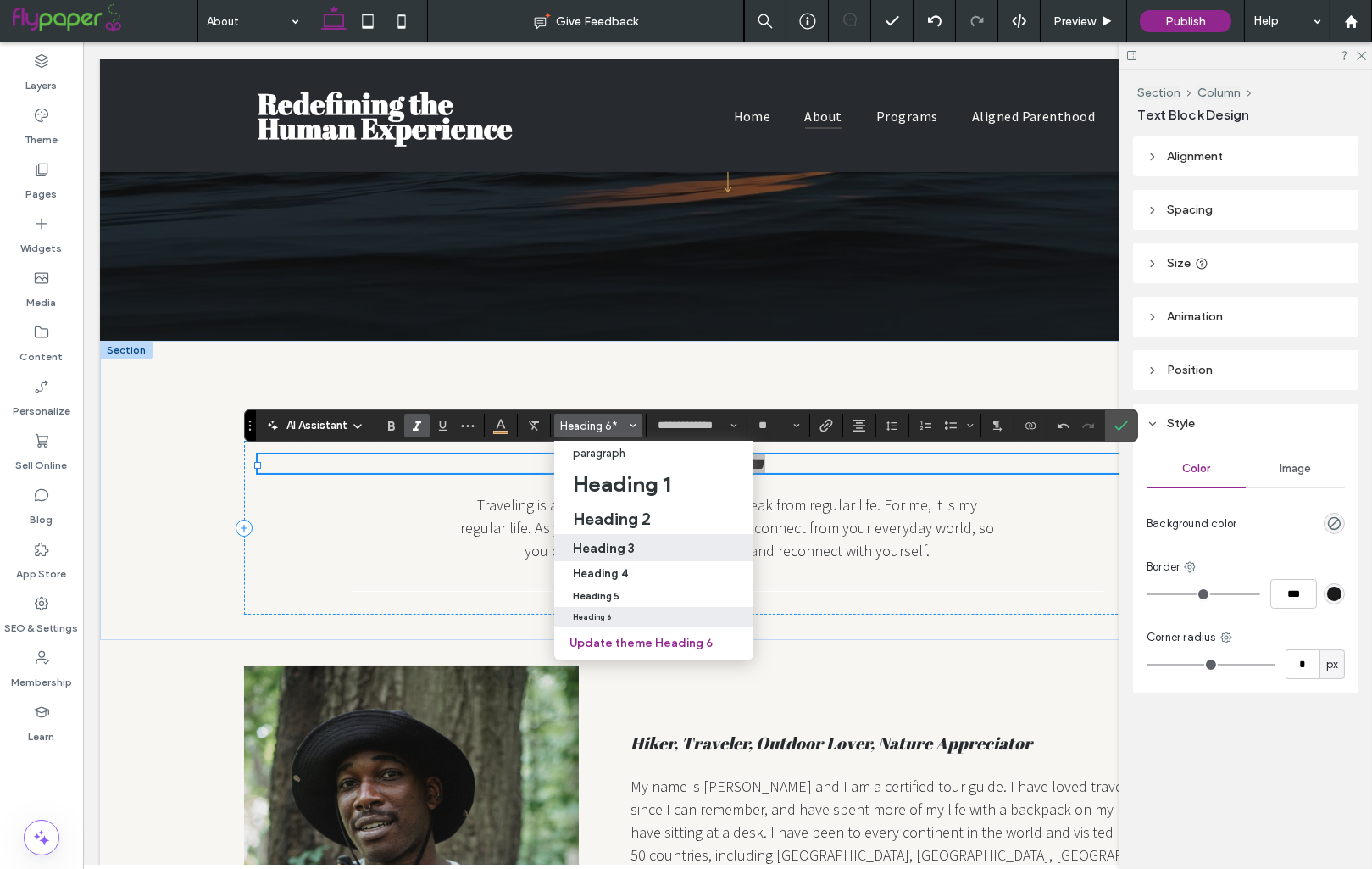
click at [625, 537] on label "Heading 3" at bounding box center [653, 547] width 199 height 27
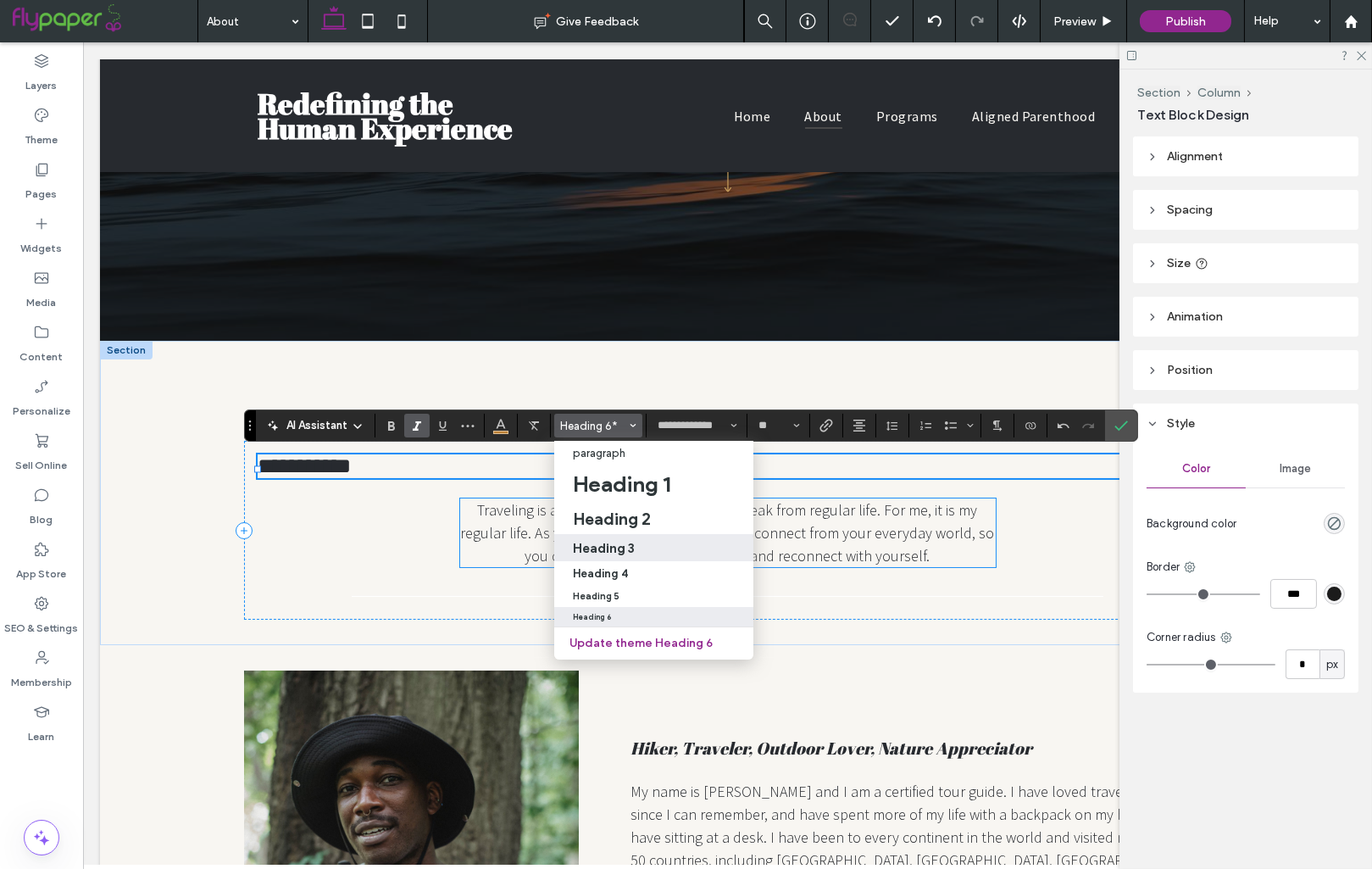
type input "**"
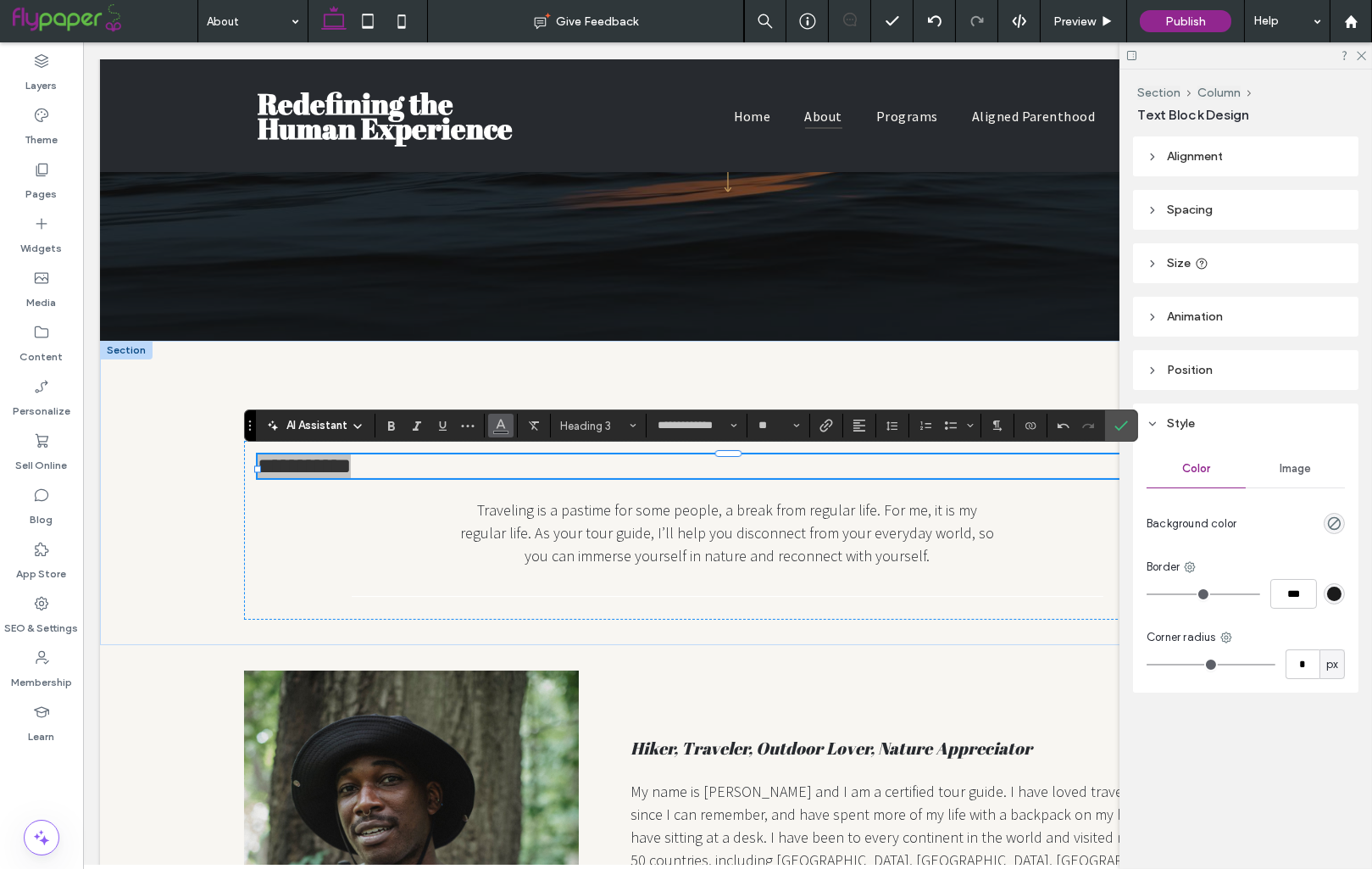
click at [508, 435] on button "Color" at bounding box center [501, 425] width 25 height 24
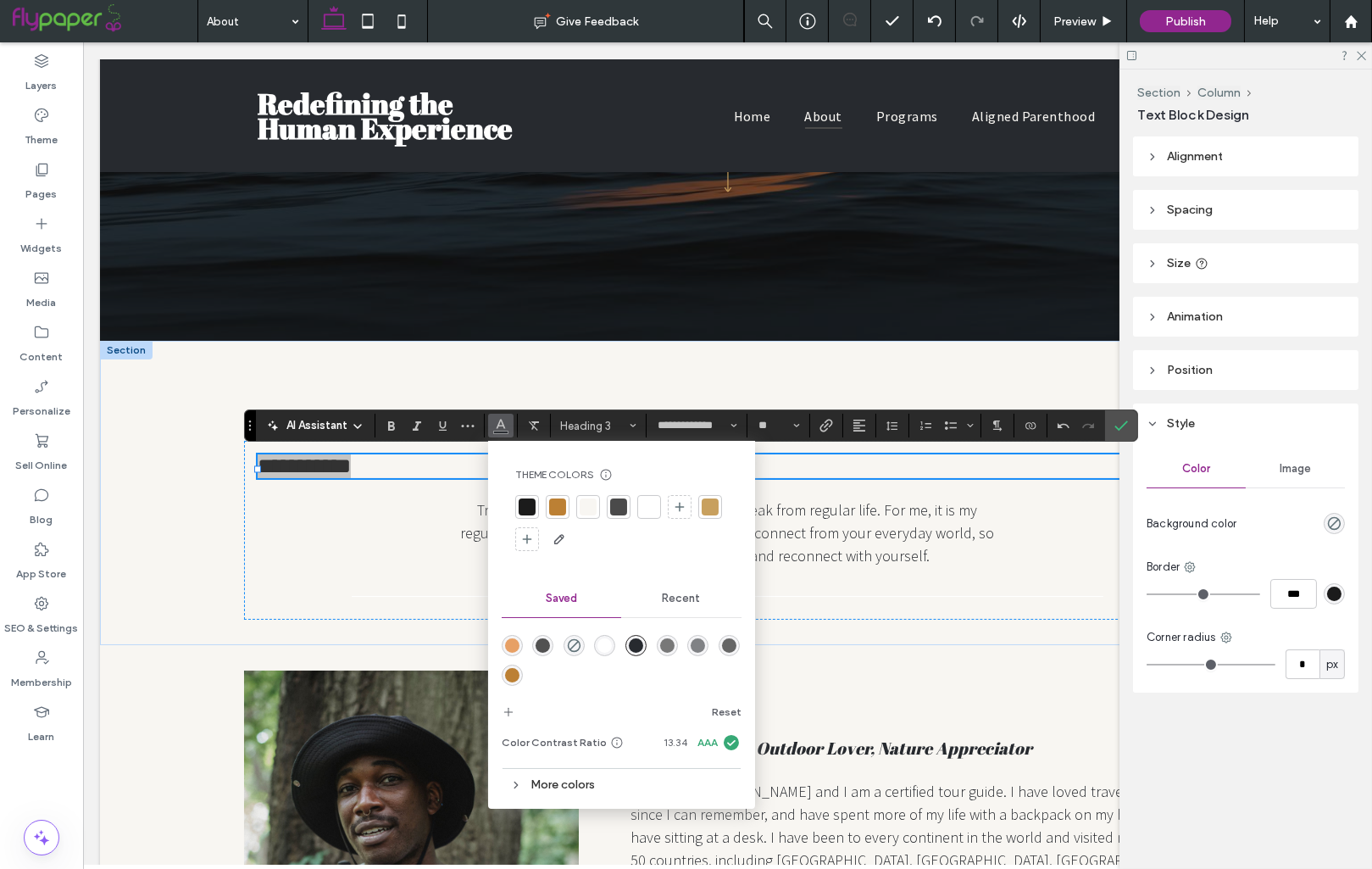
click at [501, 428] on icon "Color" at bounding box center [501, 424] width 14 height 14
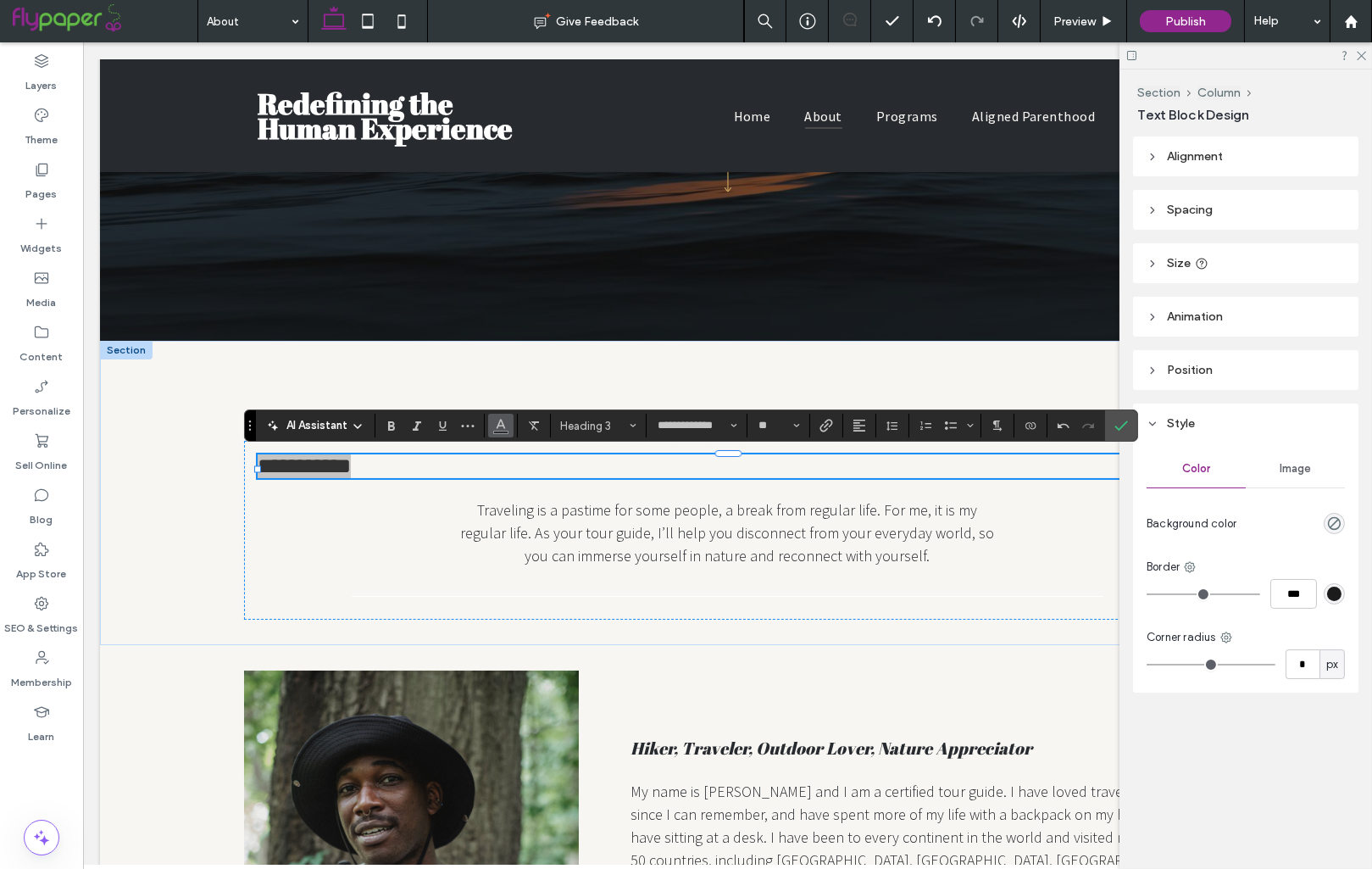
click at [502, 430] on icon "Color" at bounding box center [501, 424] width 14 height 14
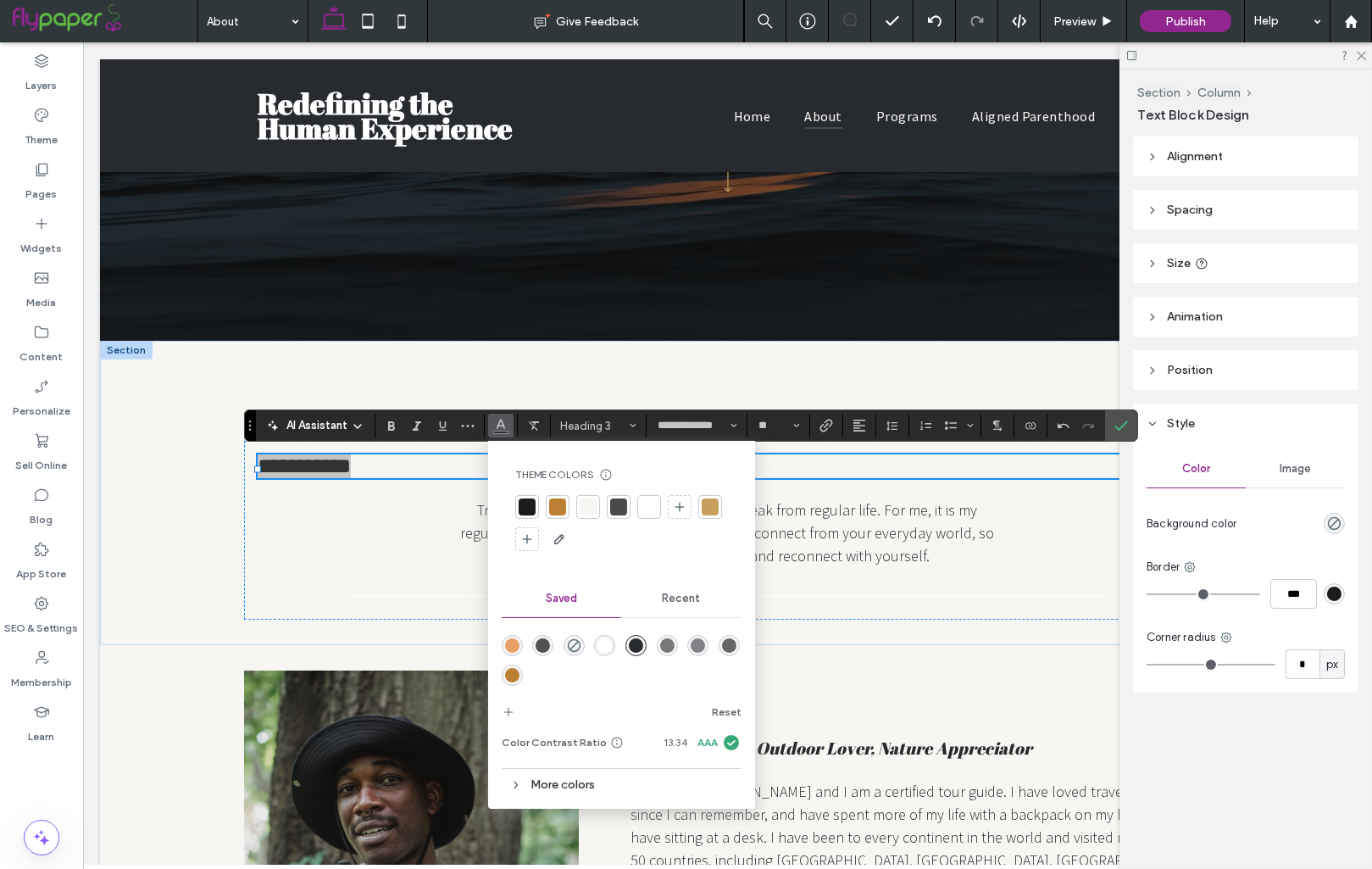
click at [705, 505] on div at bounding box center [710, 506] width 17 height 17
click at [856, 428] on use "Alignment" at bounding box center [859, 426] width 12 height 12
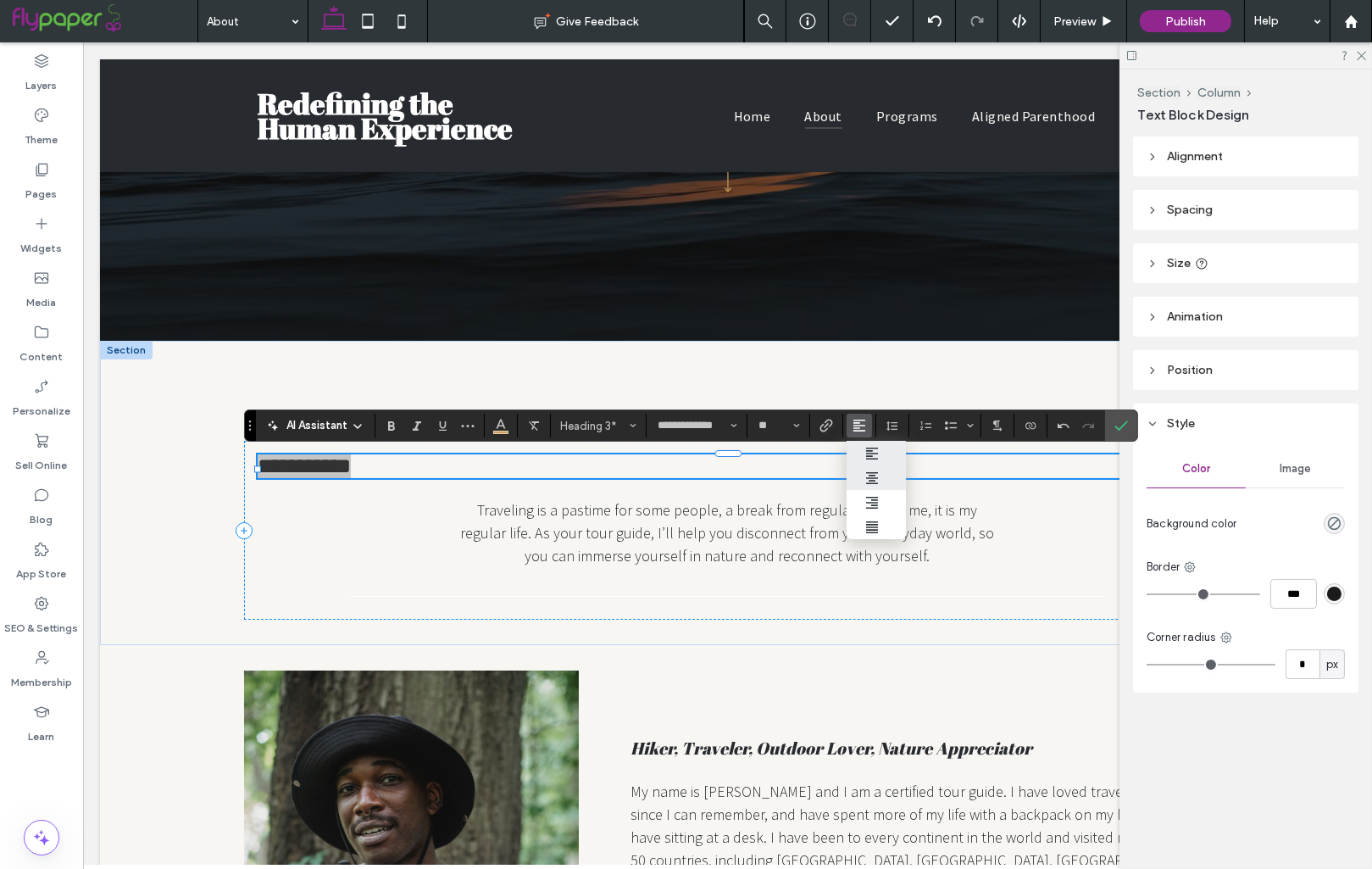
drag, startPoint x: 864, startPoint y: 472, endPoint x: 781, endPoint y: 430, distance: 93.0
click at [865, 472] on icon "ui.textEditor.alignment.center" at bounding box center [872, 478] width 14 height 14
click at [775, 424] on input "**" at bounding box center [774, 426] width 33 height 14
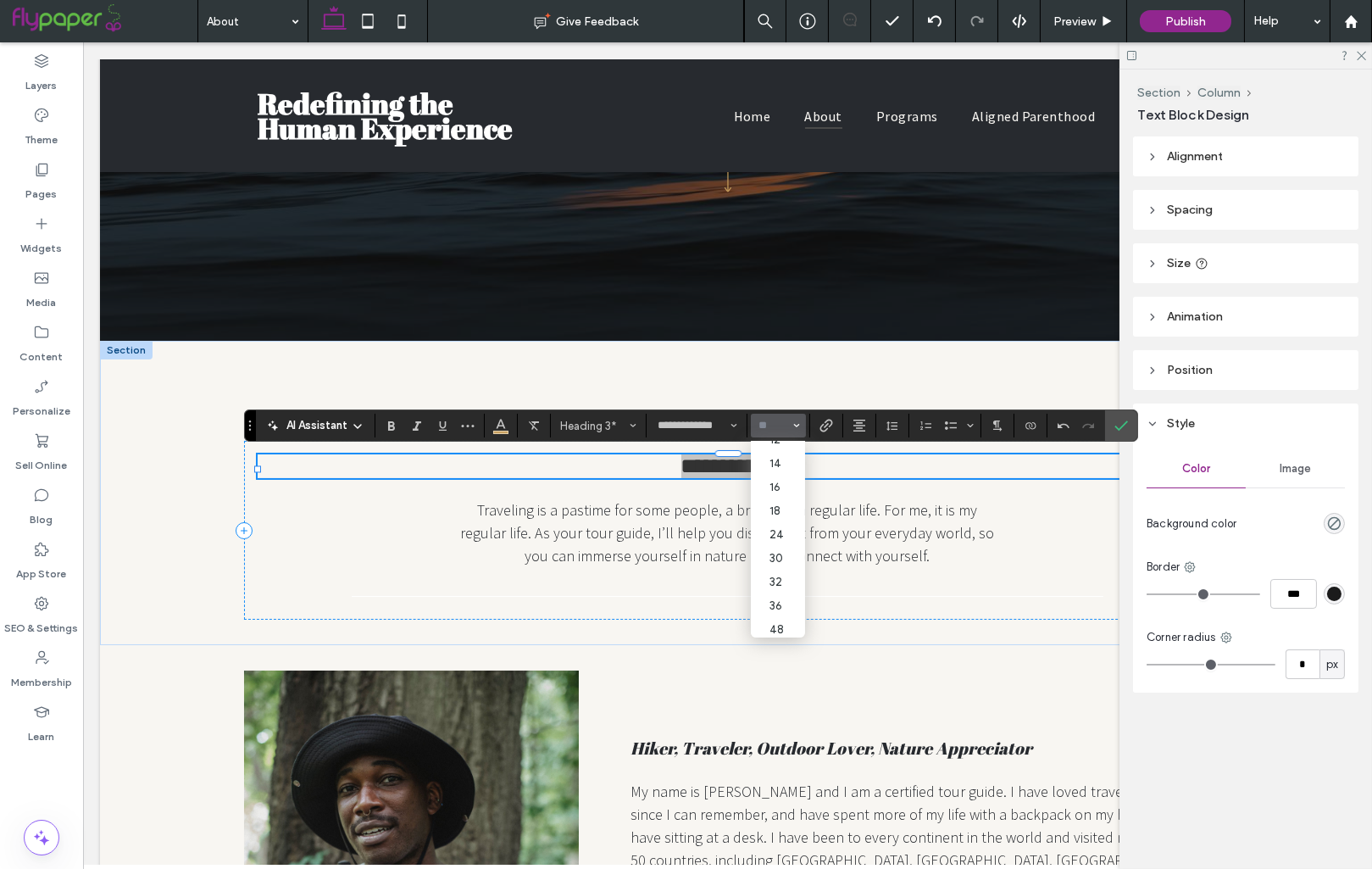
scroll to position [146, 0]
click at [775, 599] on label "48" at bounding box center [778, 592] width 54 height 24
type input "**"
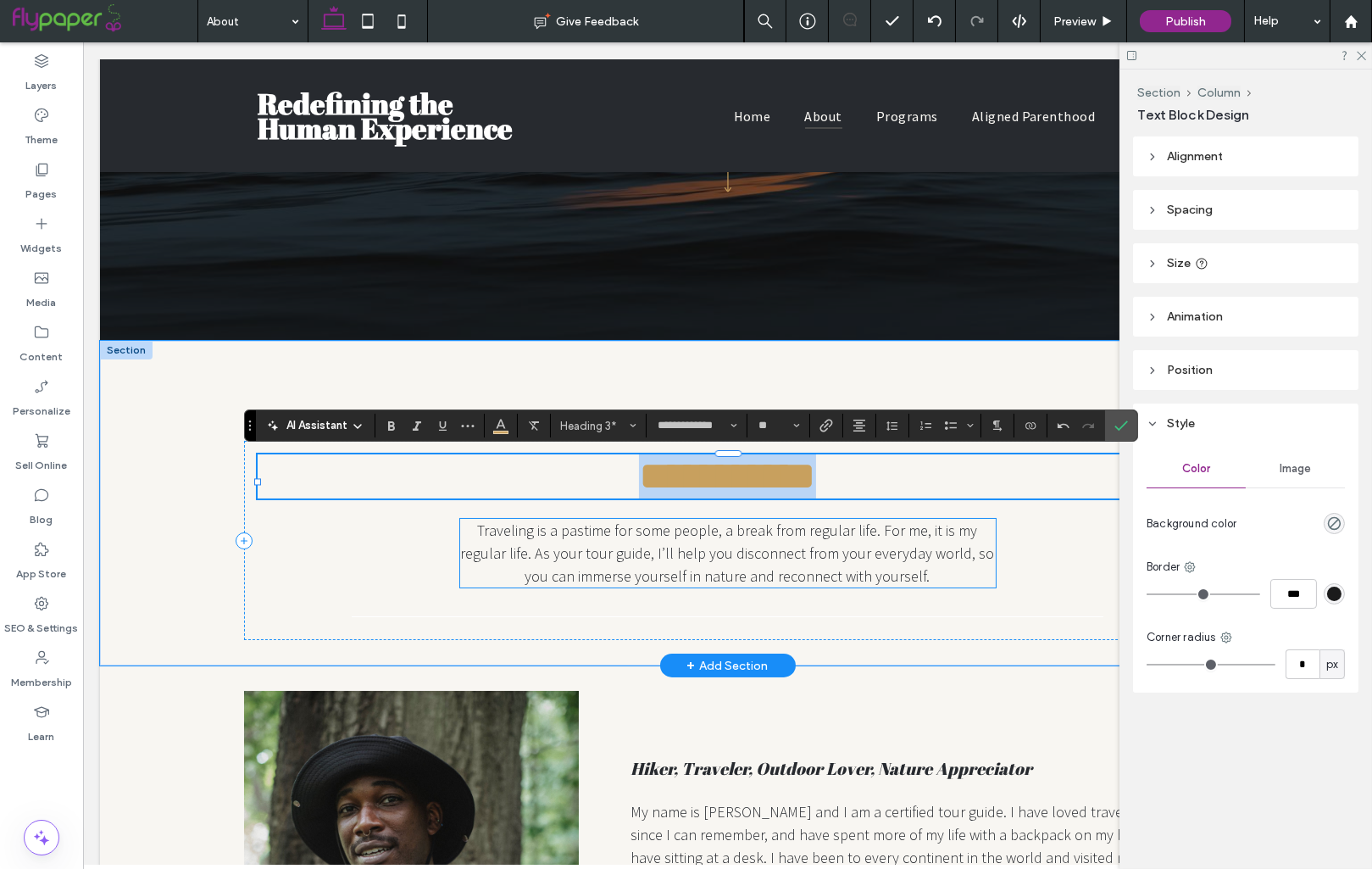
click at [694, 579] on span "Traveling is a pastime for some people, a break from regular life. For me, it i…" at bounding box center [728, 553] width 534 height 65
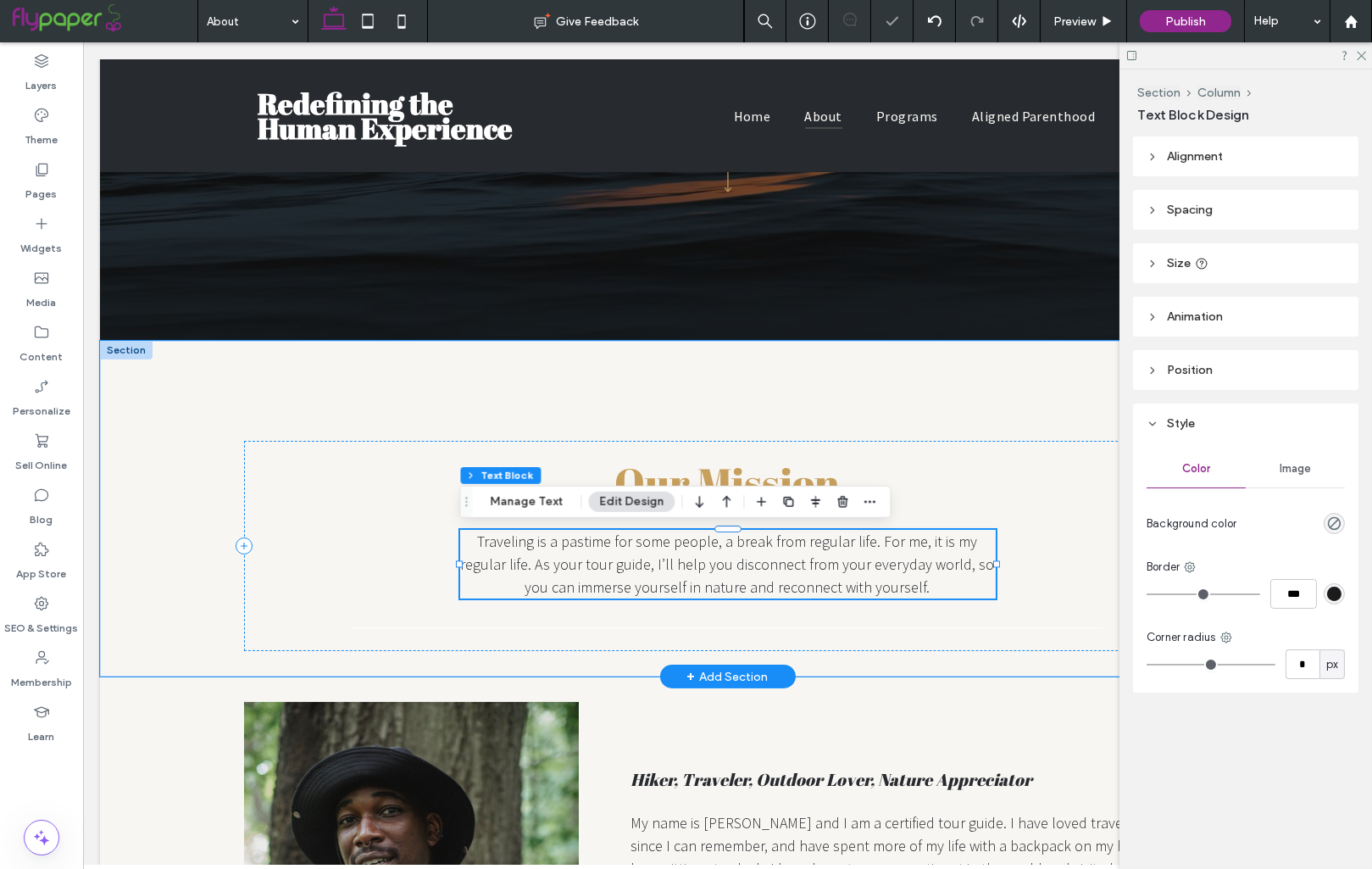
click at [694, 579] on span "Traveling is a pastime for some people, a break from regular life. For me, it i…" at bounding box center [728, 564] width 534 height 65
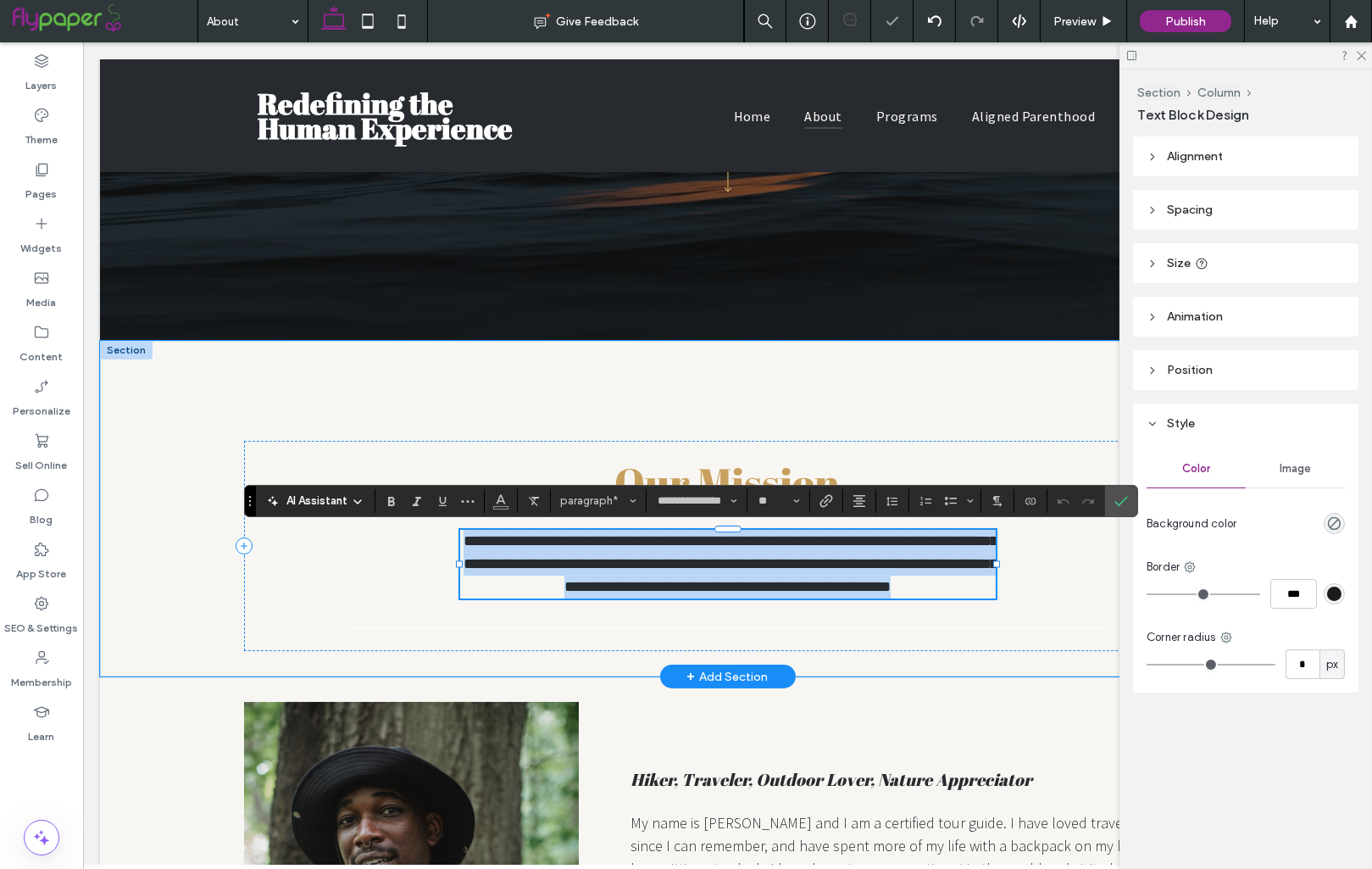
click at [694, 579] on span "**********" at bounding box center [730, 564] width 534 height 61
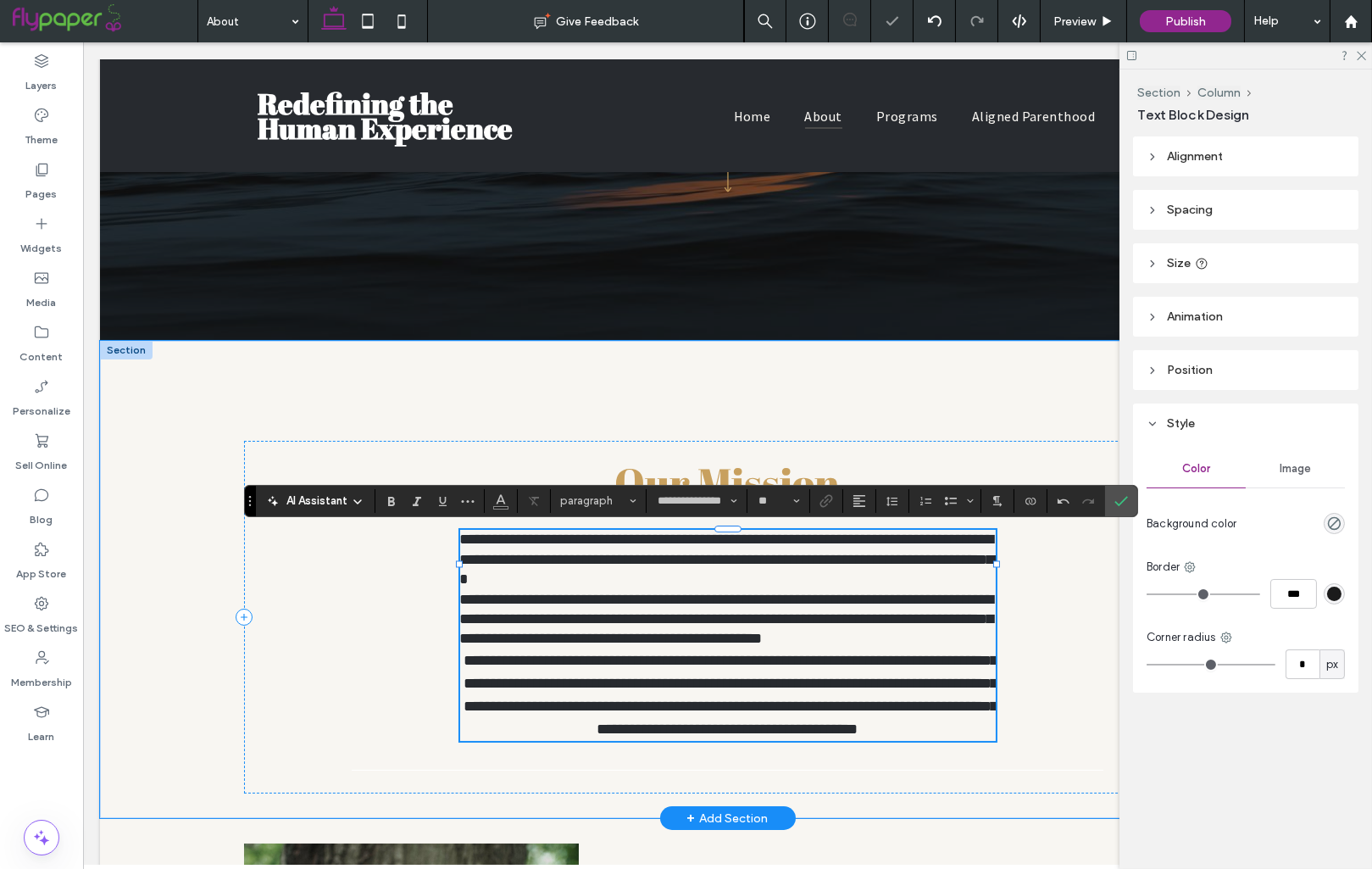
scroll to position [0, 0]
type input "**"
click at [563, 580] on p "**********" at bounding box center [728, 559] width 536 height 59
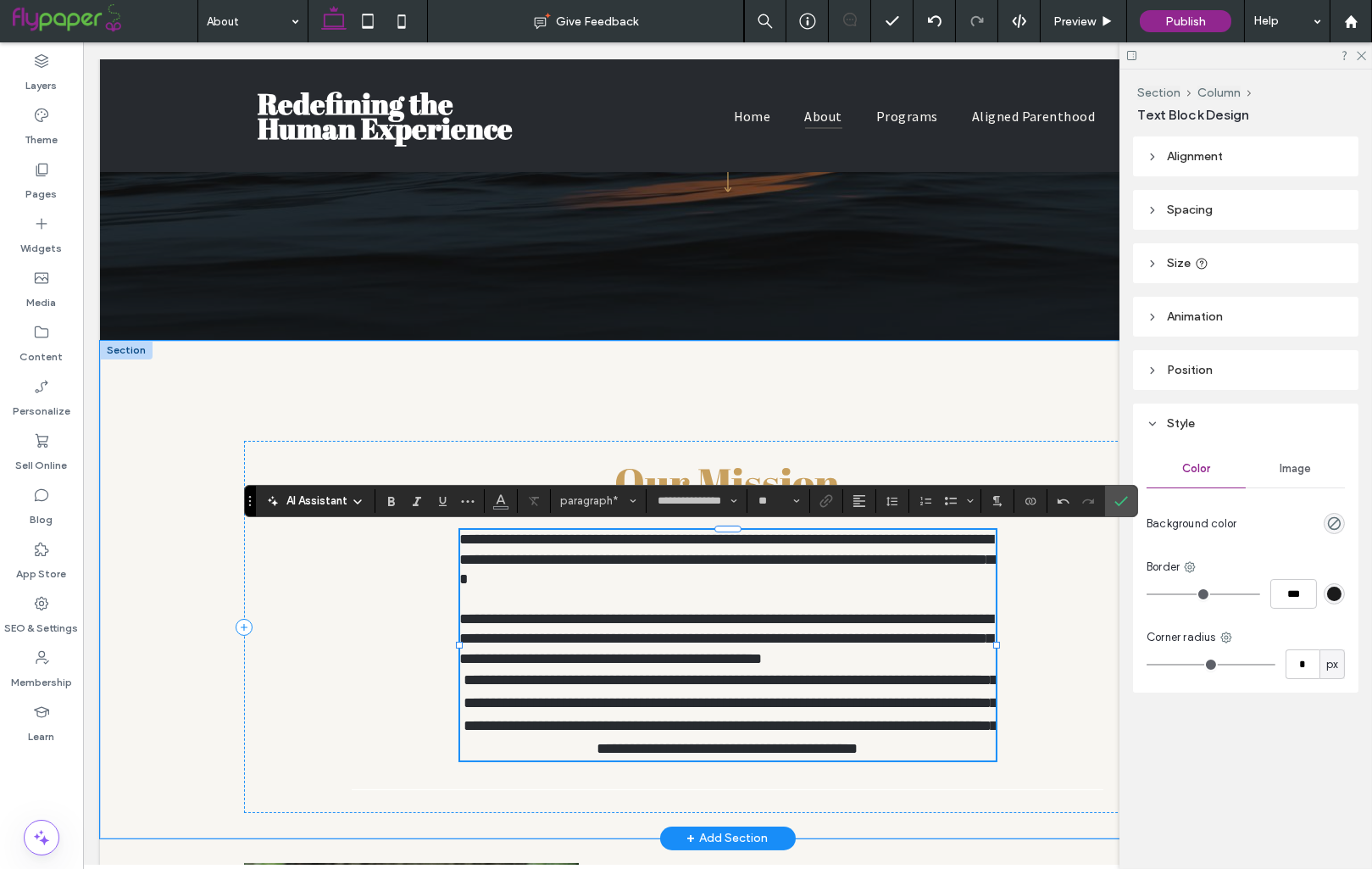
click at [900, 652] on p "**********" at bounding box center [728, 640] width 536 height 59
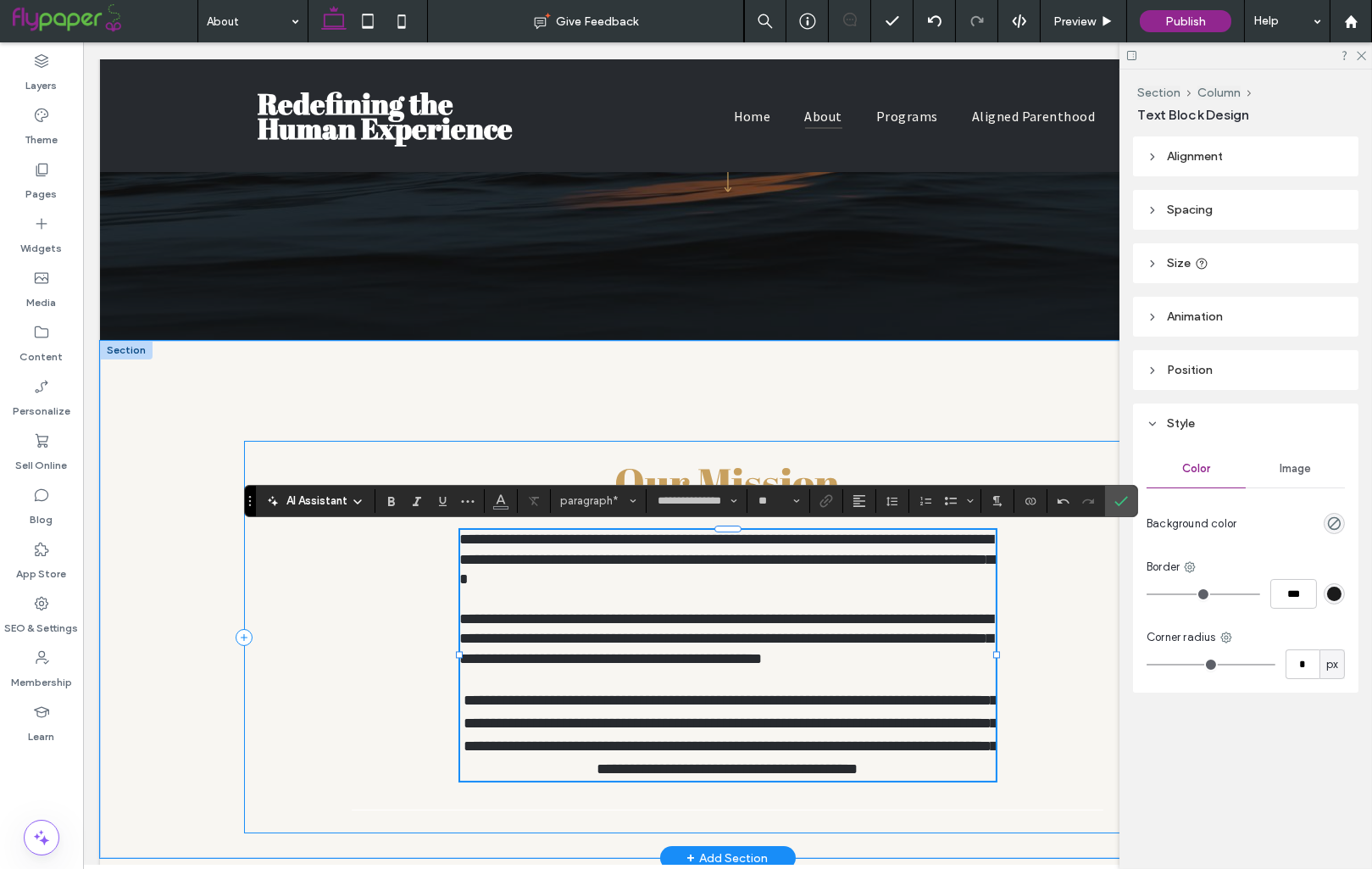
click at [459, 541] on div "**********" at bounding box center [727, 636] width 967 height 392
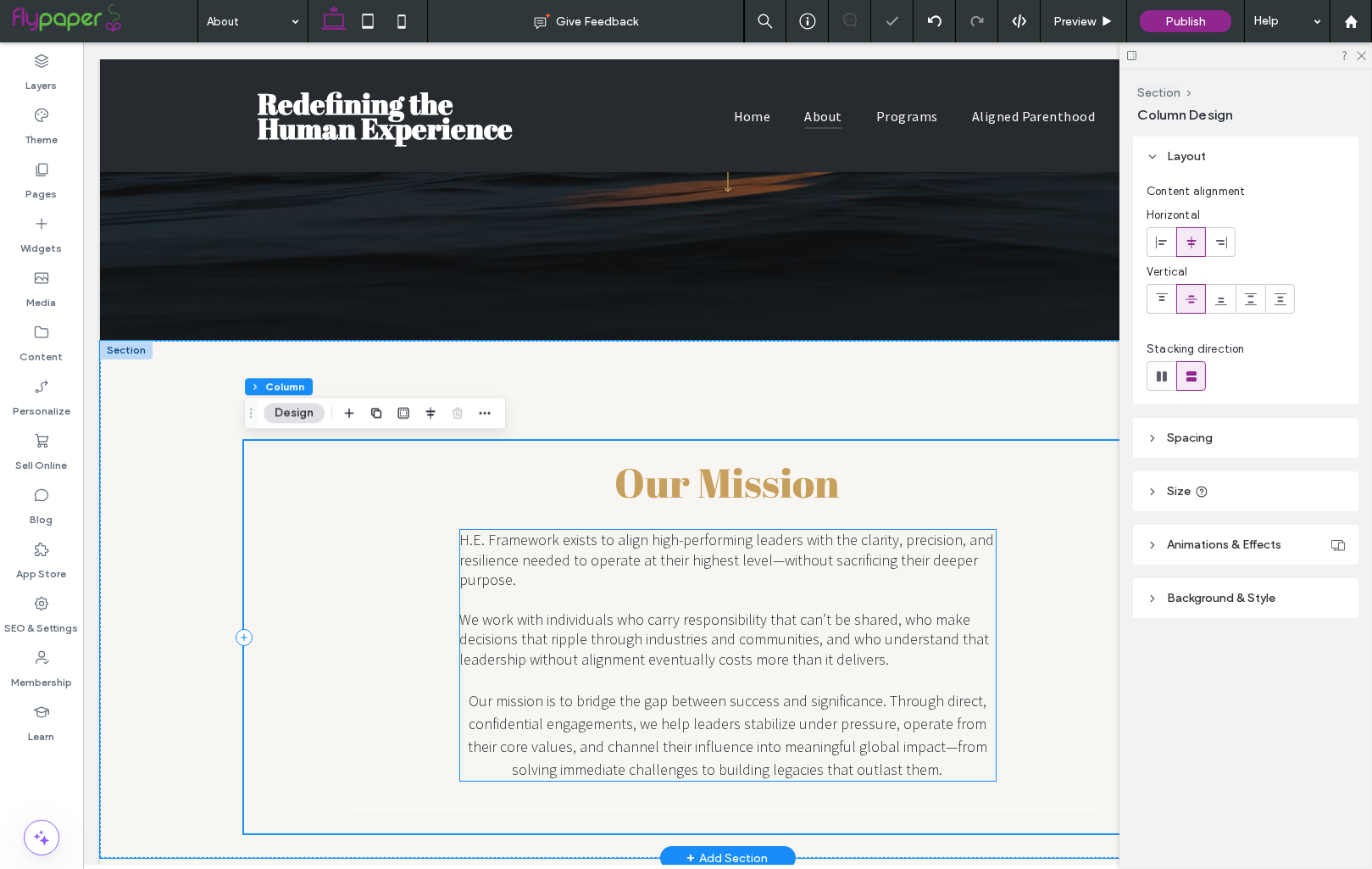
click at [462, 543] on span "H.E. Framework exists to align high-performing leaders with the clarity, precis…" at bounding box center [727, 559] width 535 height 59
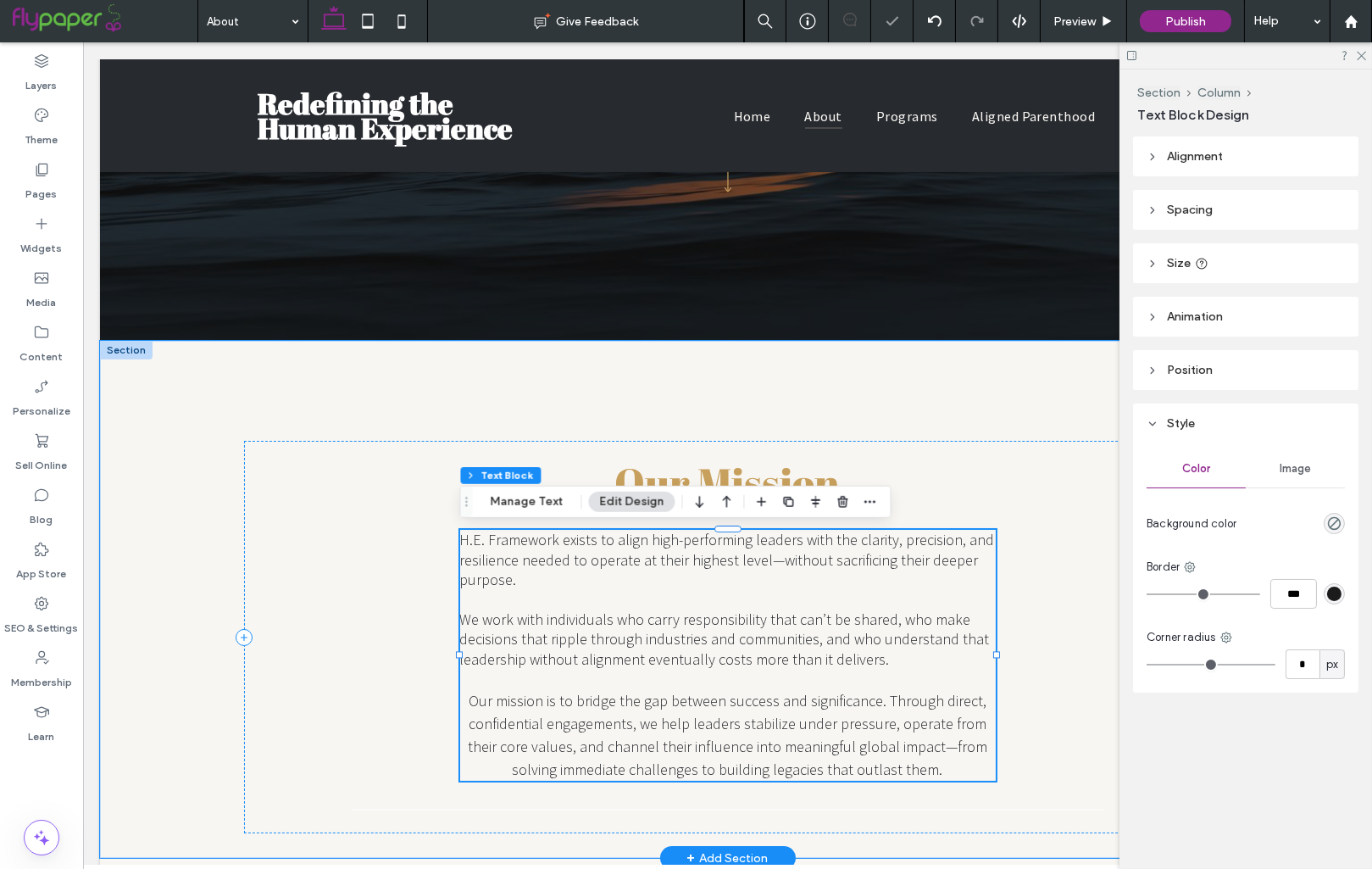
click at [464, 537] on span "H.E. Framework exists to align high-performing leaders with the clarity, precis…" at bounding box center [727, 559] width 535 height 59
type input "**********"
type input "**"
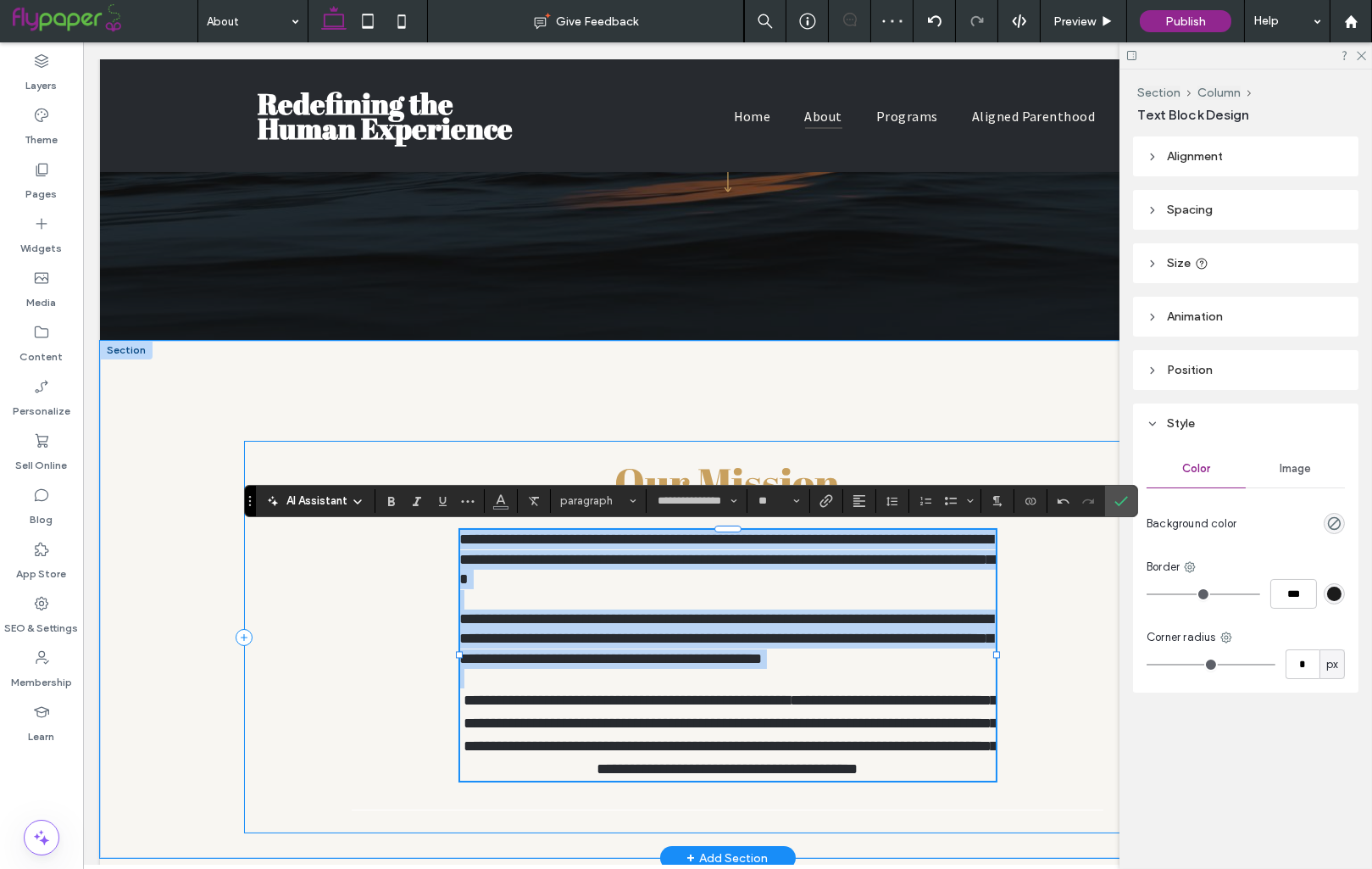
drag, startPoint x: 461, startPoint y: 536, endPoint x: 952, endPoint y: 791, distance: 553.3
click at [959, 796] on div "**********" at bounding box center [727, 636] width 967 height 392
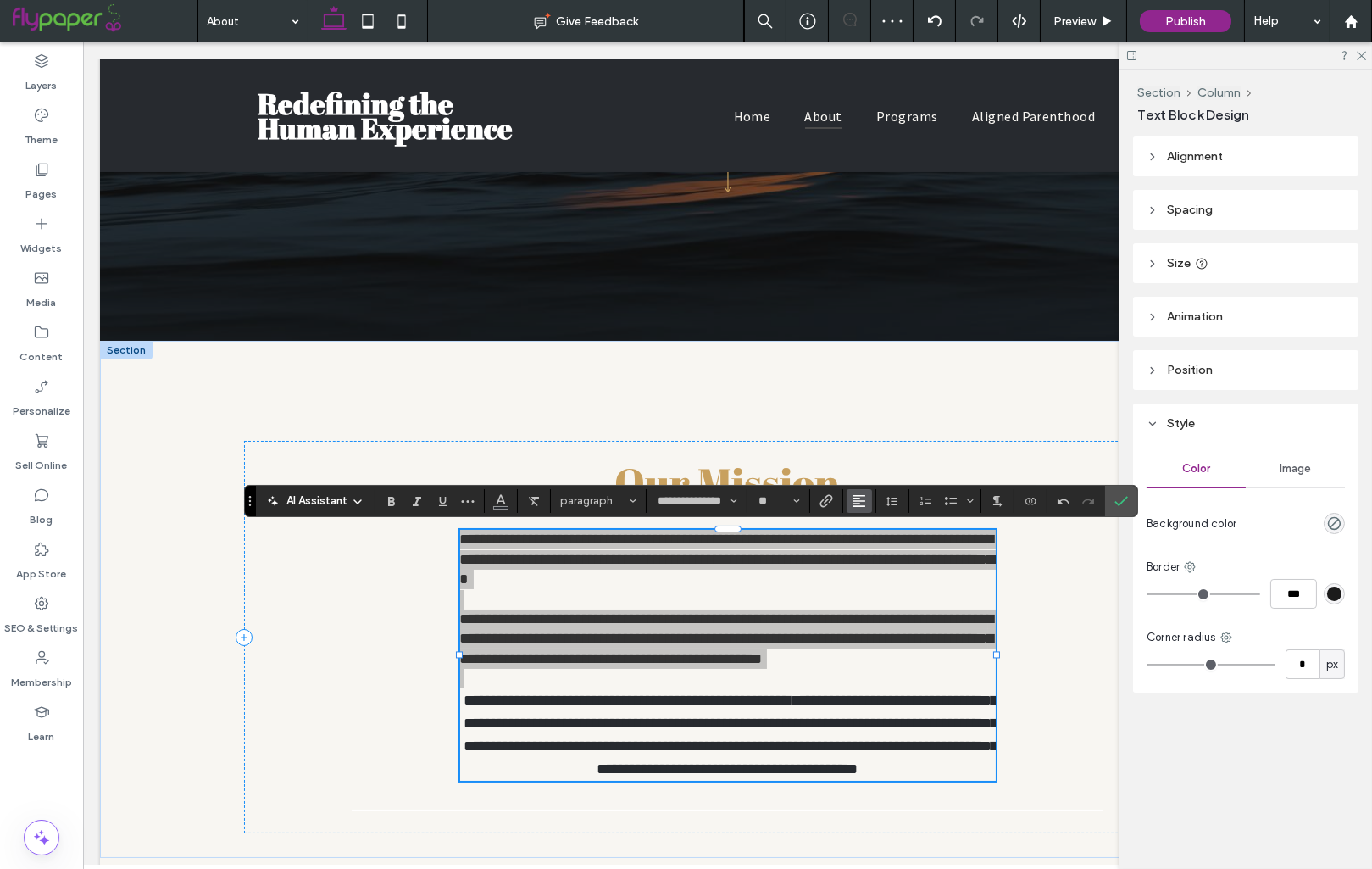
click at [852, 506] on icon "Alignment" at bounding box center [859, 501] width 14 height 14
drag, startPoint x: 886, startPoint y: 560, endPoint x: 811, endPoint y: 515, distance: 87.5
click at [886, 560] on label "ui.textEditor.alignment.center" at bounding box center [877, 553] width 59 height 24
click at [1120, 500] on icon "Confirm" at bounding box center [1122, 501] width 14 height 14
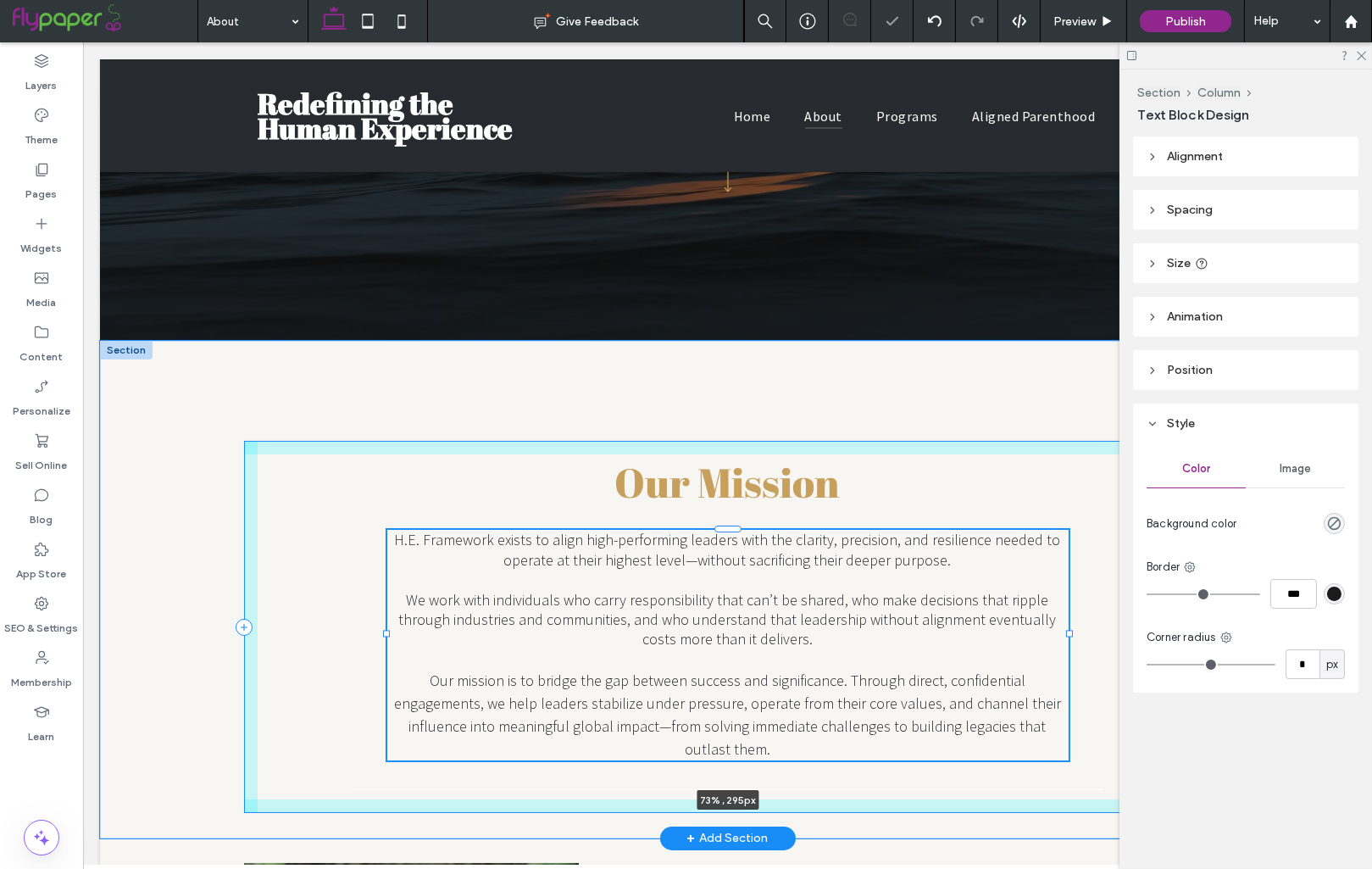
drag, startPoint x: 995, startPoint y: 651, endPoint x: 1085, endPoint y: 672, distance: 92.4
click at [388, 530] on div at bounding box center [387, 530] width 1 height 1
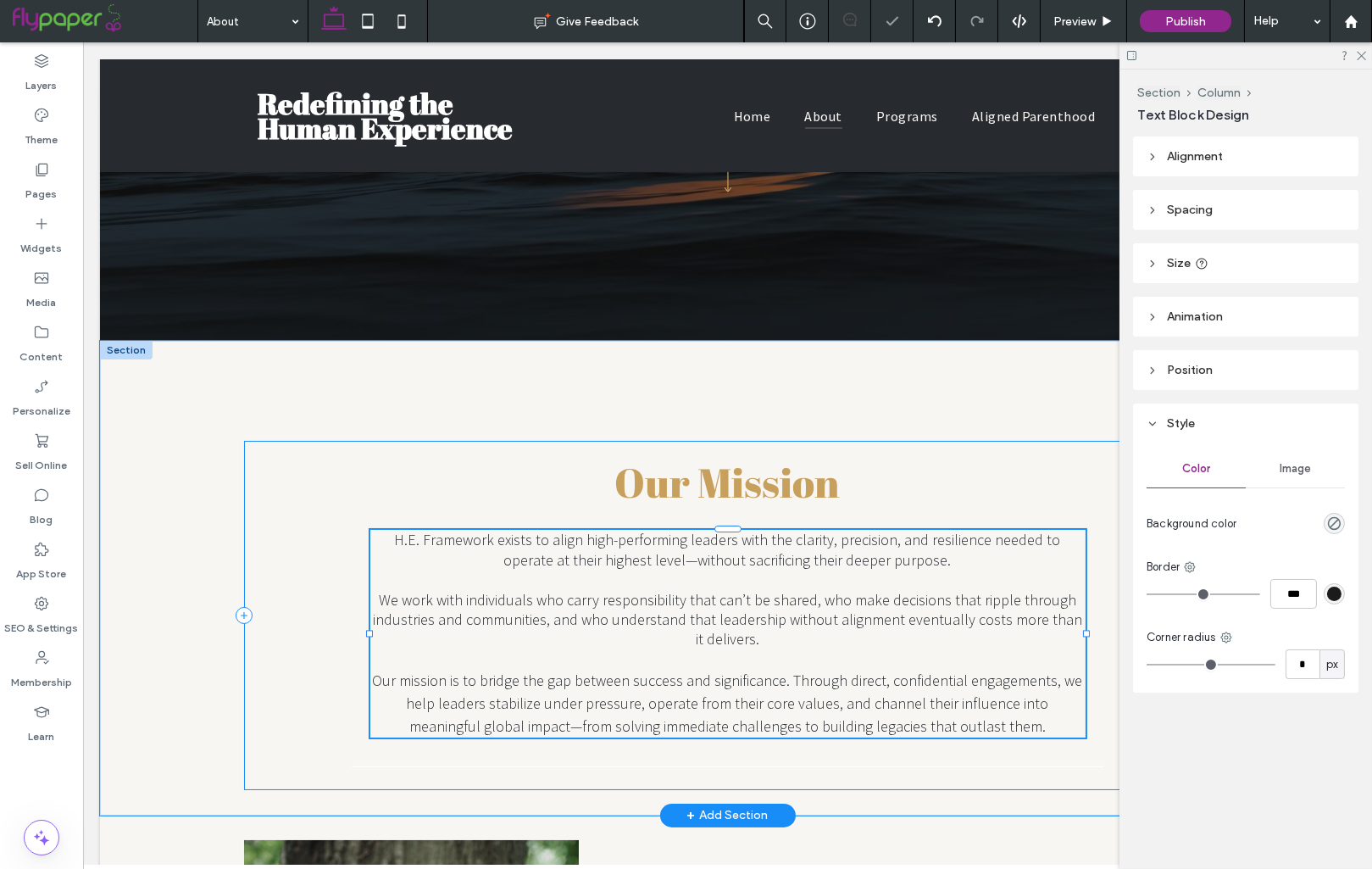
type input "**"
type input "****"
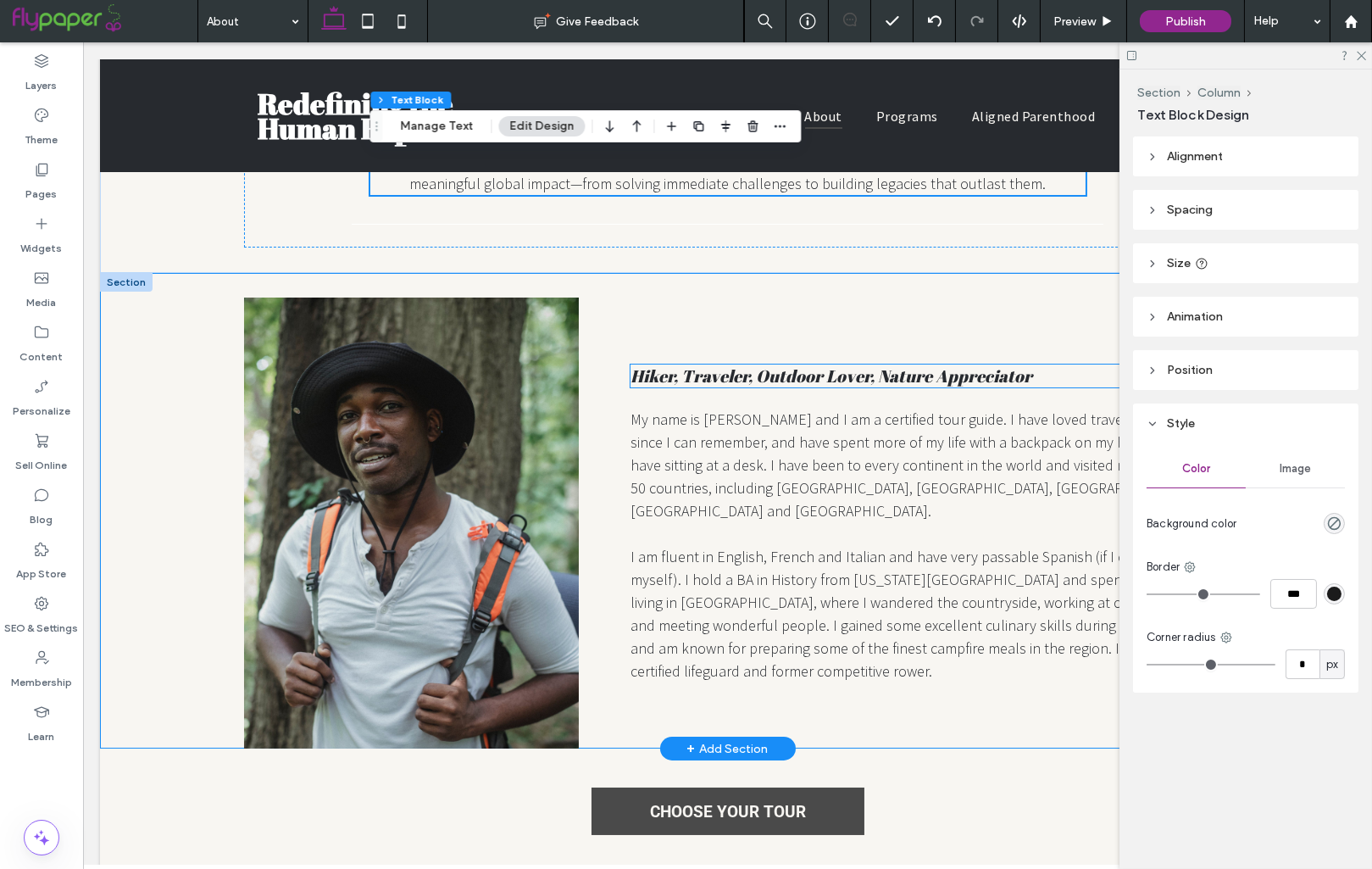
scroll to position [874, 0]
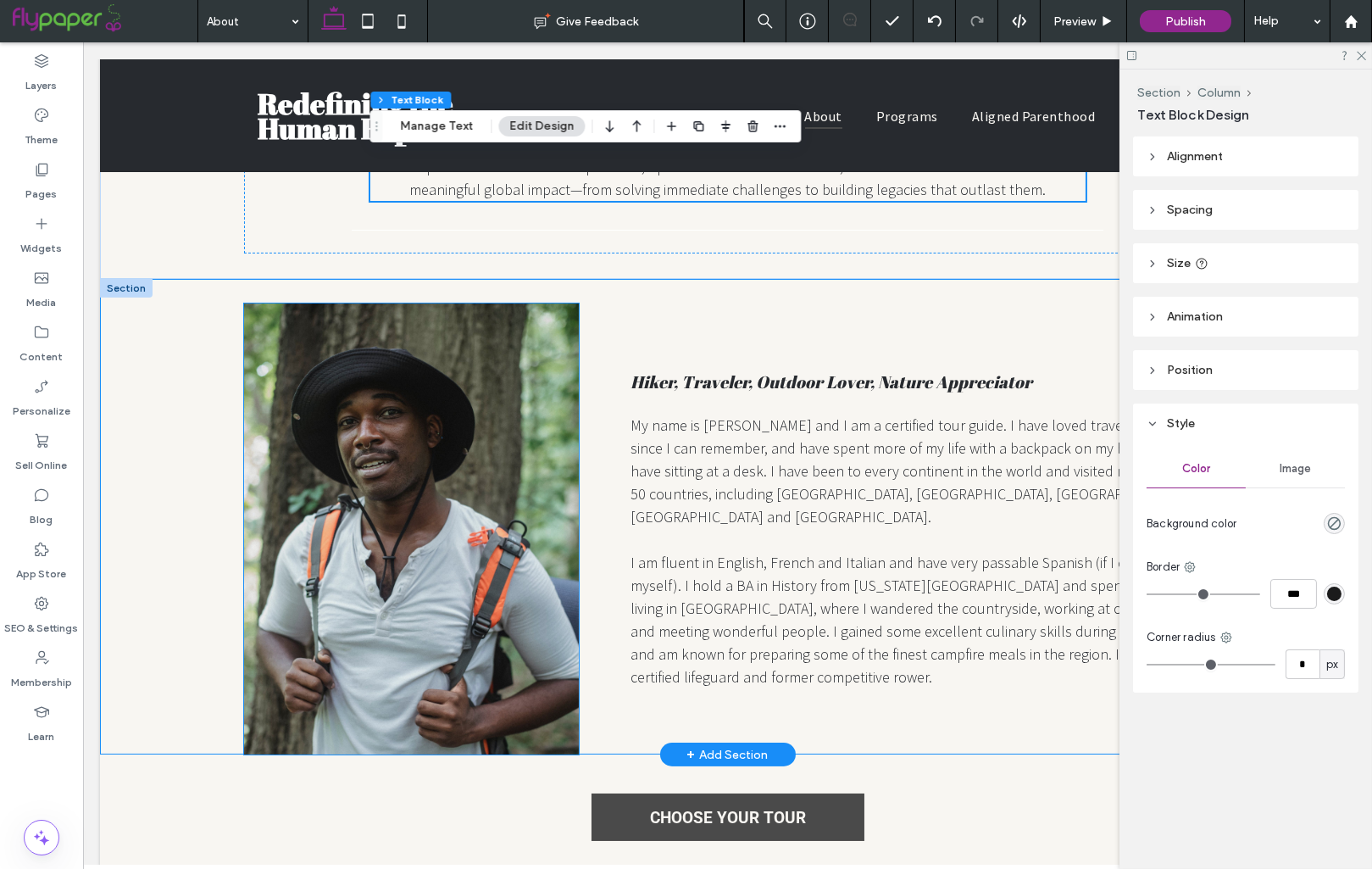
click at [486, 507] on img at bounding box center [412, 529] width 335 height 451
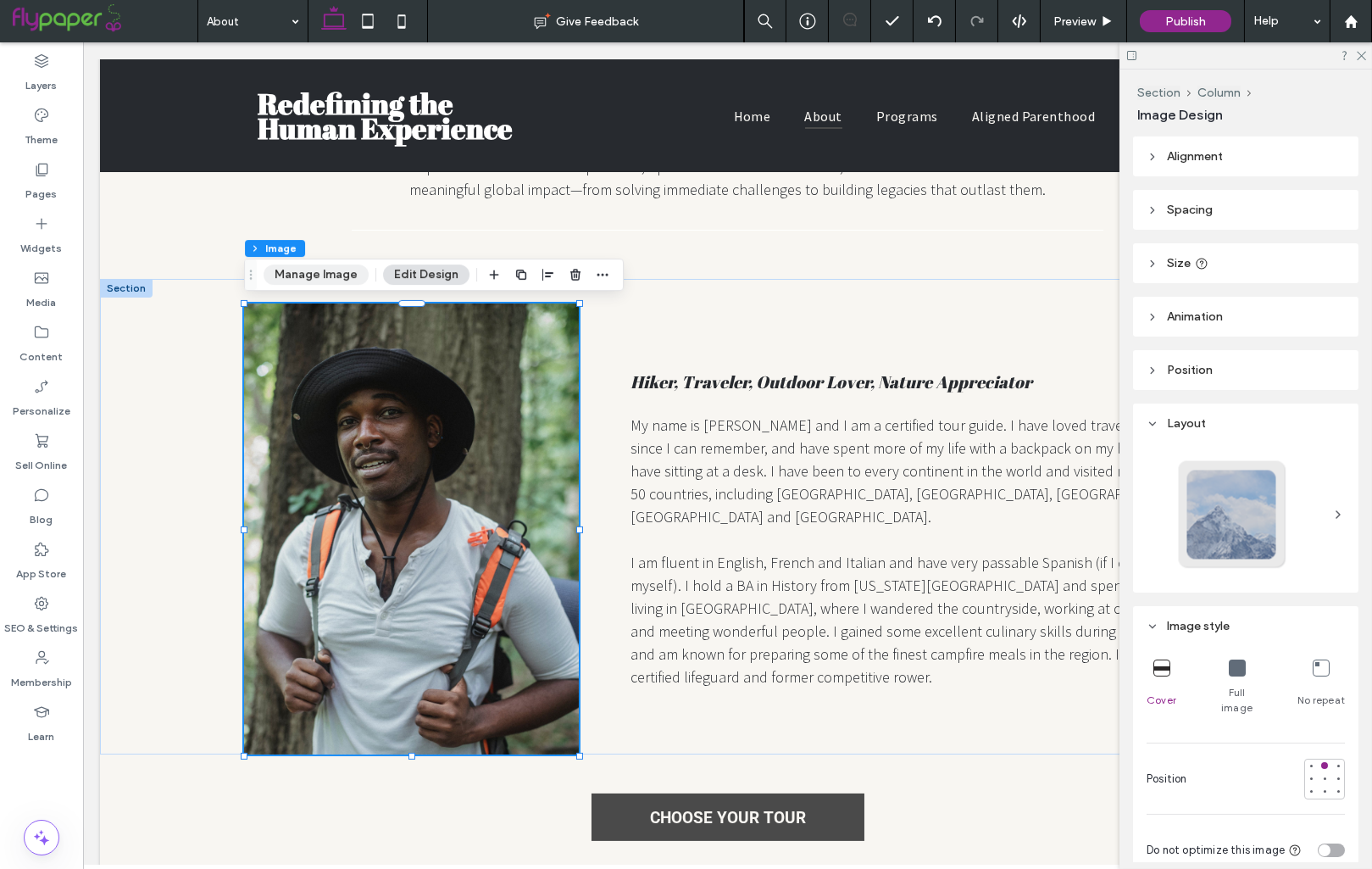
click at [324, 265] on button "Manage Image" at bounding box center [316, 274] width 105 height 20
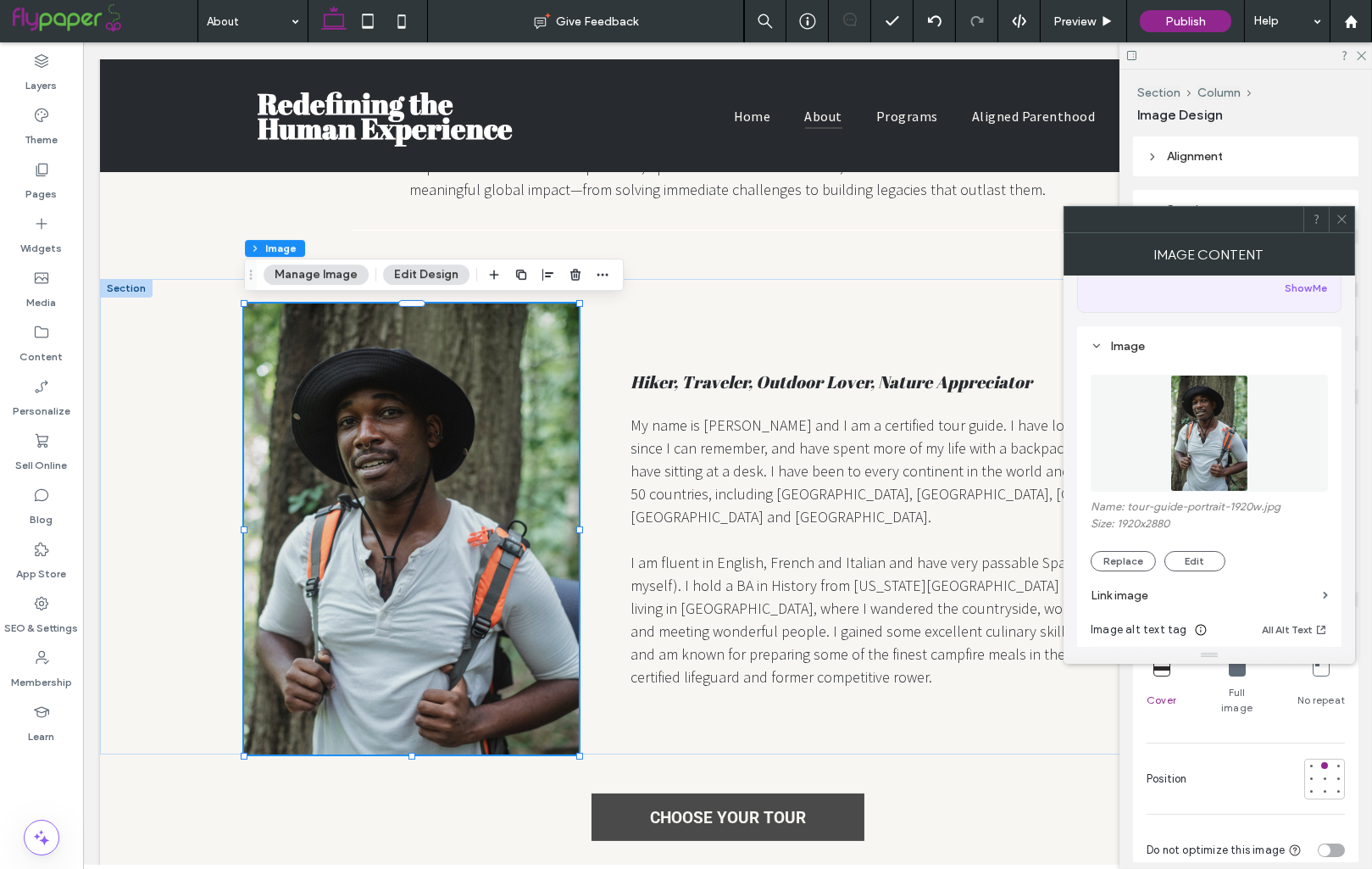
scroll to position [169, 0]
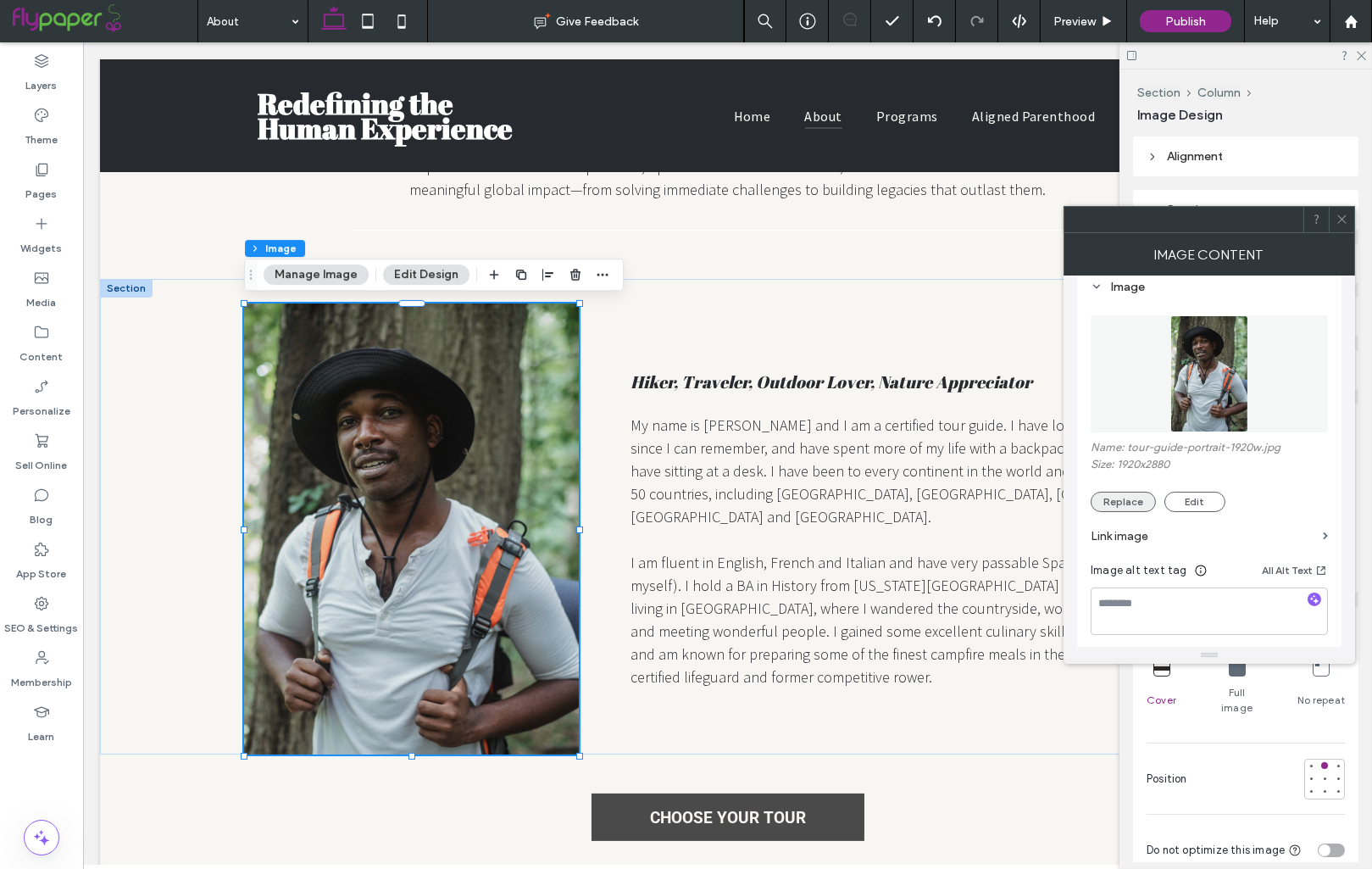
click at [1128, 510] on button "Replace" at bounding box center [1123, 502] width 65 height 20
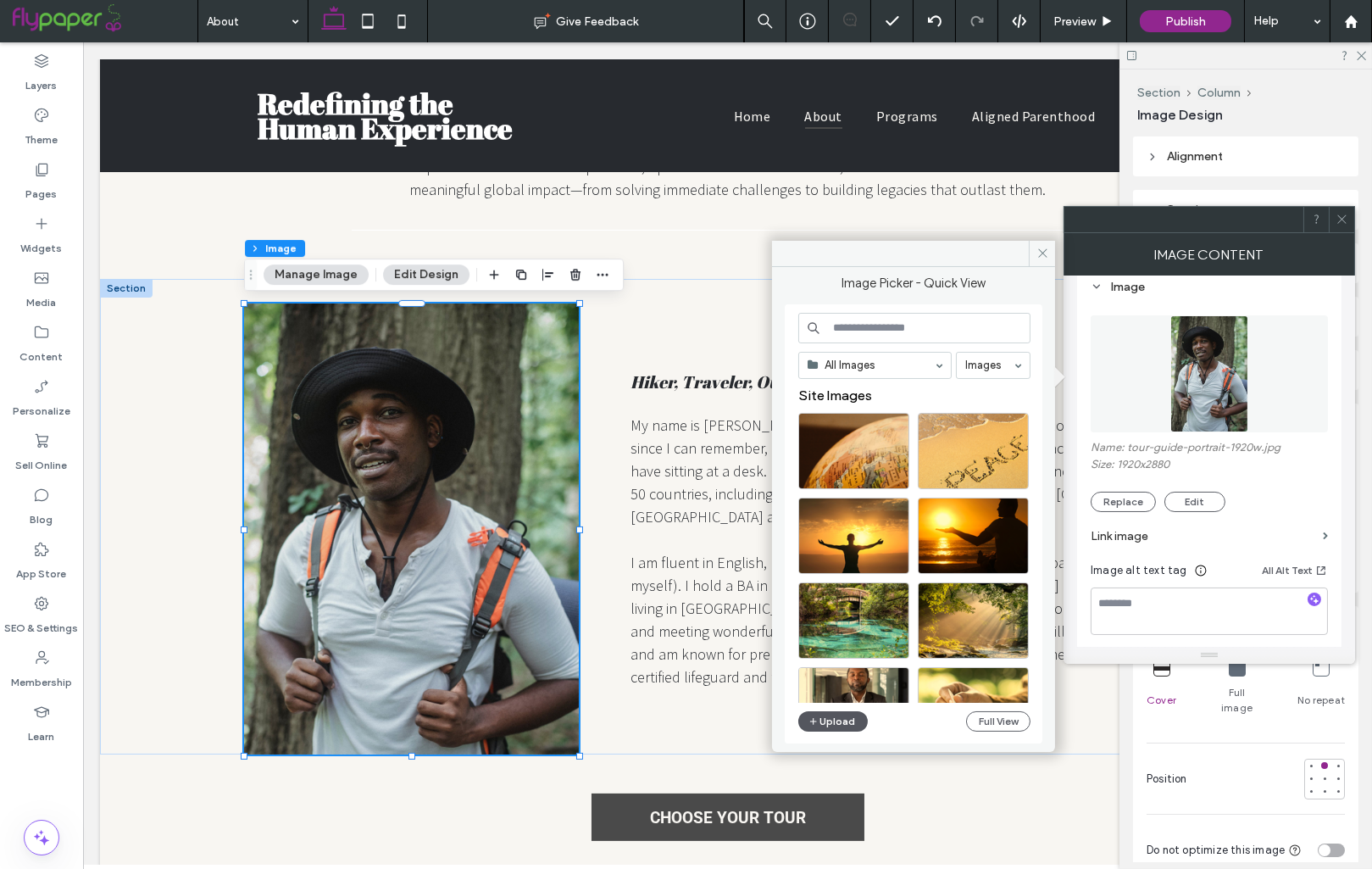
click at [843, 722] on button "Upload" at bounding box center [833, 721] width 70 height 20
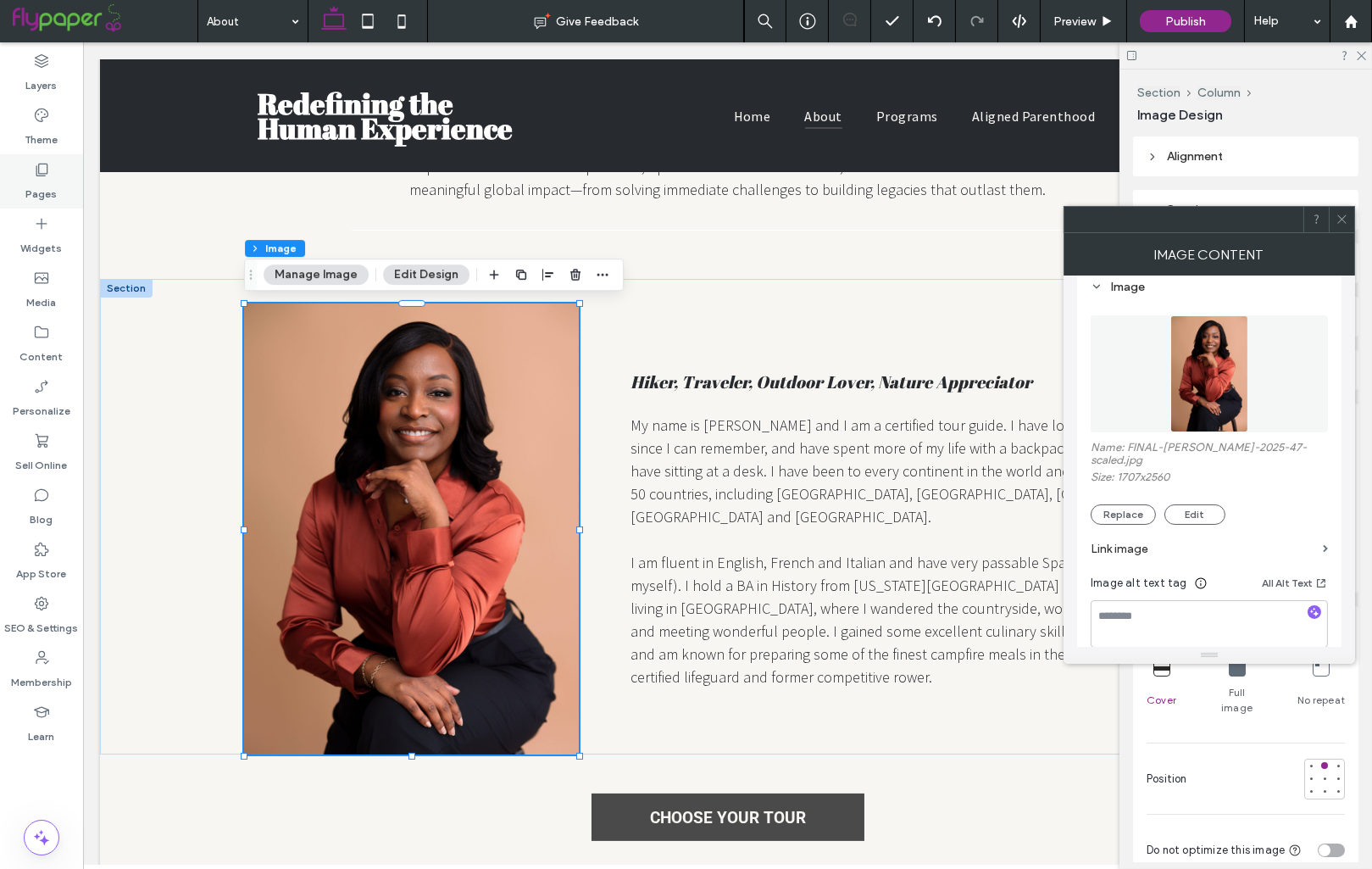
click at [39, 167] on icon at bounding box center [41, 169] width 17 height 17
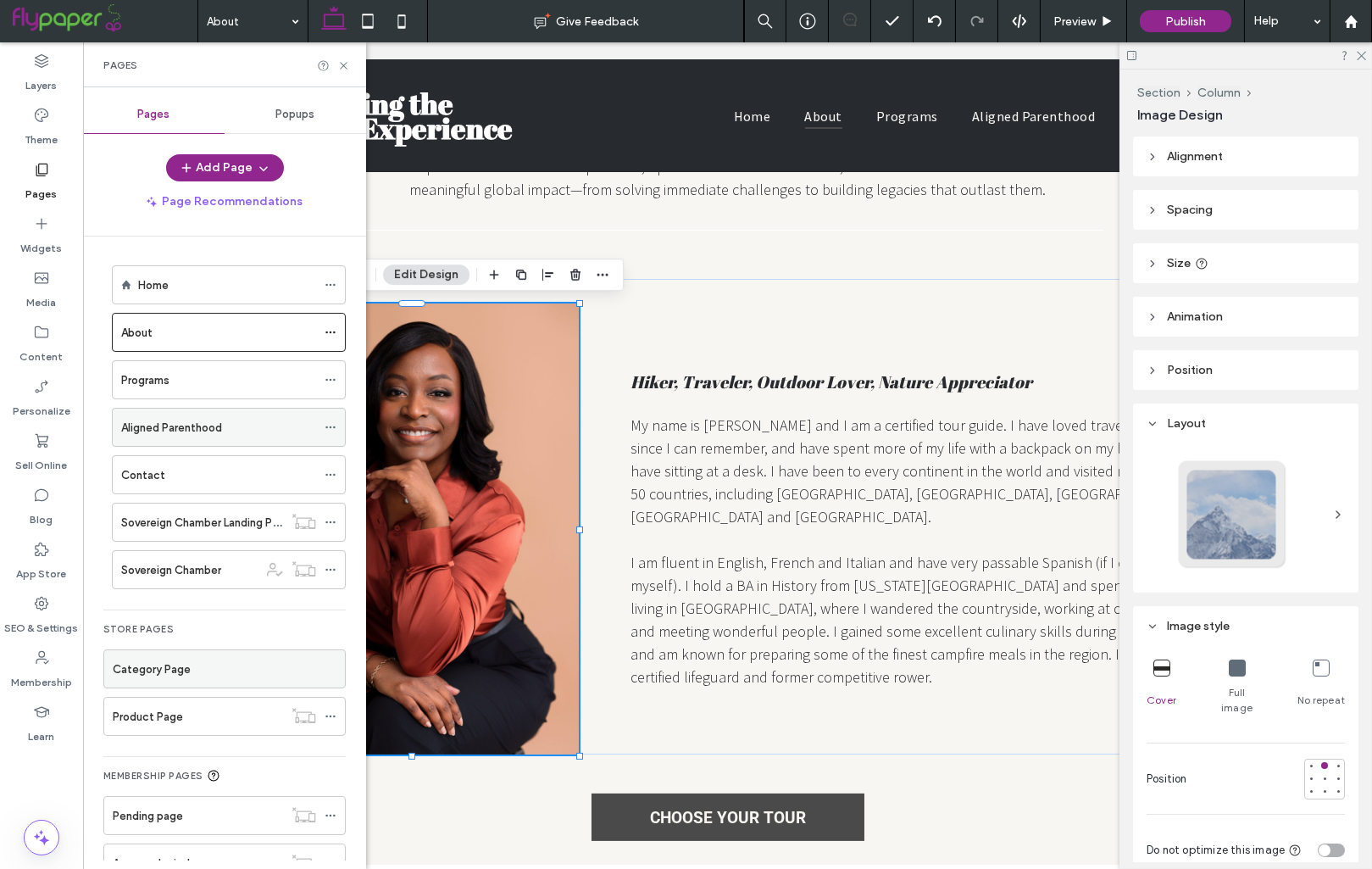
click at [203, 427] on label "Aligned Parenthood" at bounding box center [172, 428] width 101 height 30
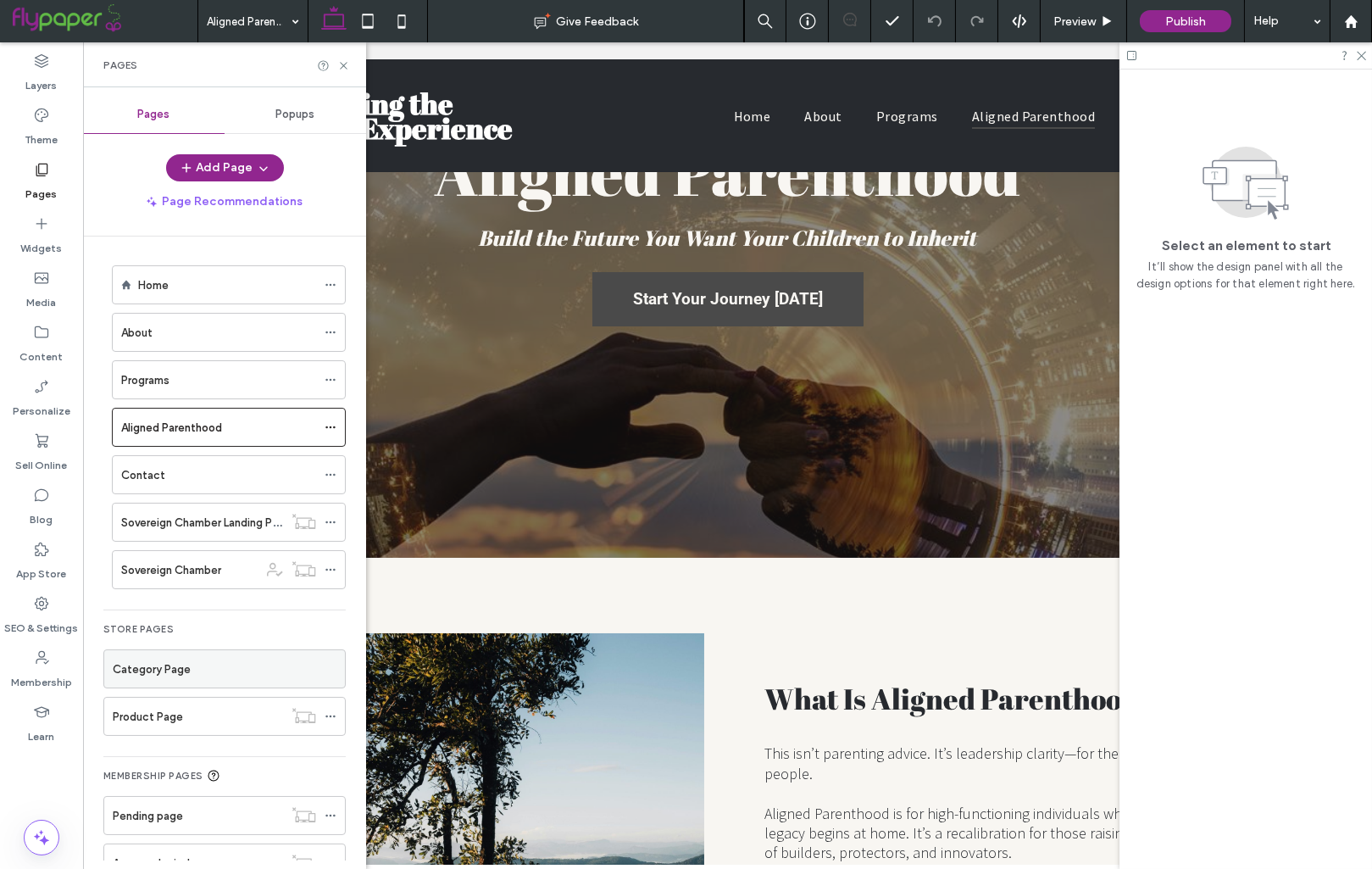
scroll to position [201, 0]
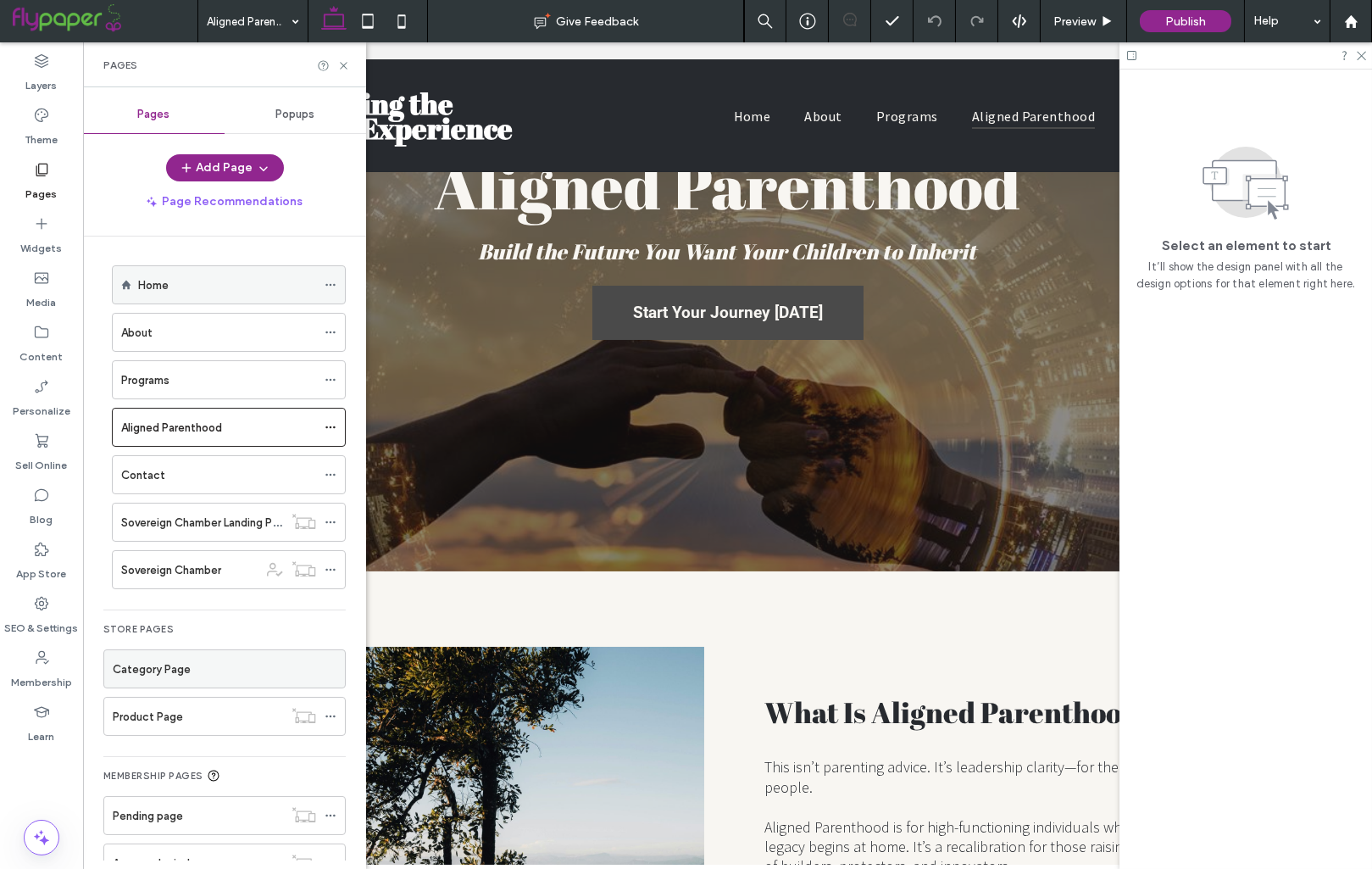
click at [189, 272] on div "Home" at bounding box center [227, 284] width 178 height 38
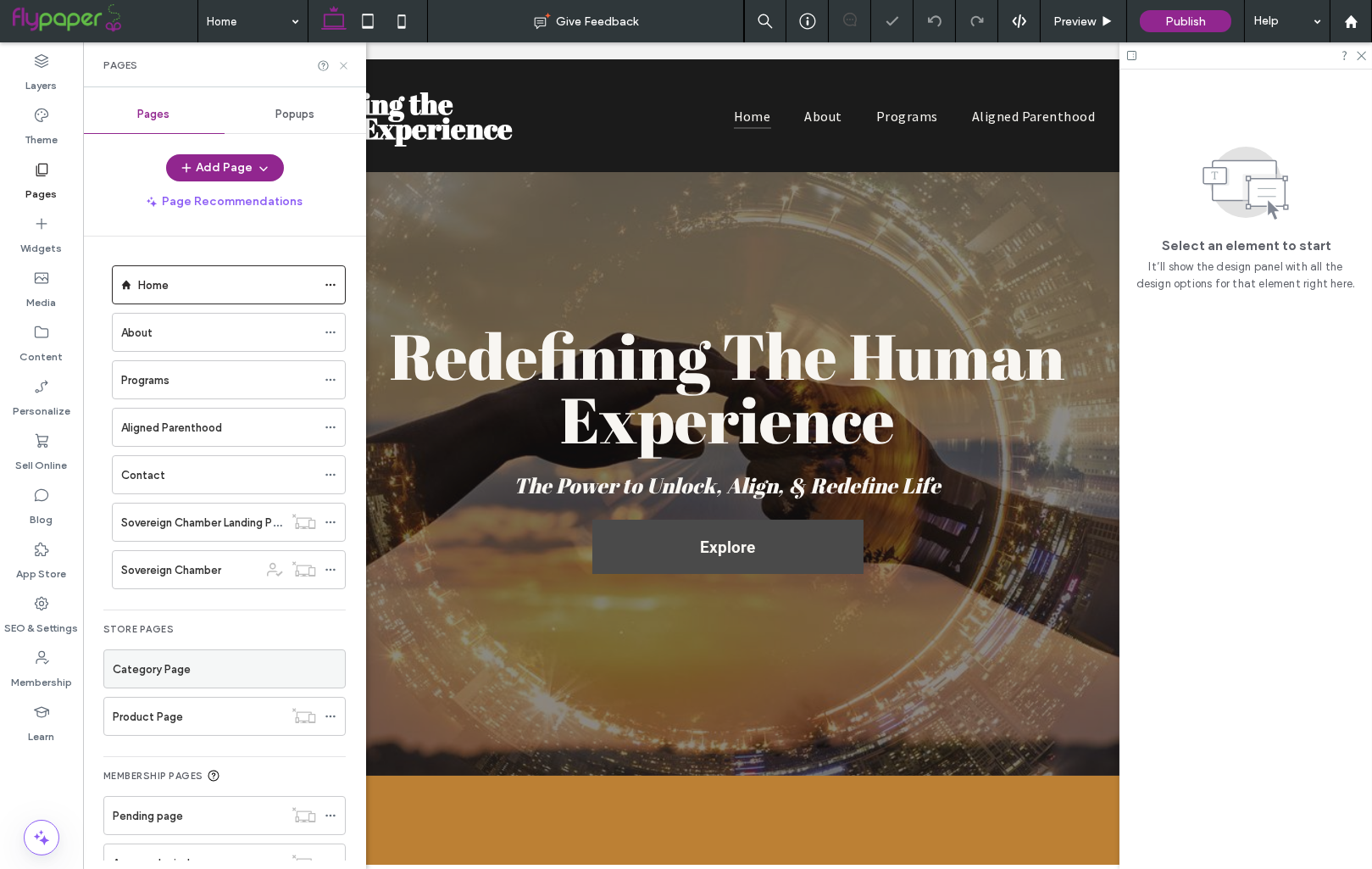
click at [339, 68] on icon at bounding box center [344, 65] width 13 height 13
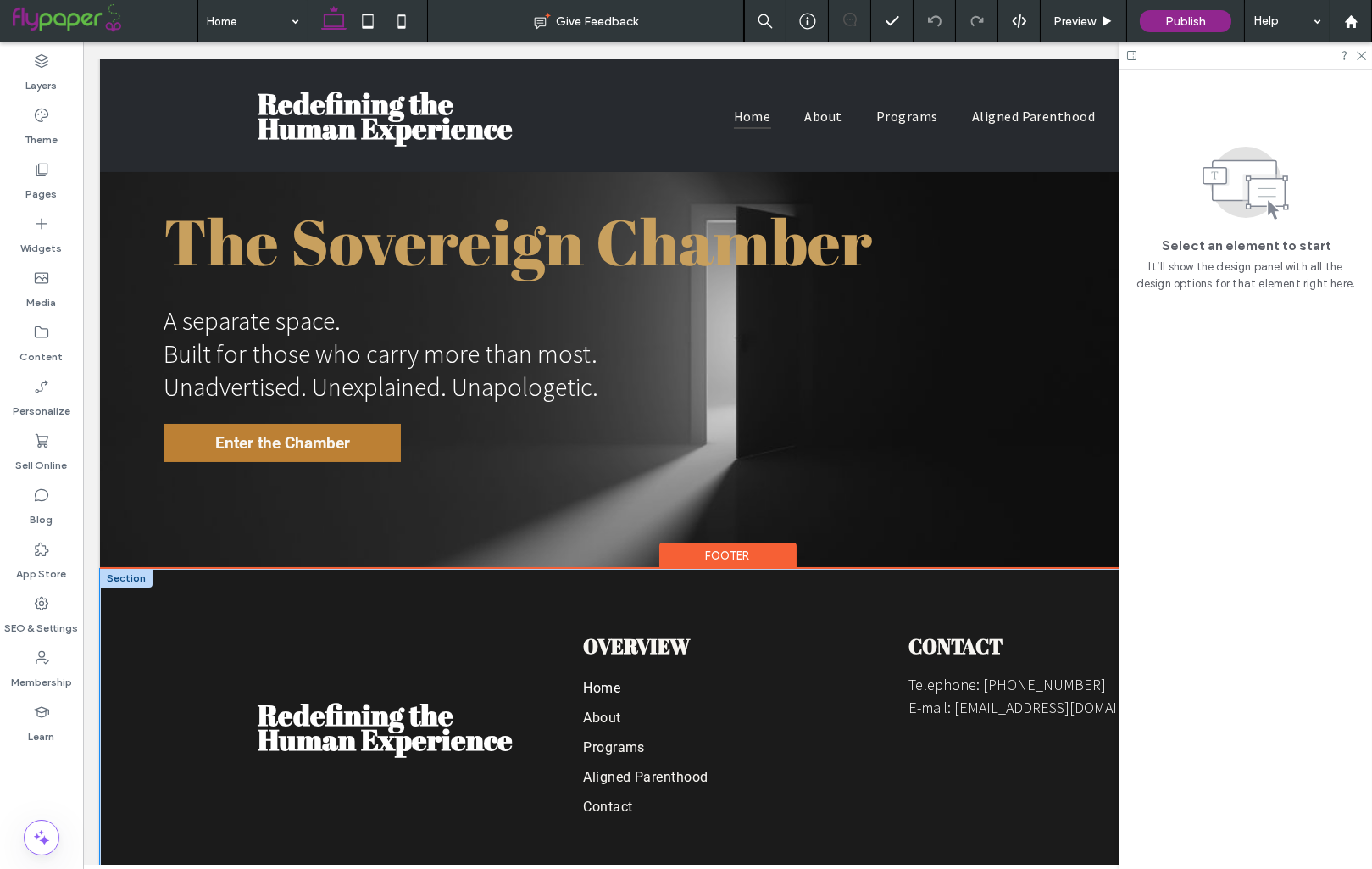
scroll to position [4410, 0]
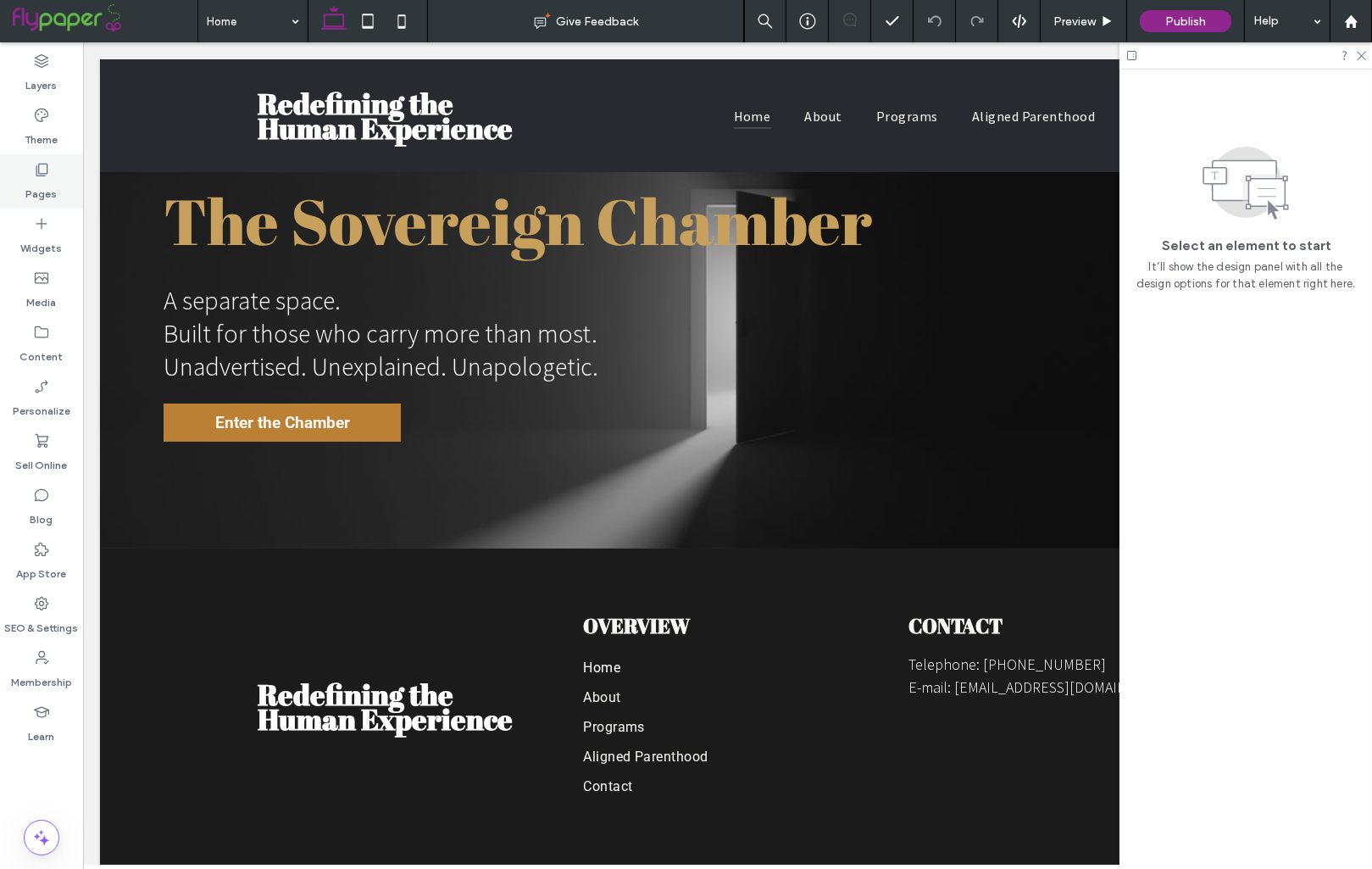
click at [50, 194] on label "Pages" at bounding box center [42, 189] width 31 height 24
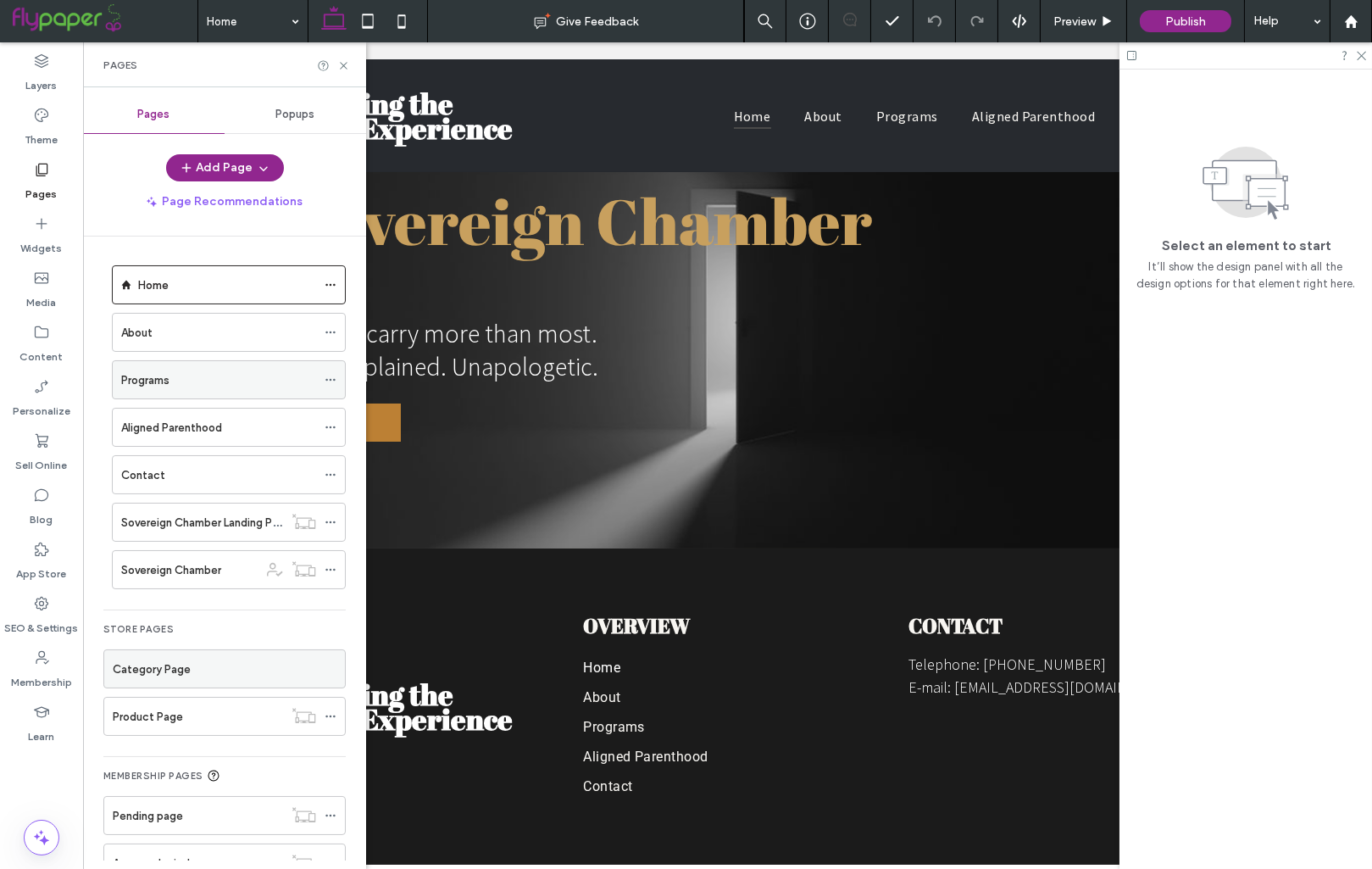
click at [181, 387] on div "Programs" at bounding box center [218, 380] width 195 height 38
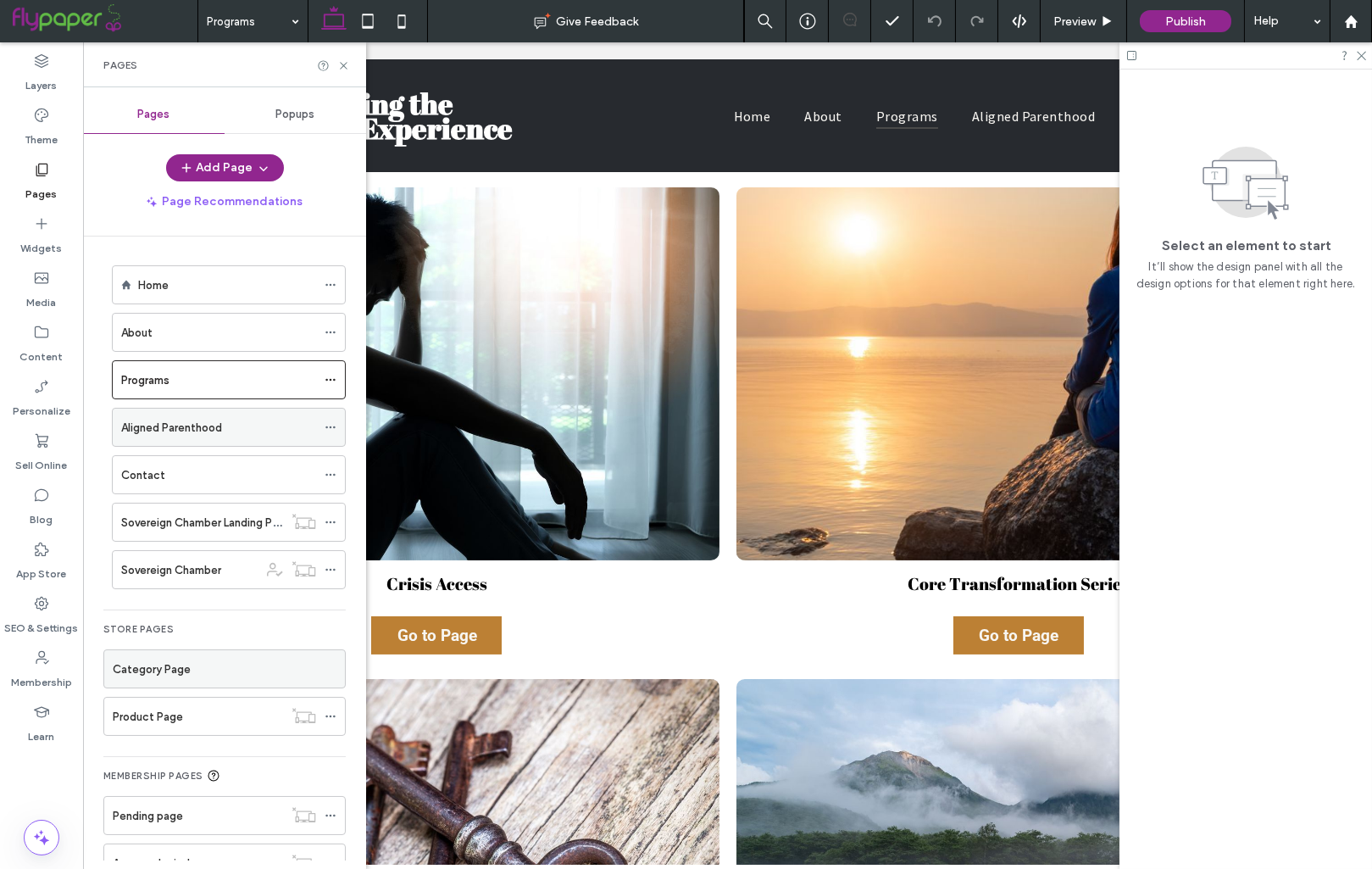
scroll to position [12, 0]
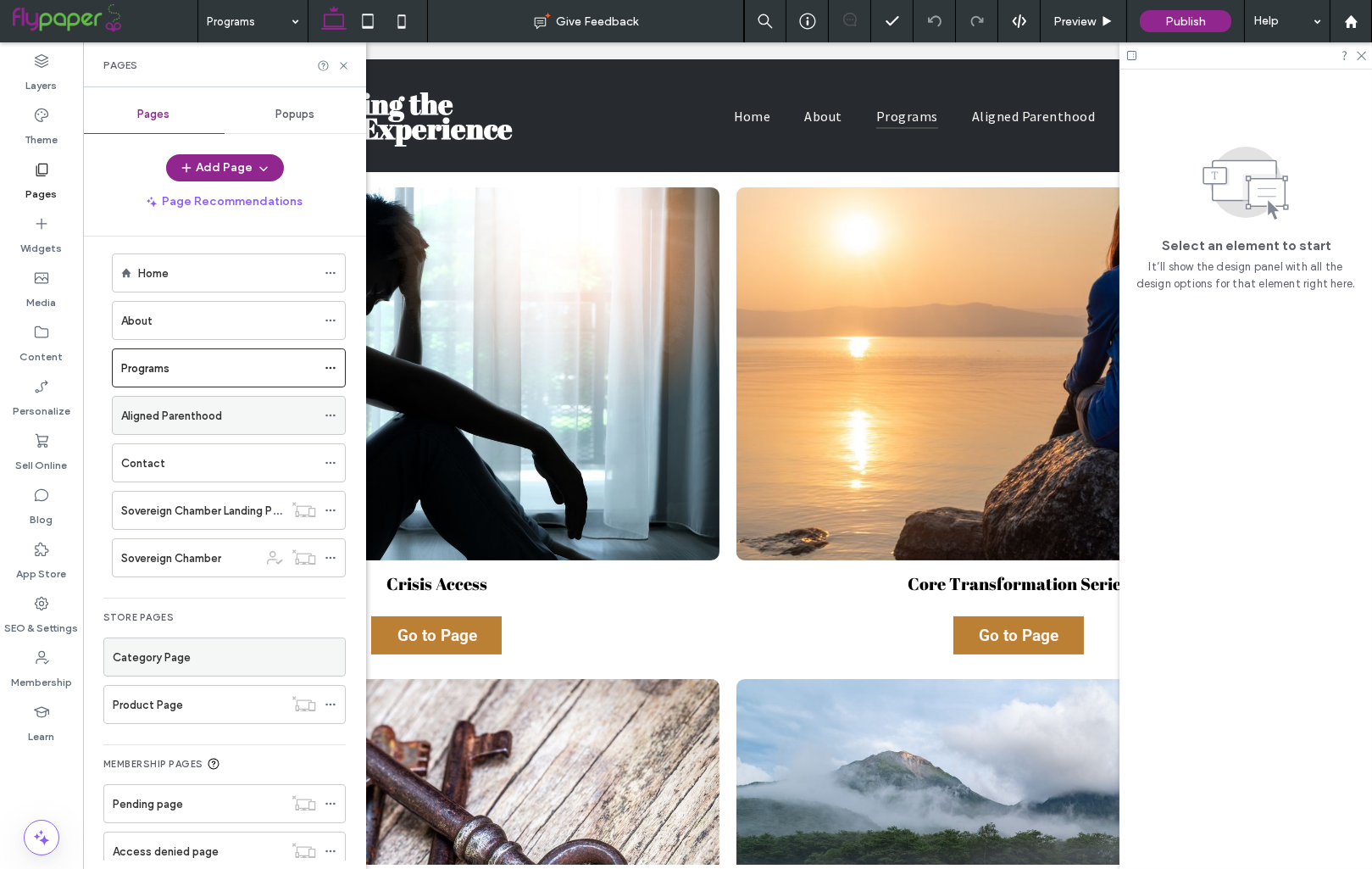
click at [220, 444] on div "Contact" at bounding box center [218, 462] width 195 height 38
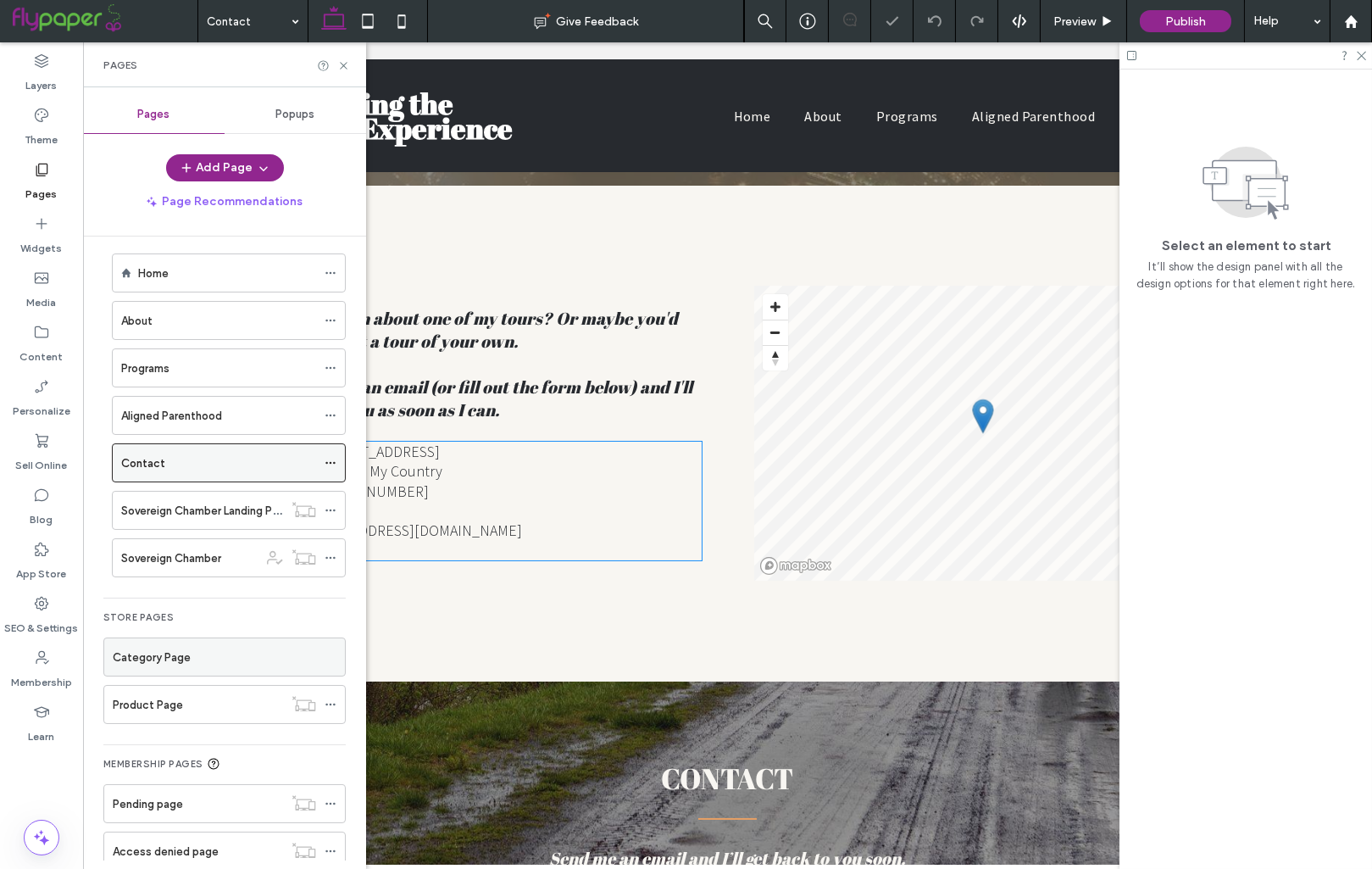
scroll to position [597, 0]
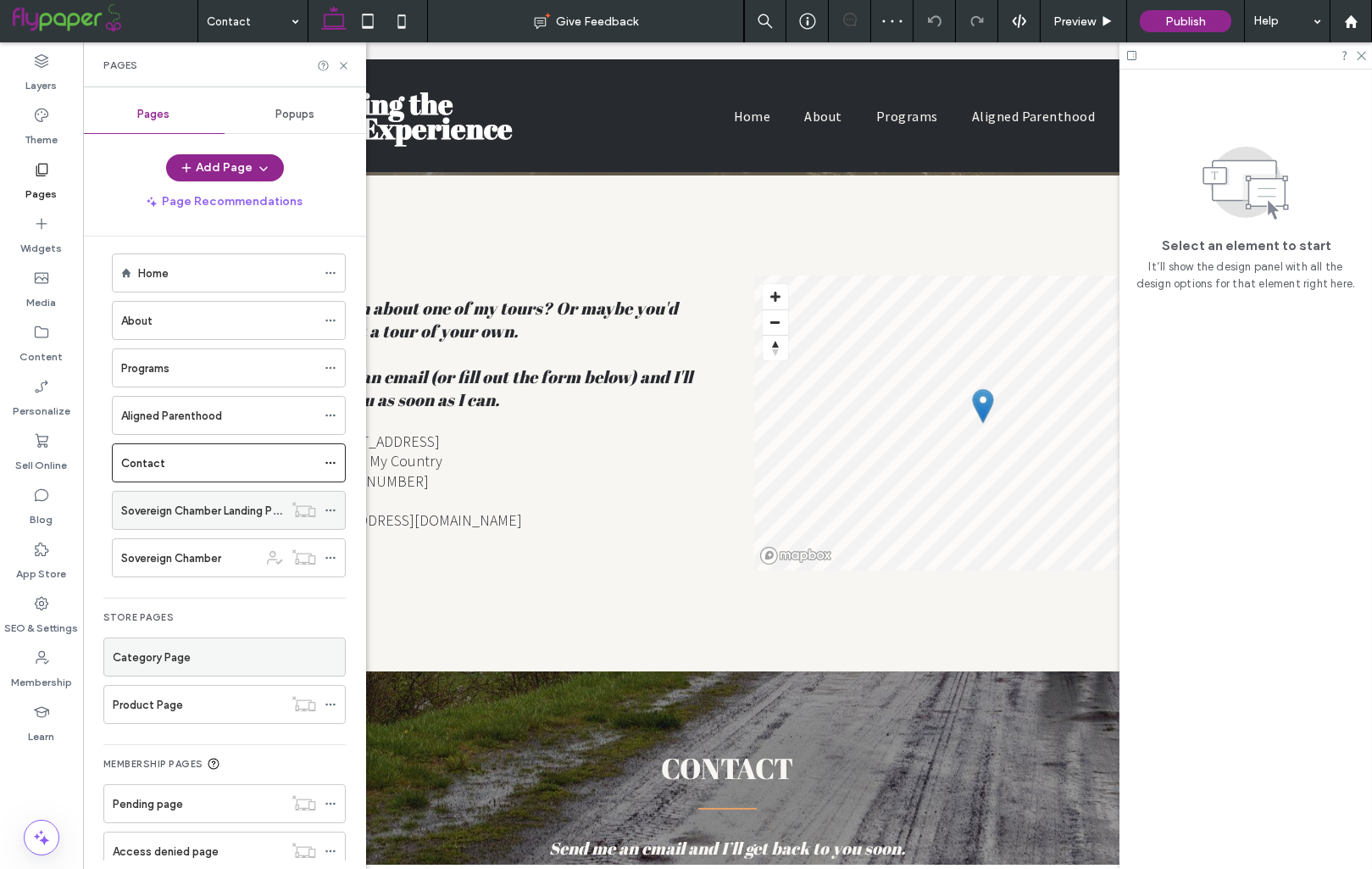
click at [201, 502] on label "Sovereign Chamber Landing Page" at bounding box center [206, 510] width 170 height 30
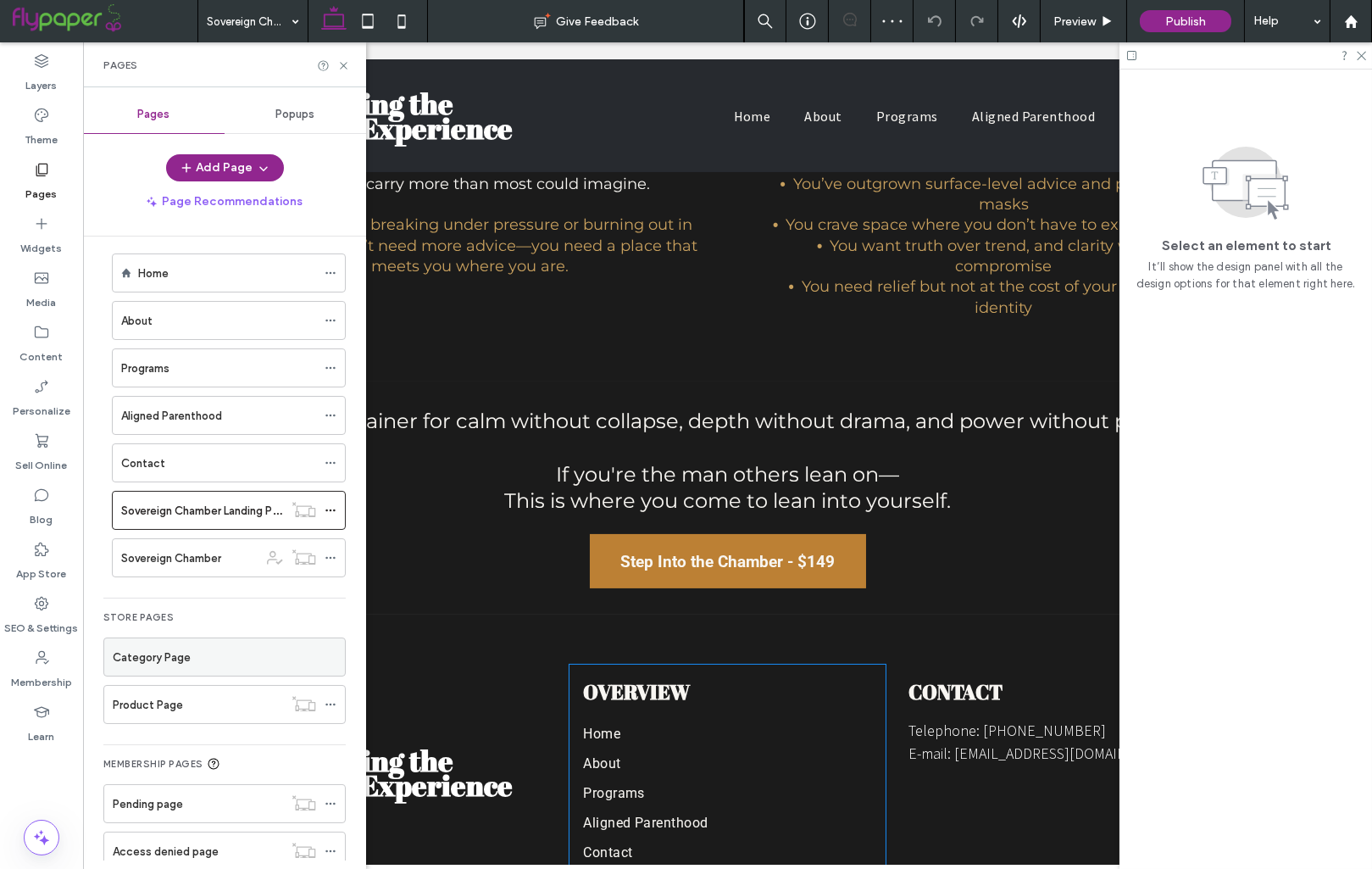
scroll to position [885, 0]
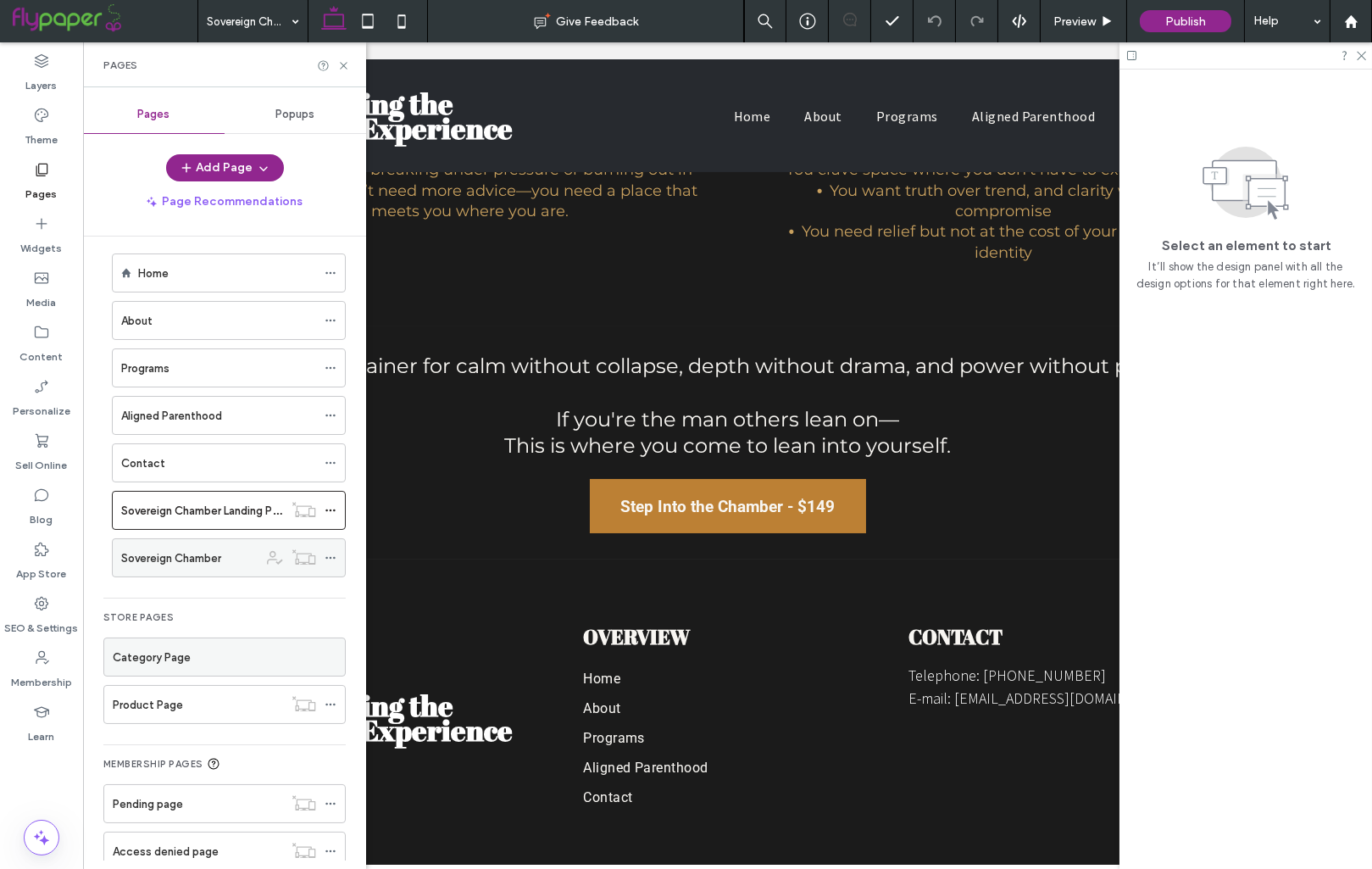
click at [200, 555] on label "Sovereign Chamber" at bounding box center [171, 558] width 100 height 30
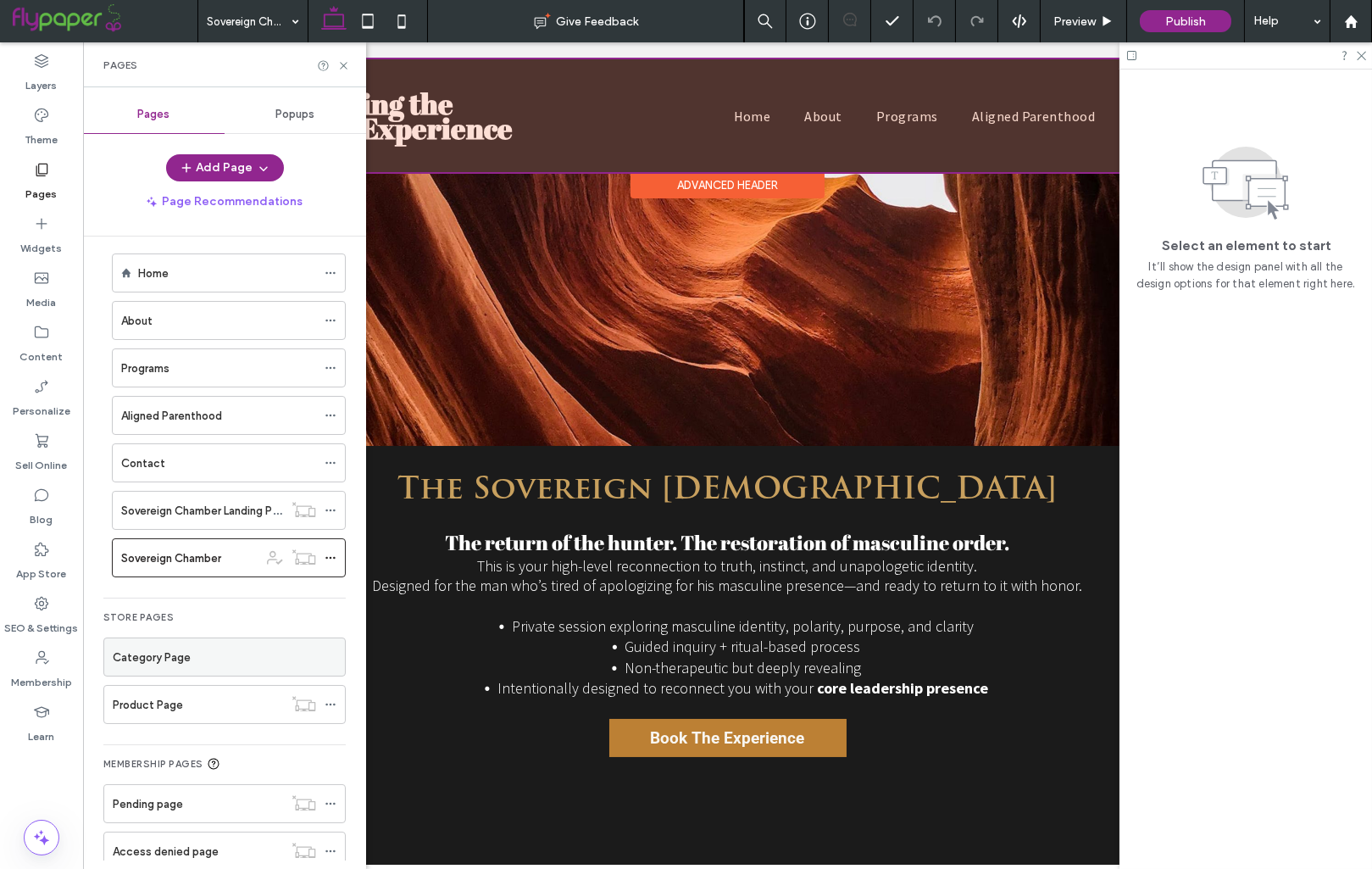
scroll to position [1407, 0]
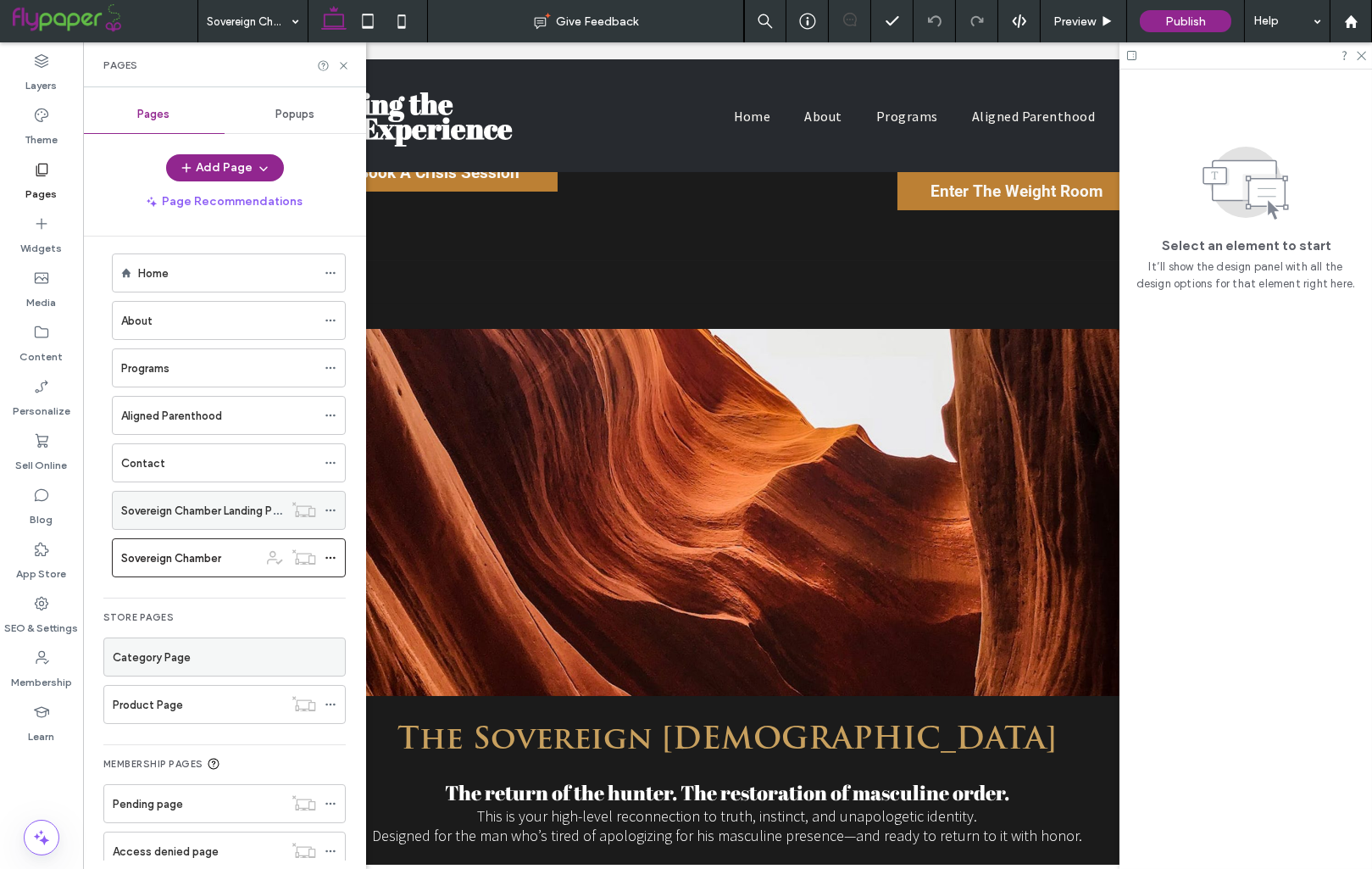
click at [190, 509] on label "Sovereign Chamber Landing Page" at bounding box center [206, 510] width 170 height 30
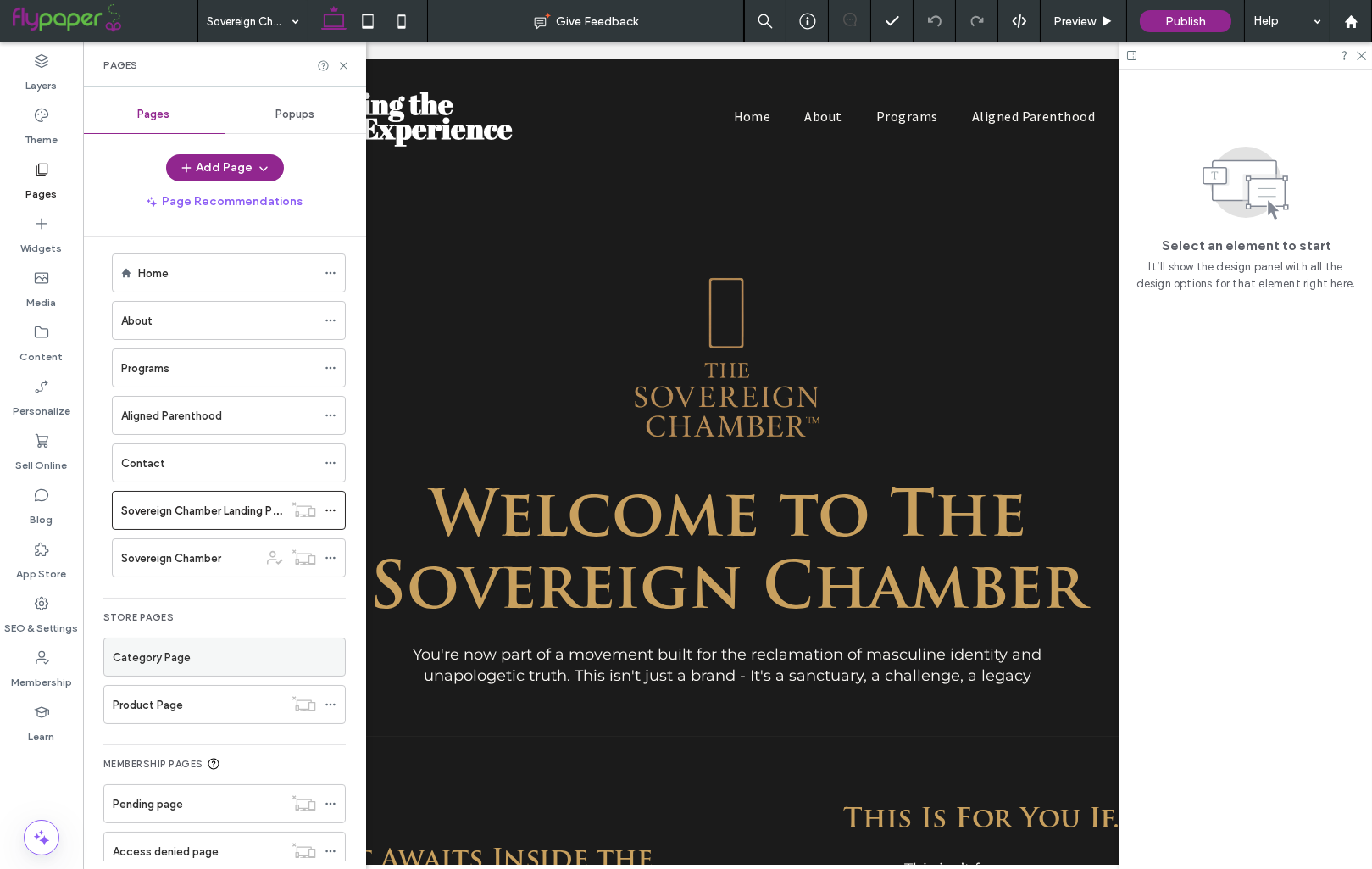
scroll to position [0, 0]
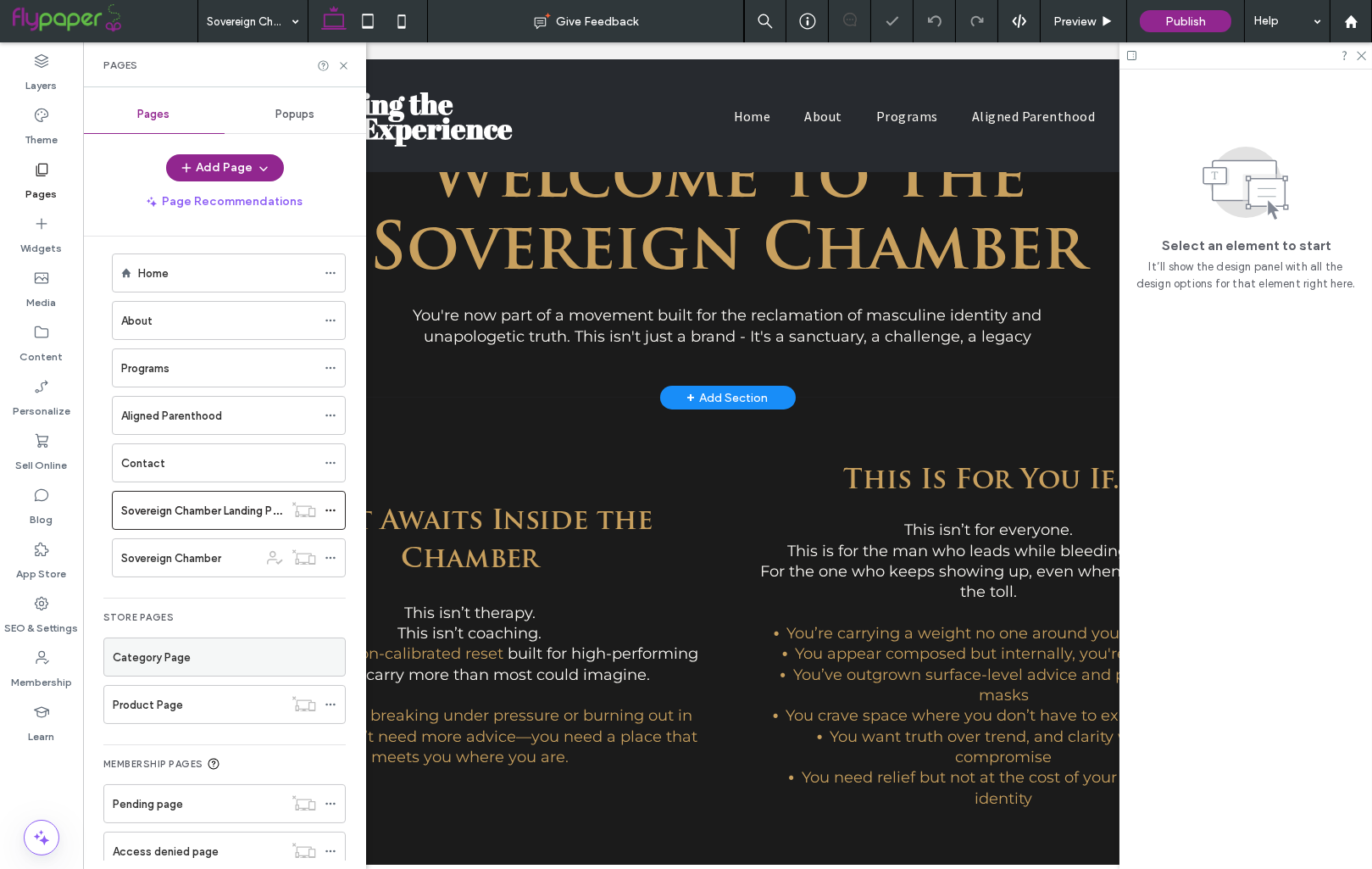
scroll to position [885, 0]
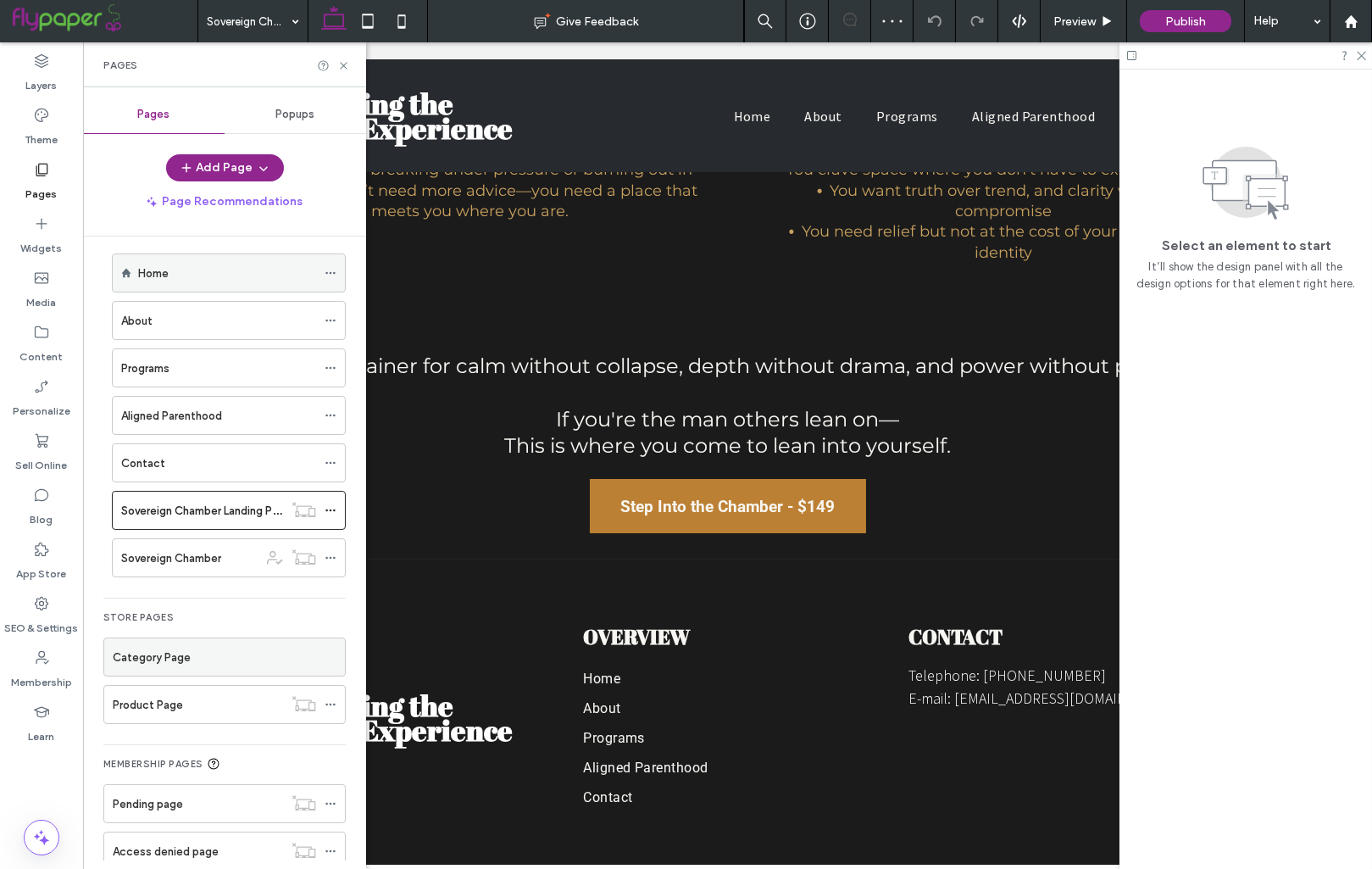
click at [174, 275] on div "Home" at bounding box center [227, 273] width 178 height 17
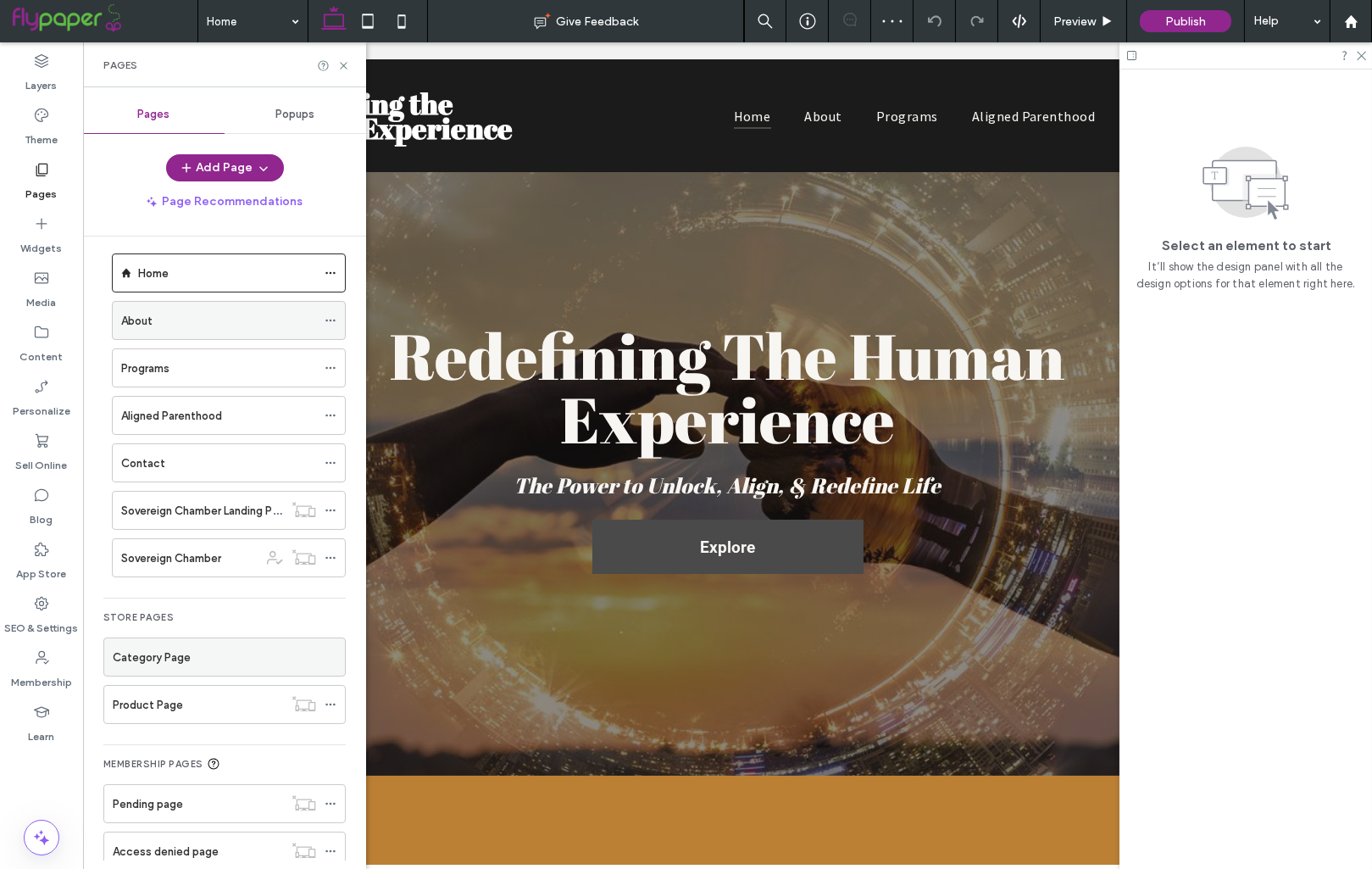
click at [174, 315] on div "About" at bounding box center [218, 321] width 195 height 17
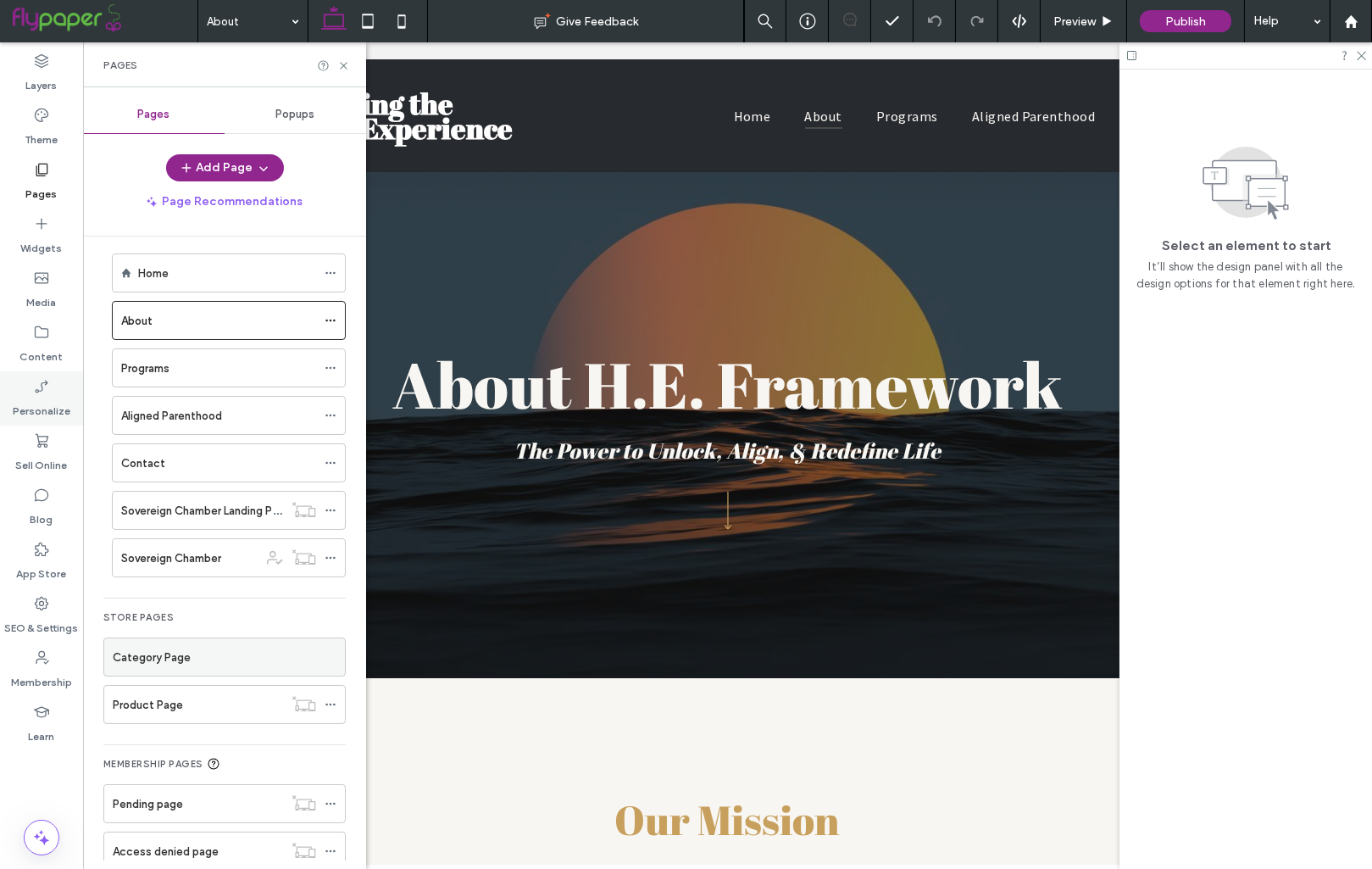
scroll to position [1004, 0]
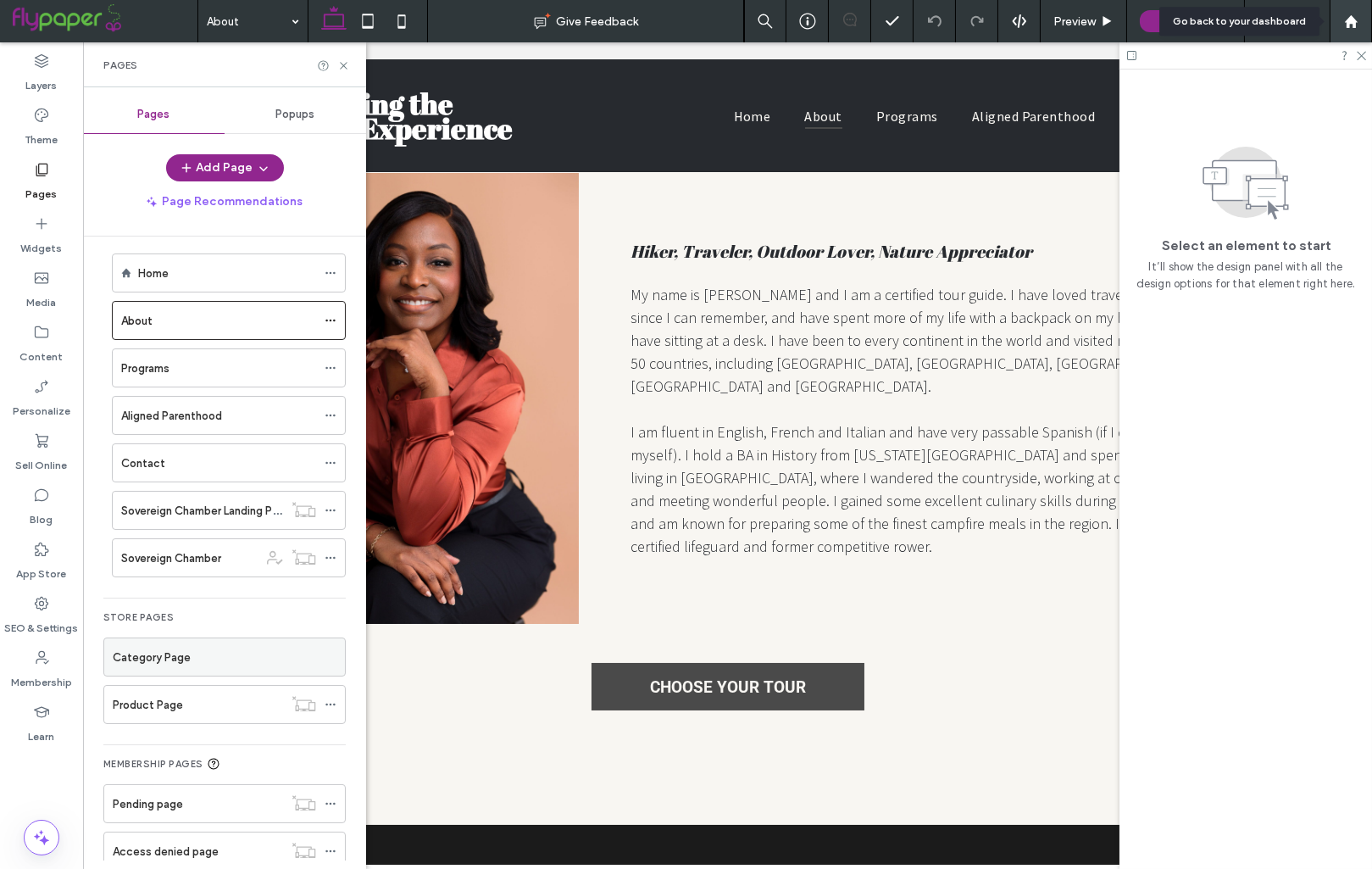
click at [1357, 23] on icon at bounding box center [1351, 22] width 15 height 15
